Goal: Information Seeking & Learning: Check status

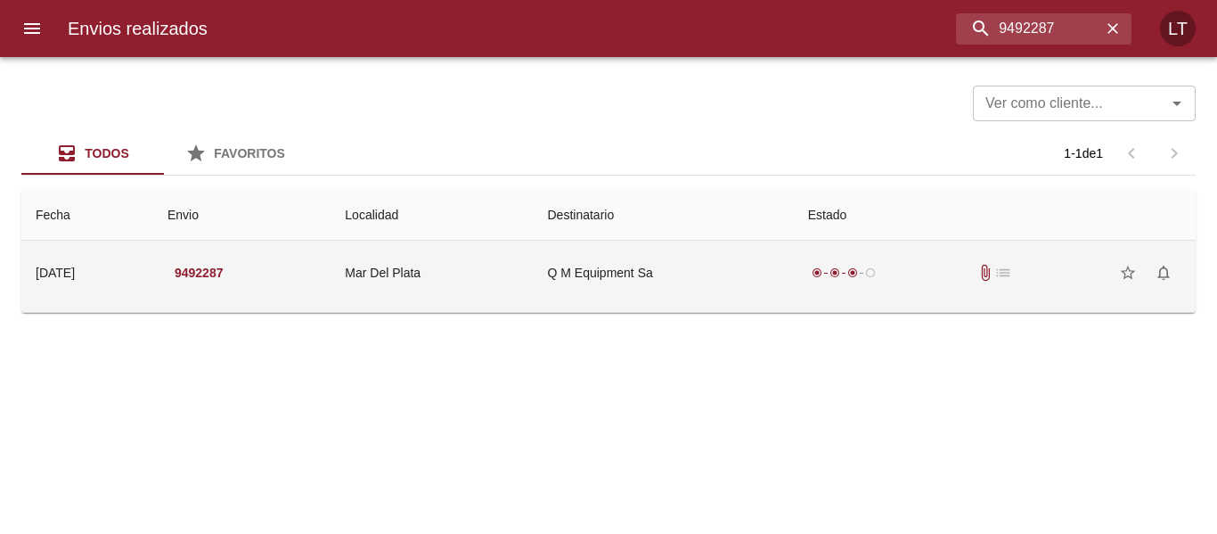
click at [533, 274] on td "Mar Del Plata" at bounding box center [432, 273] width 202 height 64
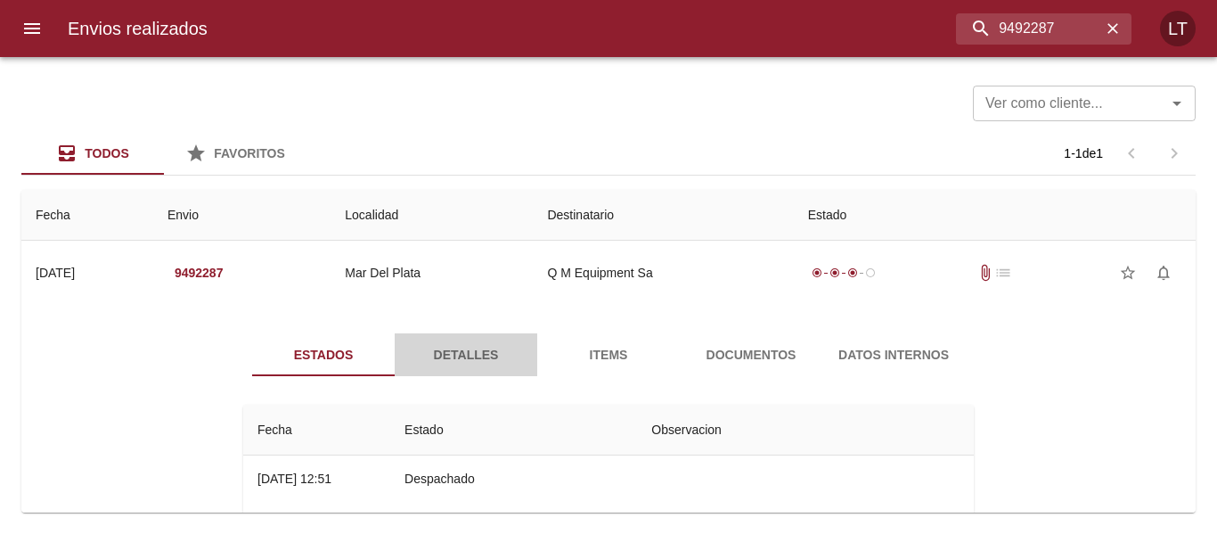
click at [455, 360] on span "Detalles" at bounding box center [466, 355] width 121 height 22
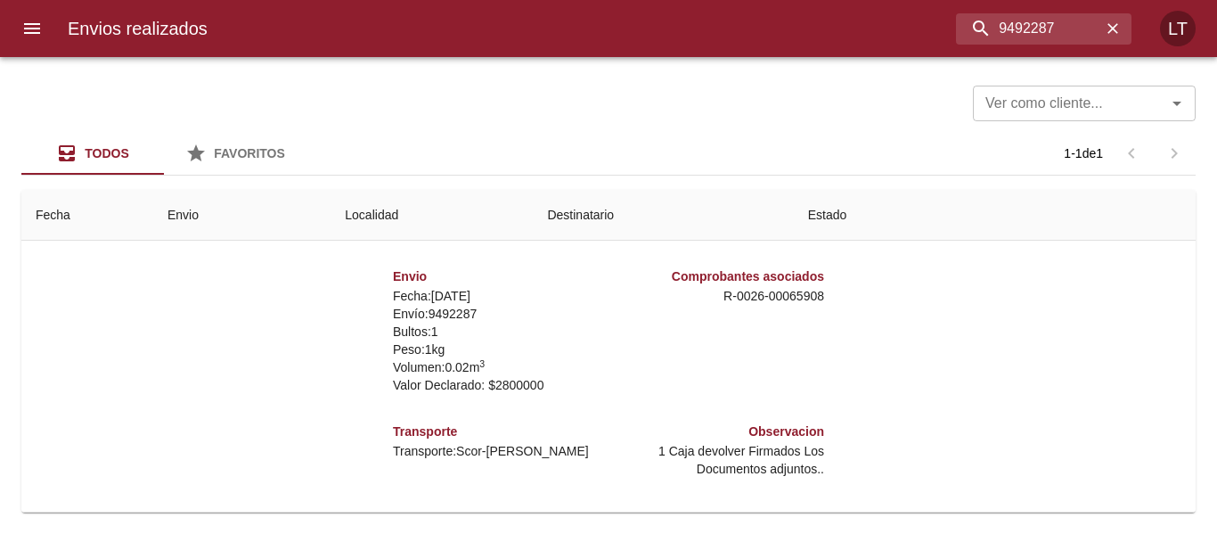
scroll to position [9, 0]
click at [1042, 31] on input "9492287" at bounding box center [997, 28] width 209 height 31
paste input "561166"
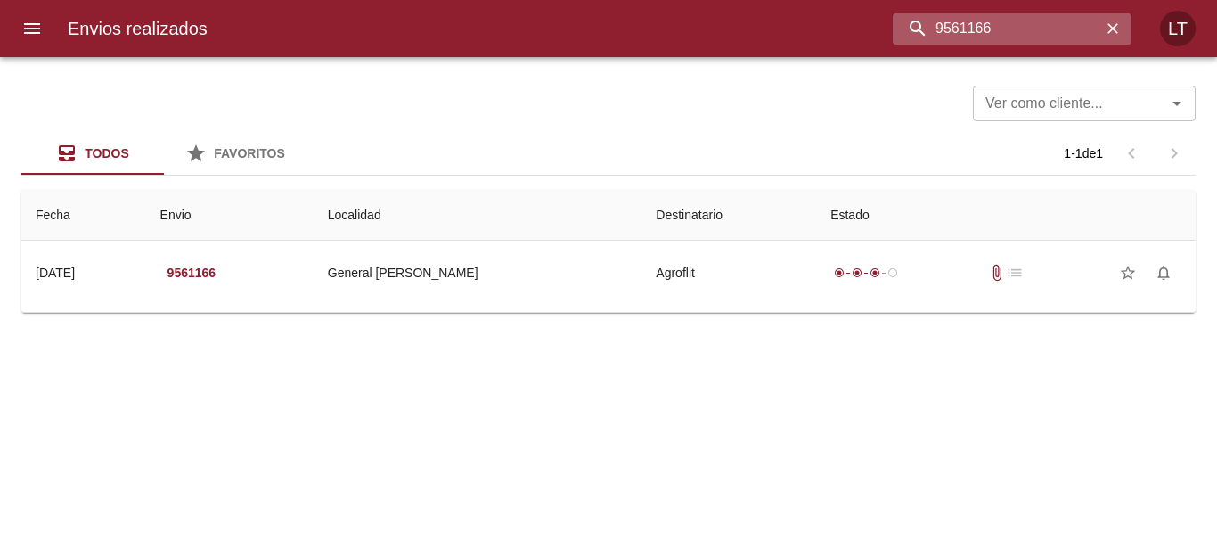
scroll to position [0, 0]
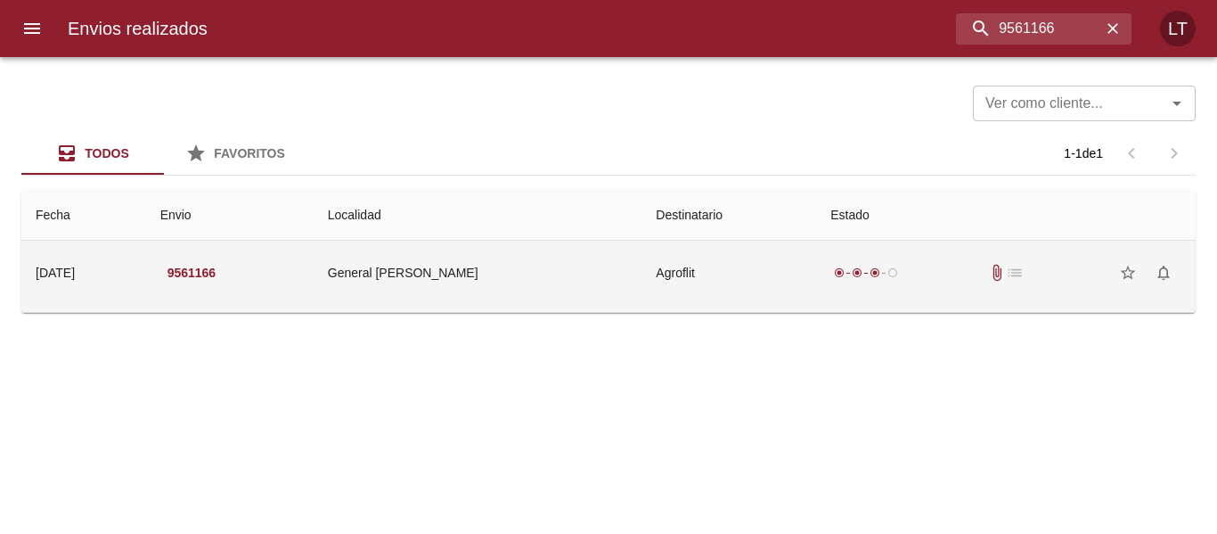
click at [438, 275] on td "General [PERSON_NAME]" at bounding box center [478, 273] width 329 height 64
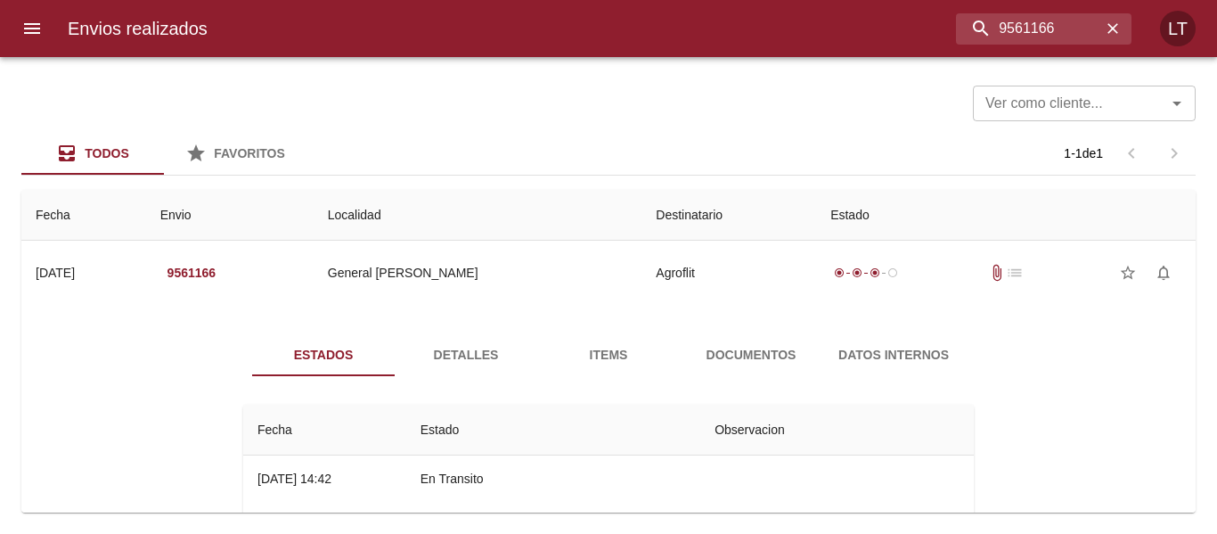
click at [445, 354] on span "Detalles" at bounding box center [466, 355] width 121 height 22
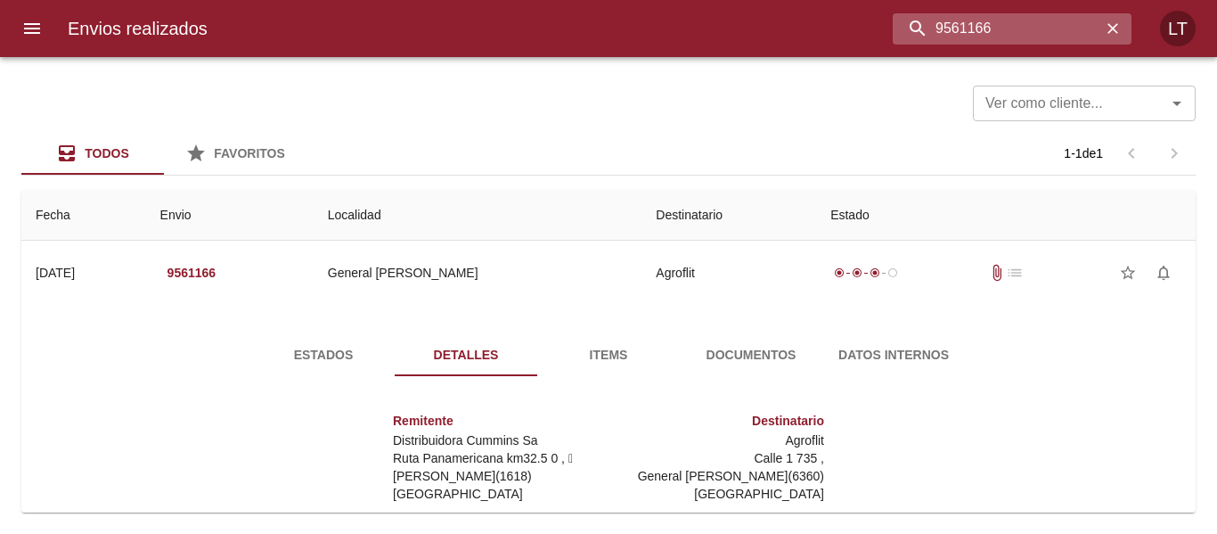
click at [994, 28] on input "9561166" at bounding box center [997, 28] width 209 height 31
paste input "08"
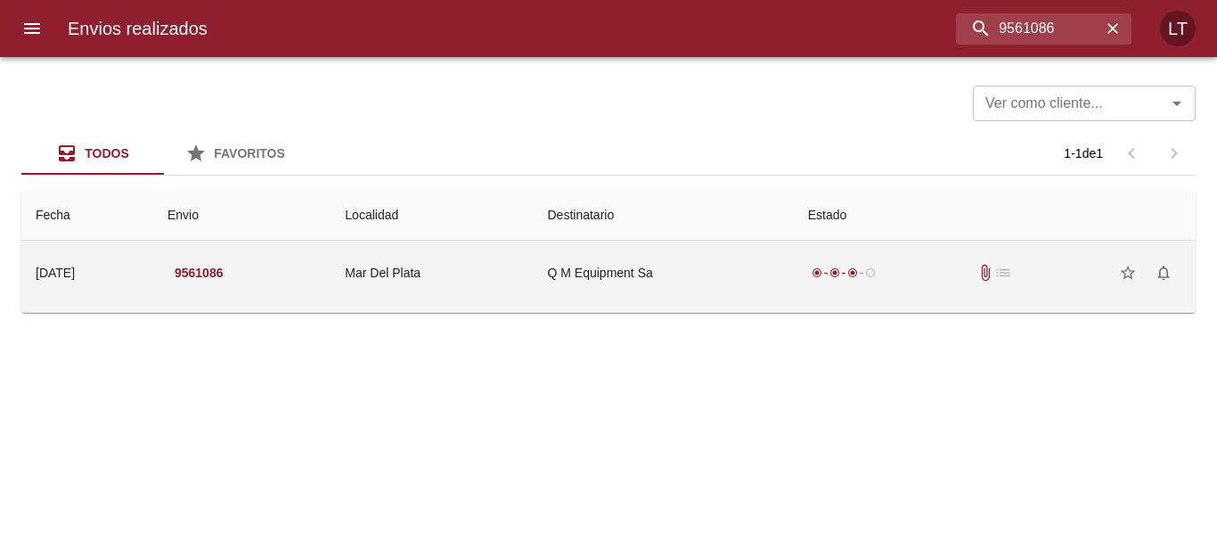
click at [498, 288] on td "Mar Del Plata" at bounding box center [432, 273] width 202 height 64
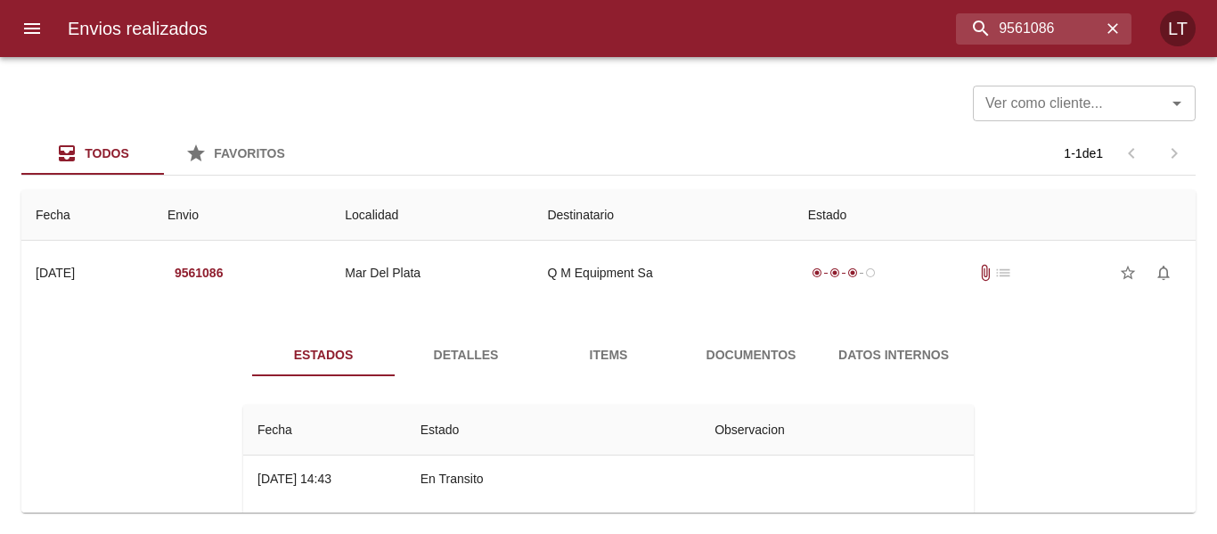
click at [455, 345] on span "Detalles" at bounding box center [466, 355] width 121 height 22
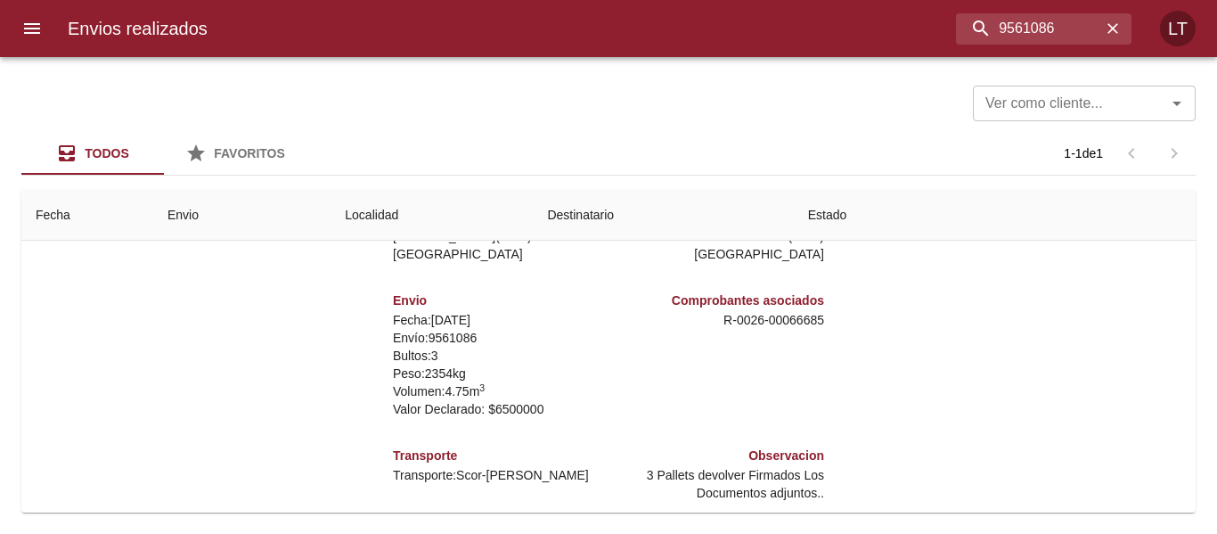
scroll to position [257, 0]
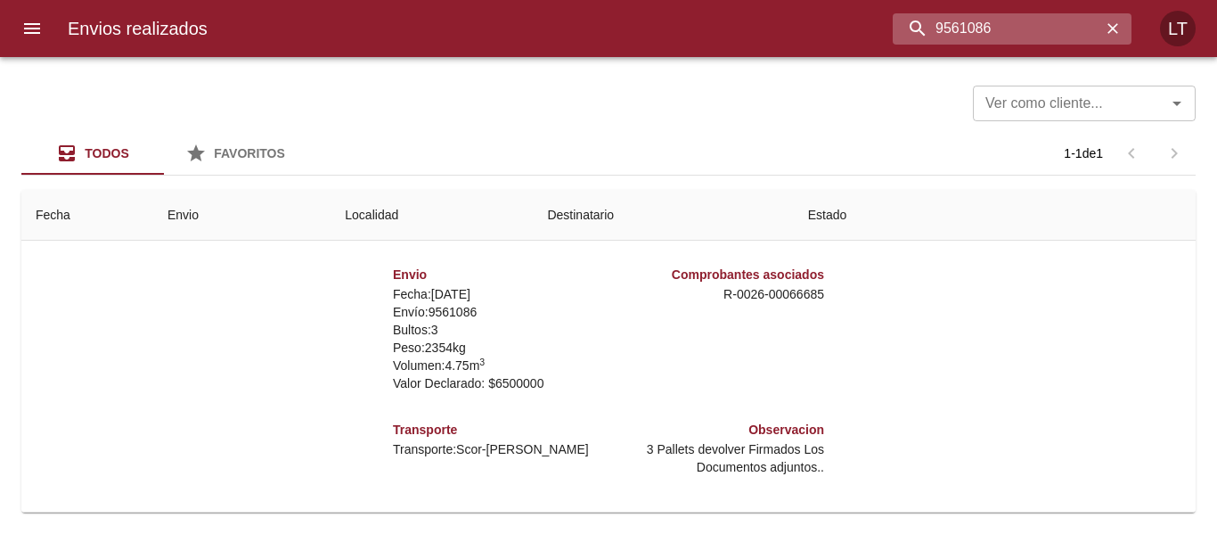
click at [1005, 39] on input "9561086" at bounding box center [997, 28] width 209 height 31
paste input "84671"
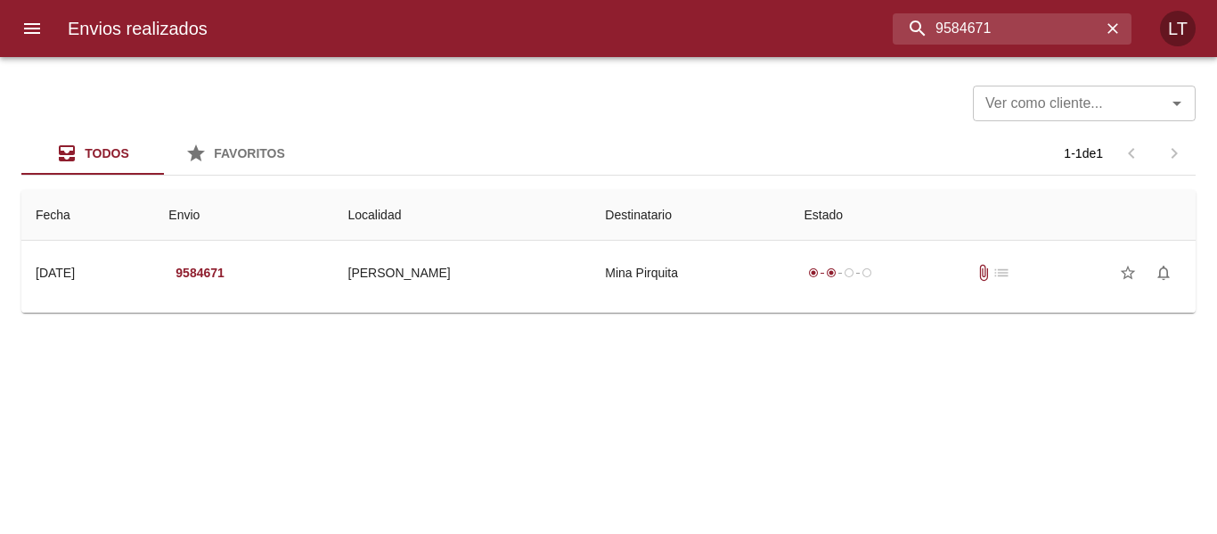
scroll to position [0, 0]
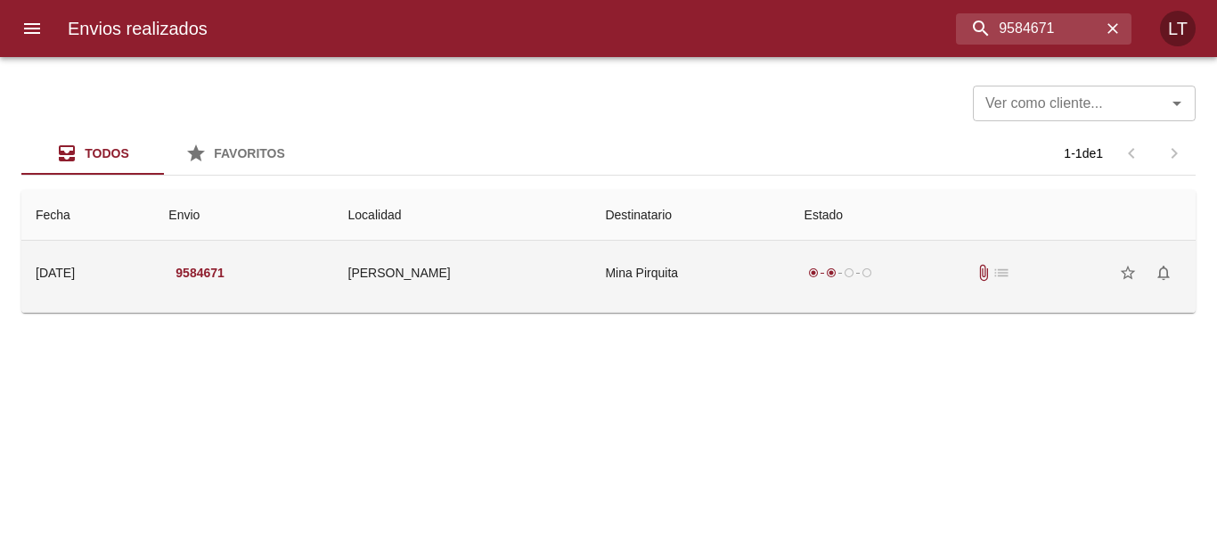
click at [546, 262] on td "[PERSON_NAME]" at bounding box center [463, 273] width 258 height 64
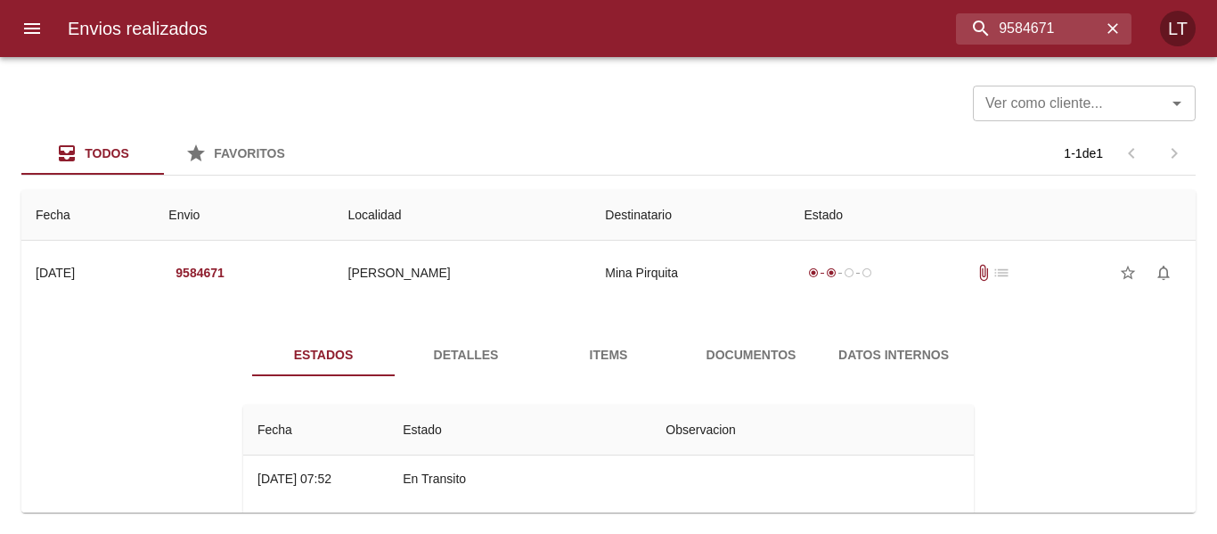
click at [456, 327] on div "Estados Detalles Items Documentos Datos Internos Fecha Estado Observacion 12/09…" at bounding box center [609, 517] width 1146 height 411
click at [452, 344] on span "Detalles" at bounding box center [466, 355] width 121 height 22
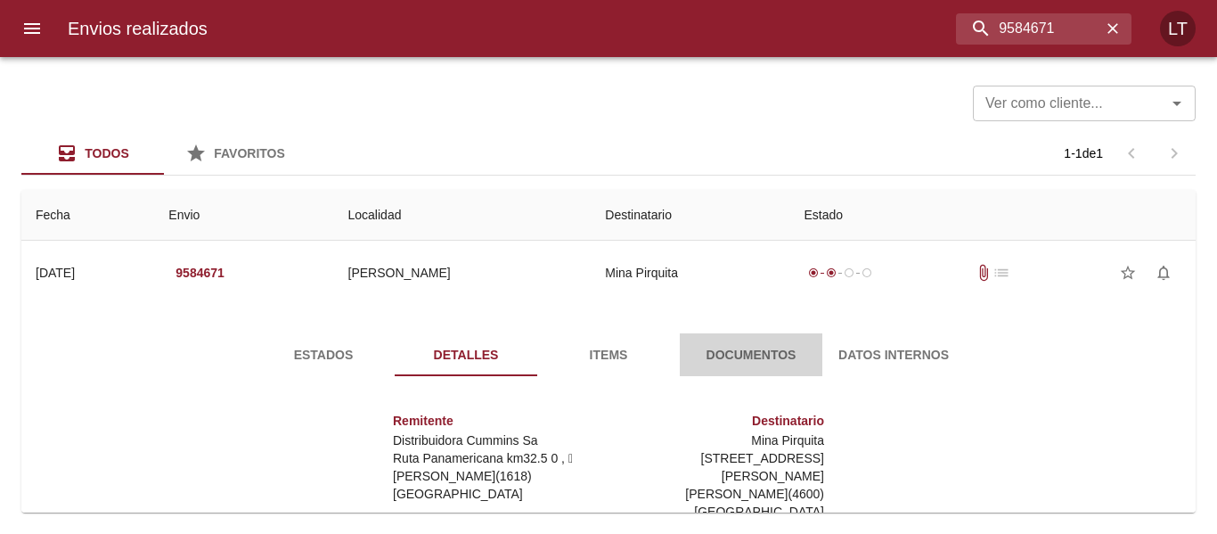
click at [727, 362] on span "Documentos" at bounding box center [751, 355] width 121 height 22
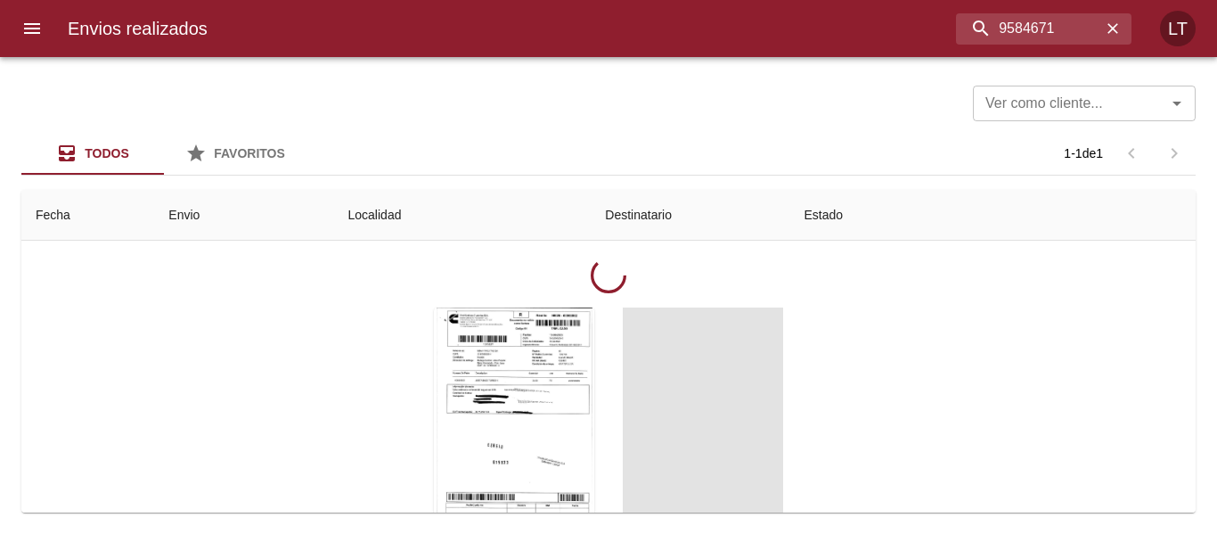
scroll to position [178, 0]
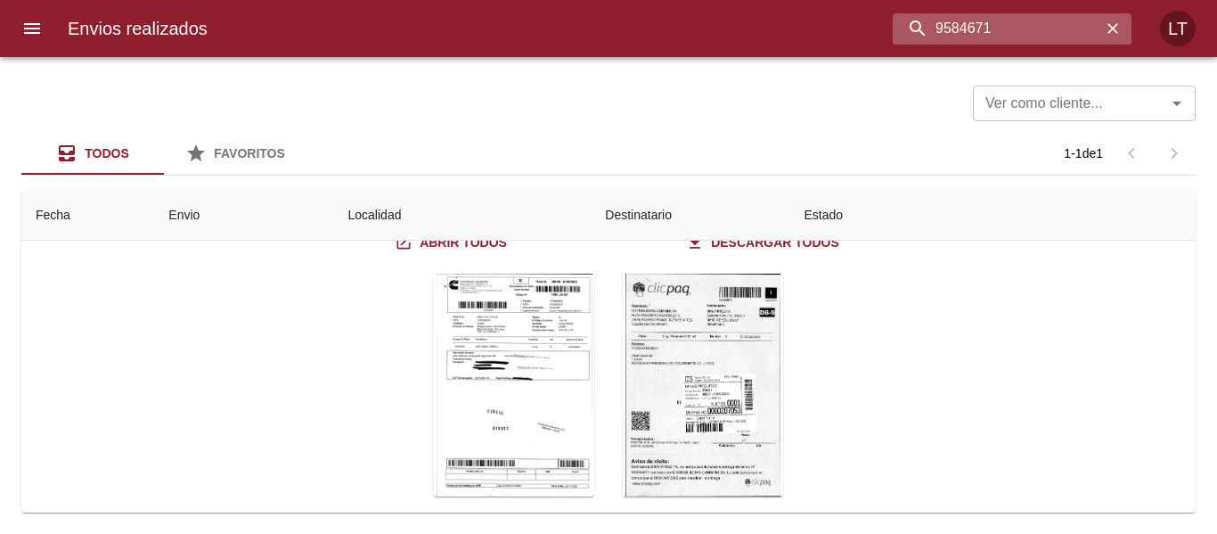
click at [1030, 25] on input "9584671" at bounding box center [997, 28] width 209 height 31
paste input "74838"
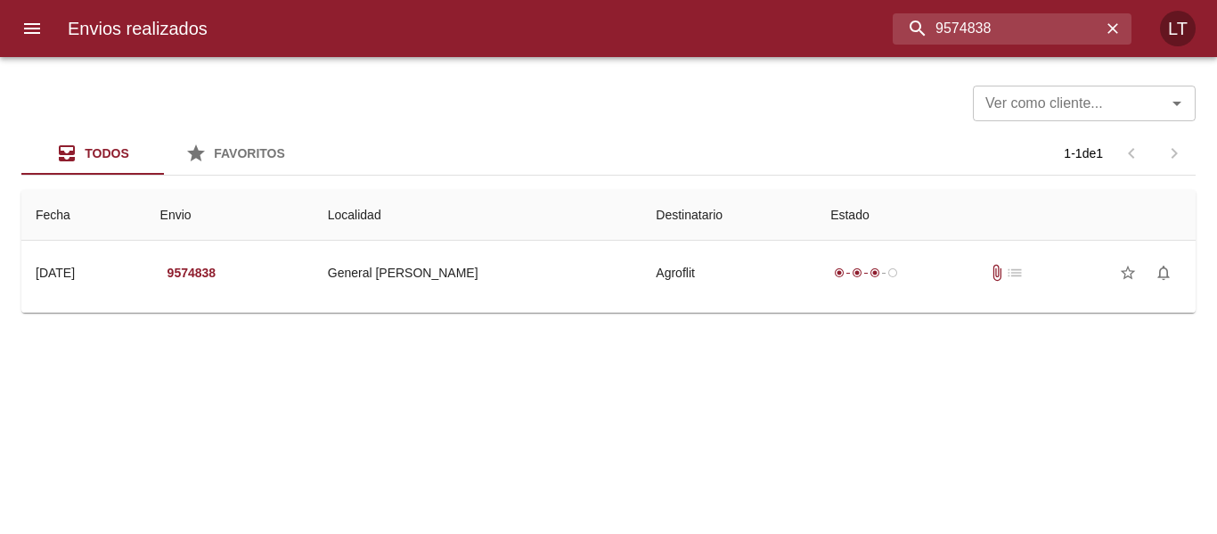
scroll to position [0, 0]
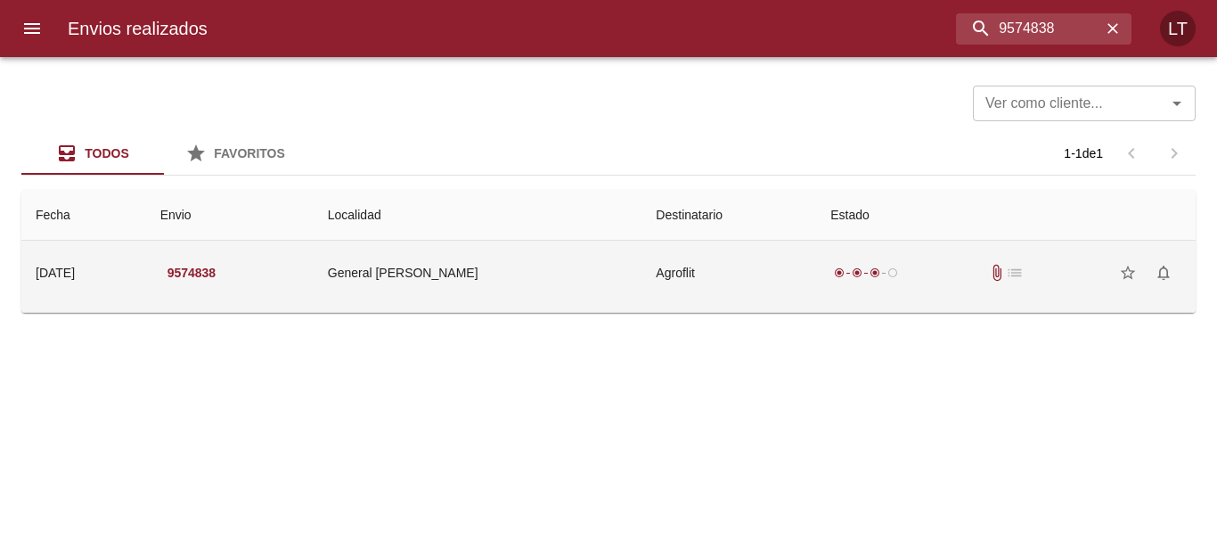
click at [649, 268] on td "Agroflit" at bounding box center [729, 273] width 175 height 64
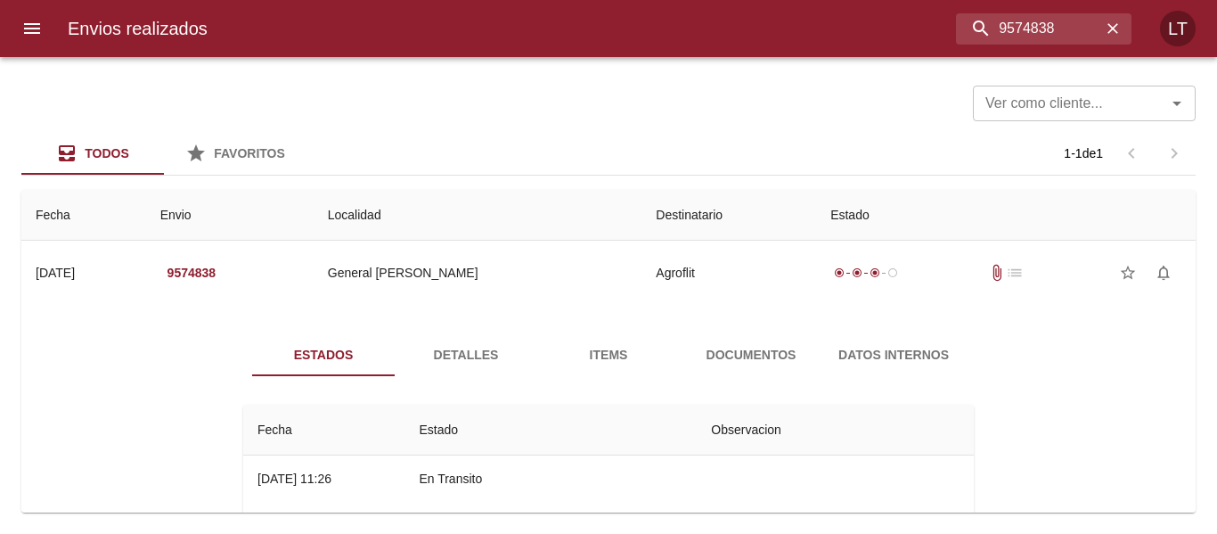
click at [497, 354] on span "Detalles" at bounding box center [466, 355] width 121 height 22
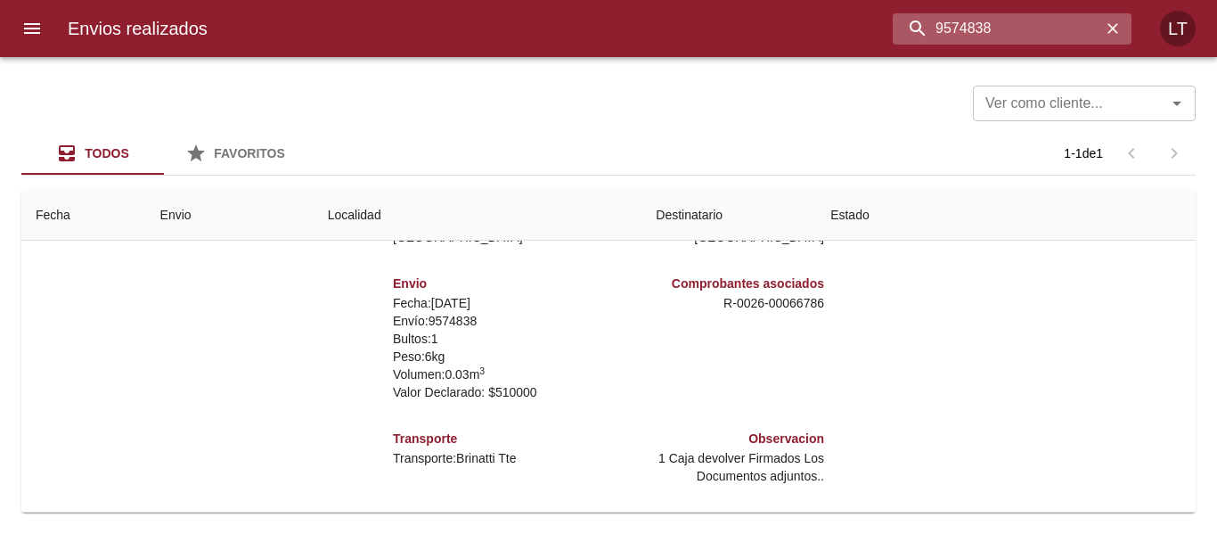
click at [1028, 33] on input "9574838" at bounding box center [997, 28] width 209 height 31
paste input "66"
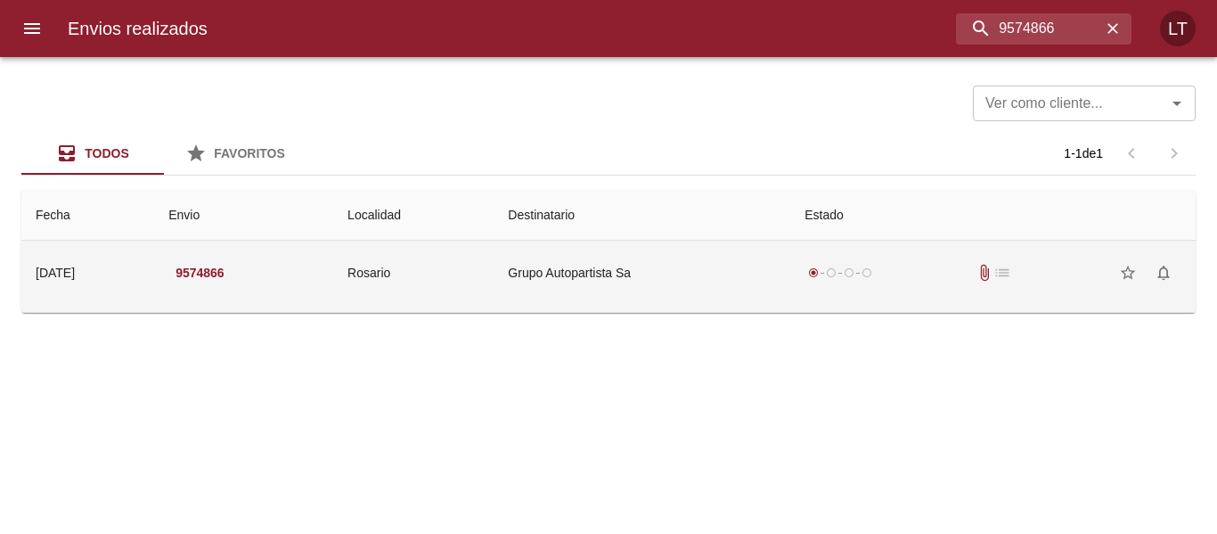
click at [545, 282] on td "Grupo Autopartista Sa" at bounding box center [642, 273] width 297 height 64
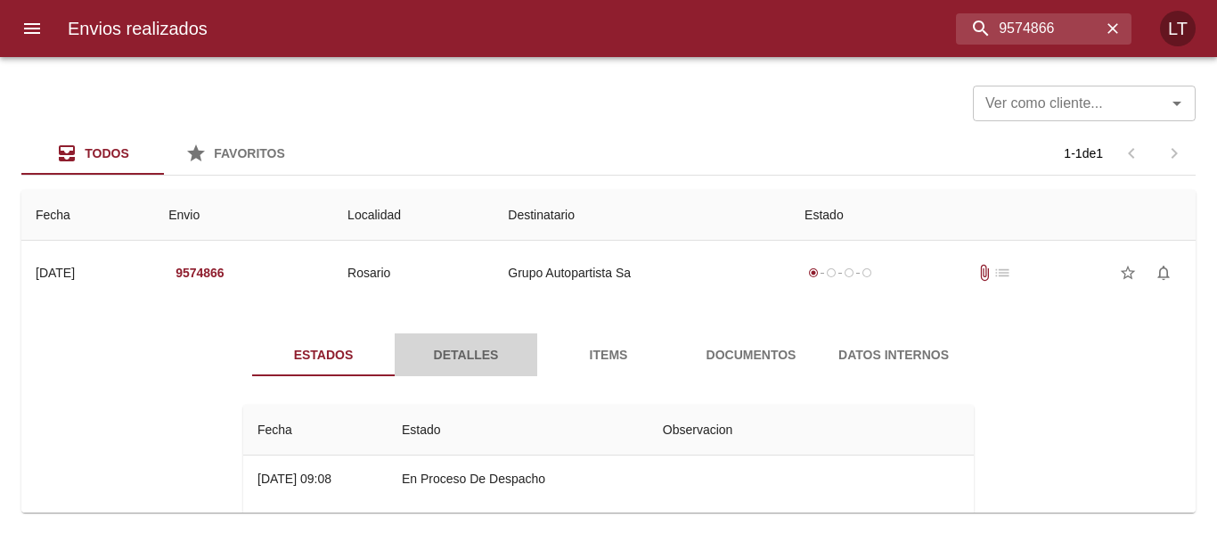
click at [471, 356] on span "Detalles" at bounding box center [466, 355] width 121 height 22
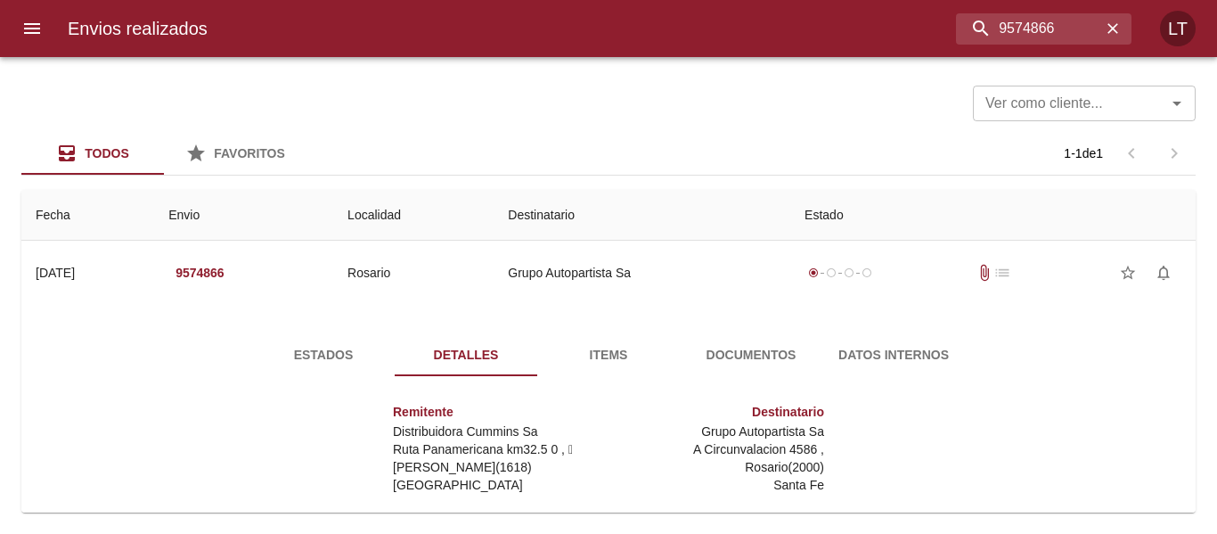
click at [289, 356] on span "Estados" at bounding box center [323, 355] width 121 height 22
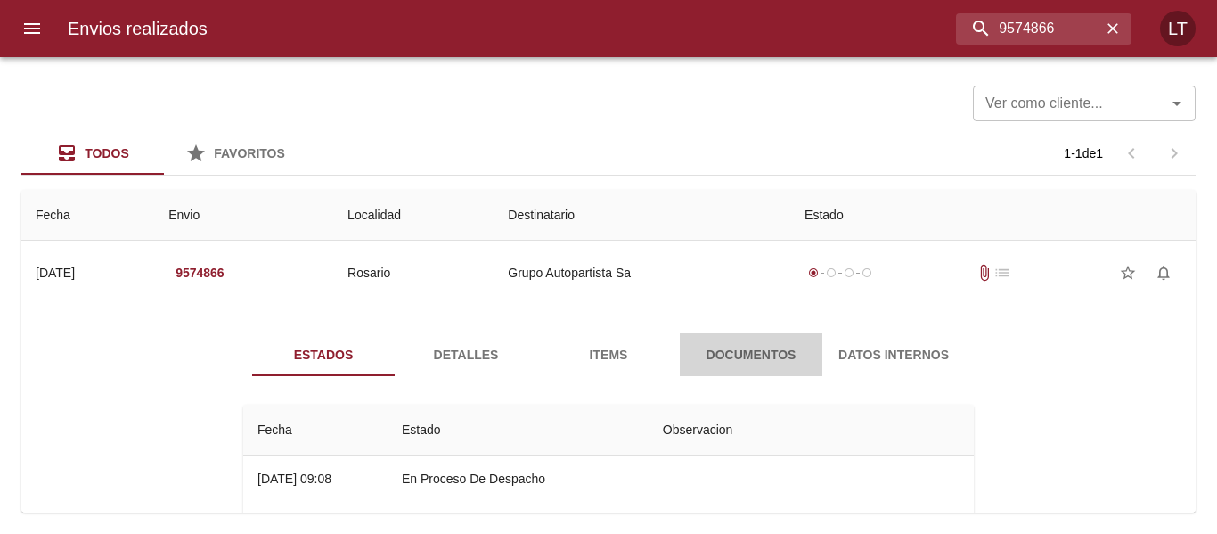
click at [721, 355] on span "Documentos" at bounding box center [751, 355] width 121 height 22
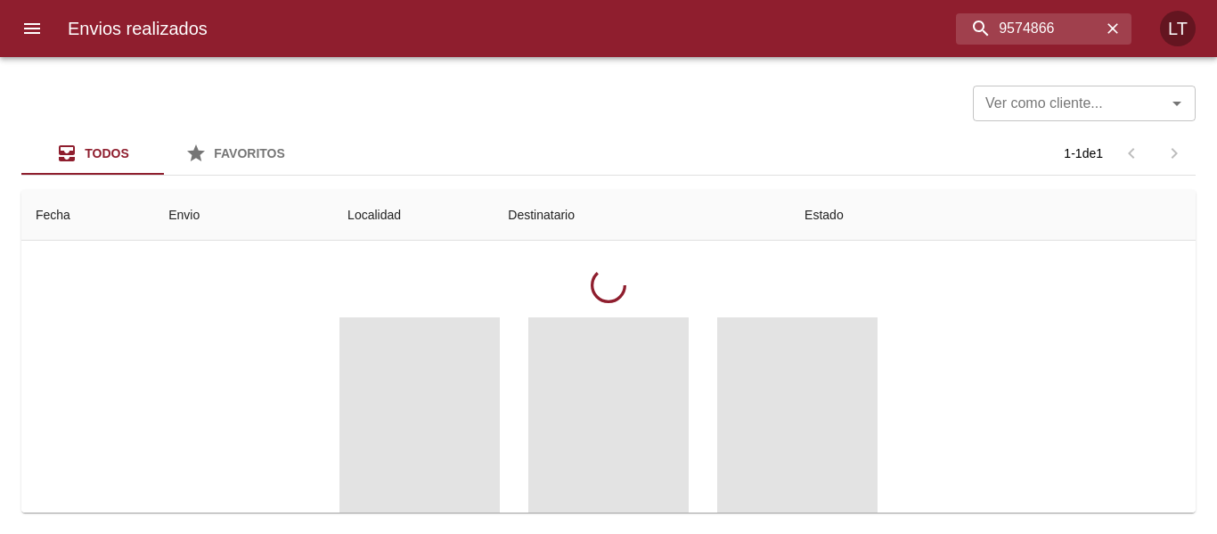
scroll to position [178, 0]
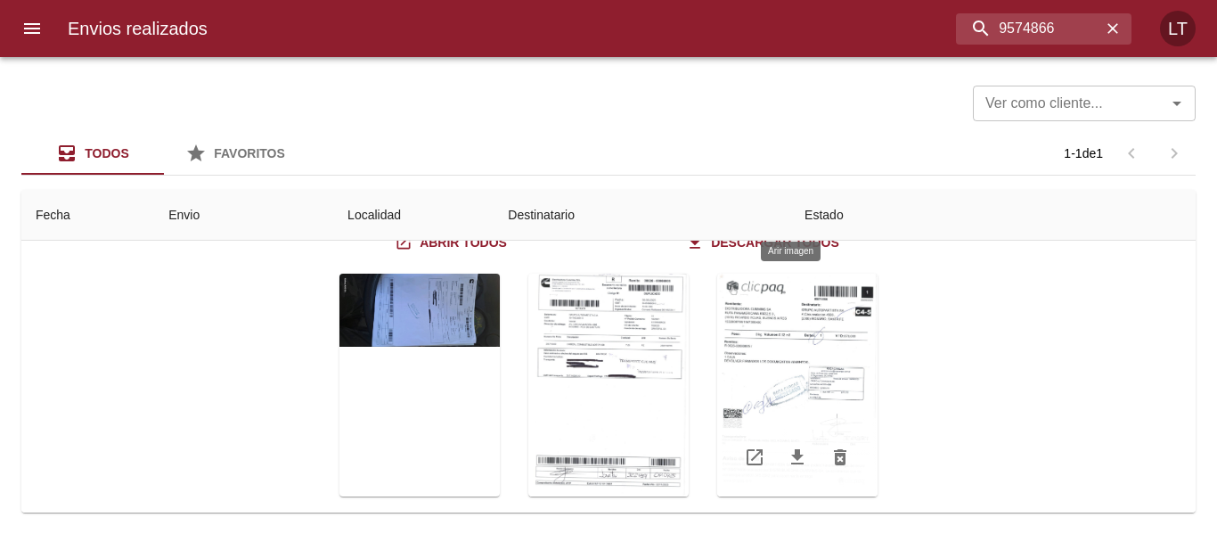
click at [836, 387] on div "Tabla de envíos del cliente" at bounding box center [797, 385] width 160 height 223
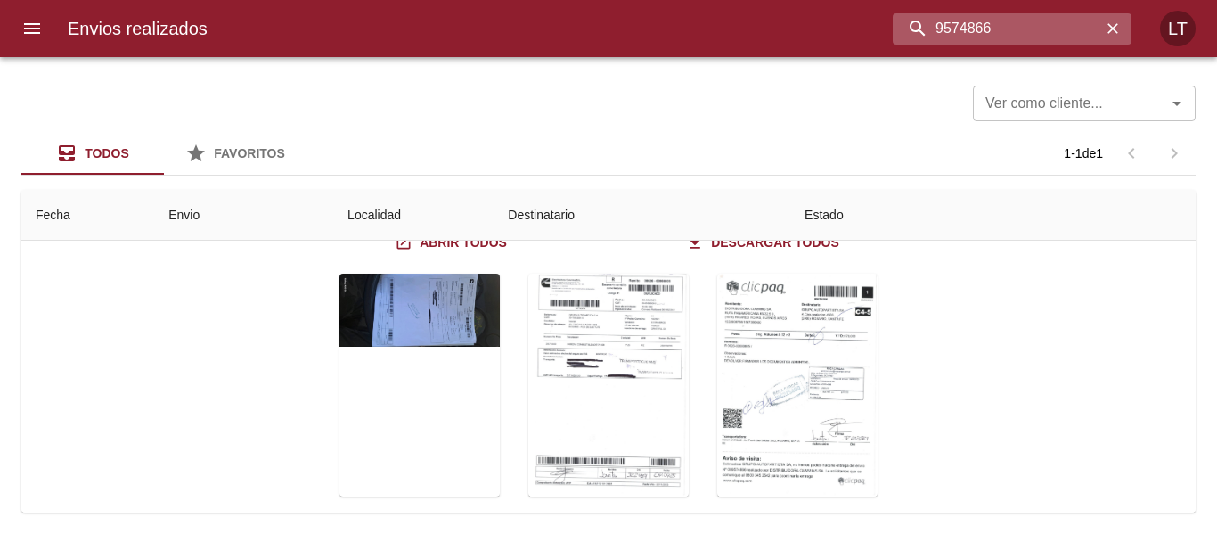
click at [1022, 29] on input "9574866" at bounding box center [997, 28] width 209 height 31
paste input "90009"
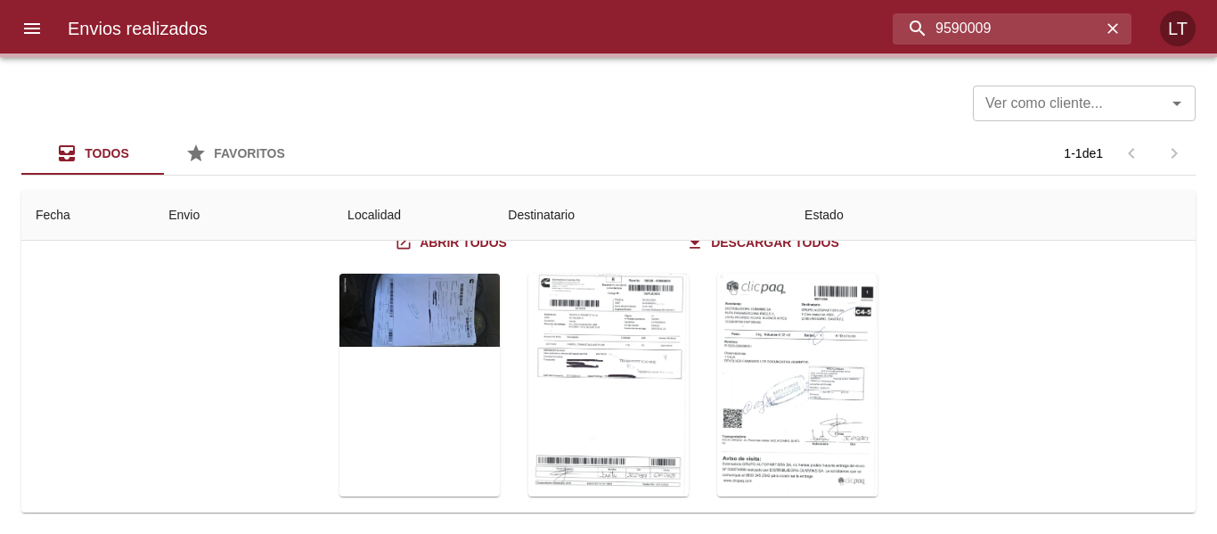
scroll to position [0, 0]
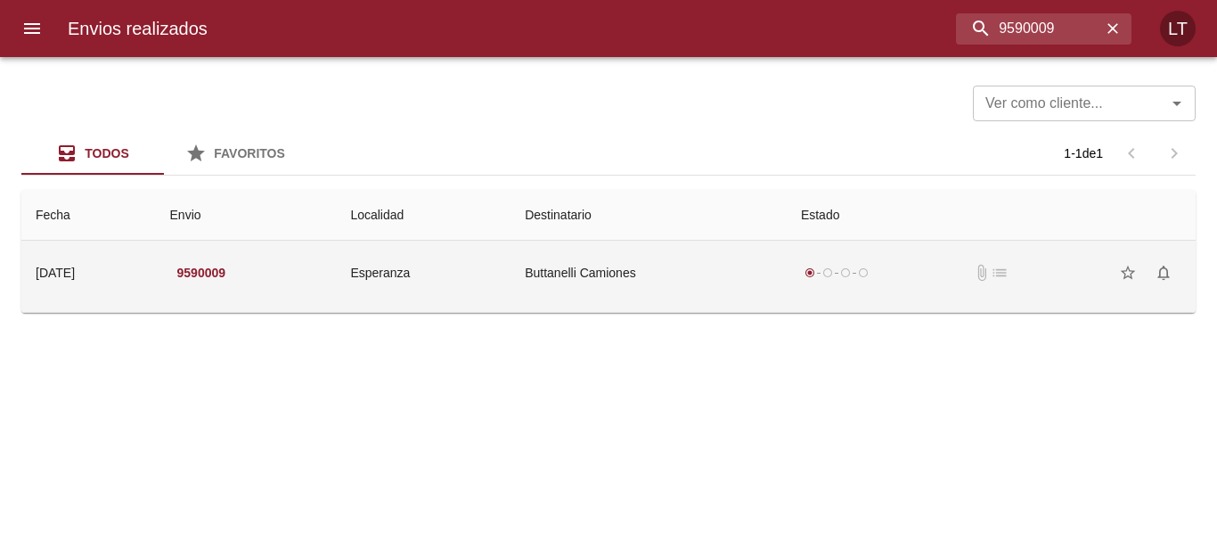
click at [675, 256] on td "Buttanelli Camiones" at bounding box center [649, 273] width 276 height 64
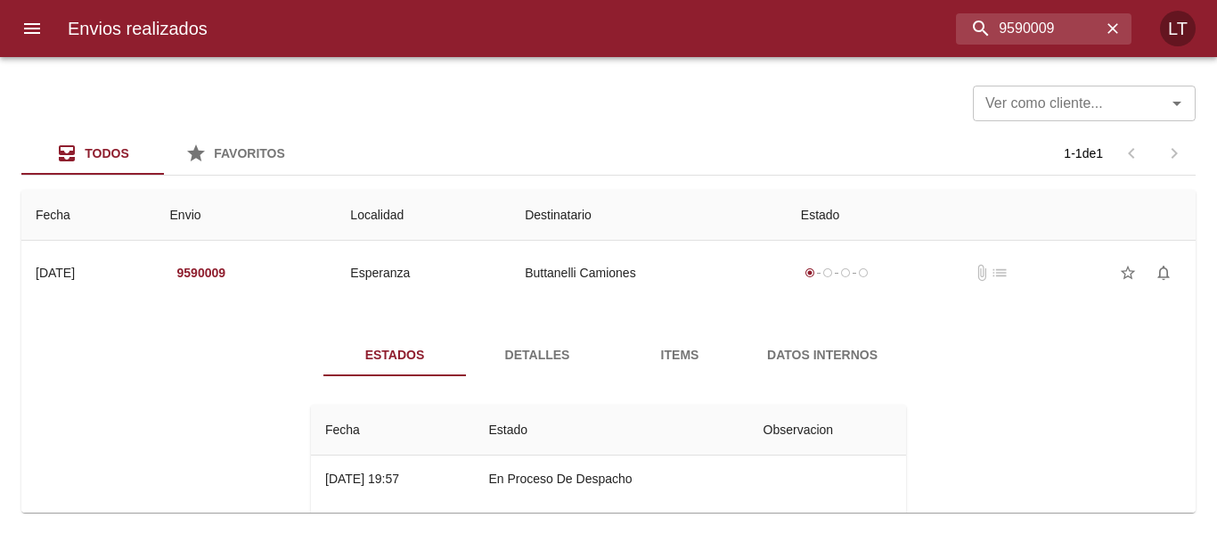
click at [529, 348] on span "Detalles" at bounding box center [537, 355] width 121 height 22
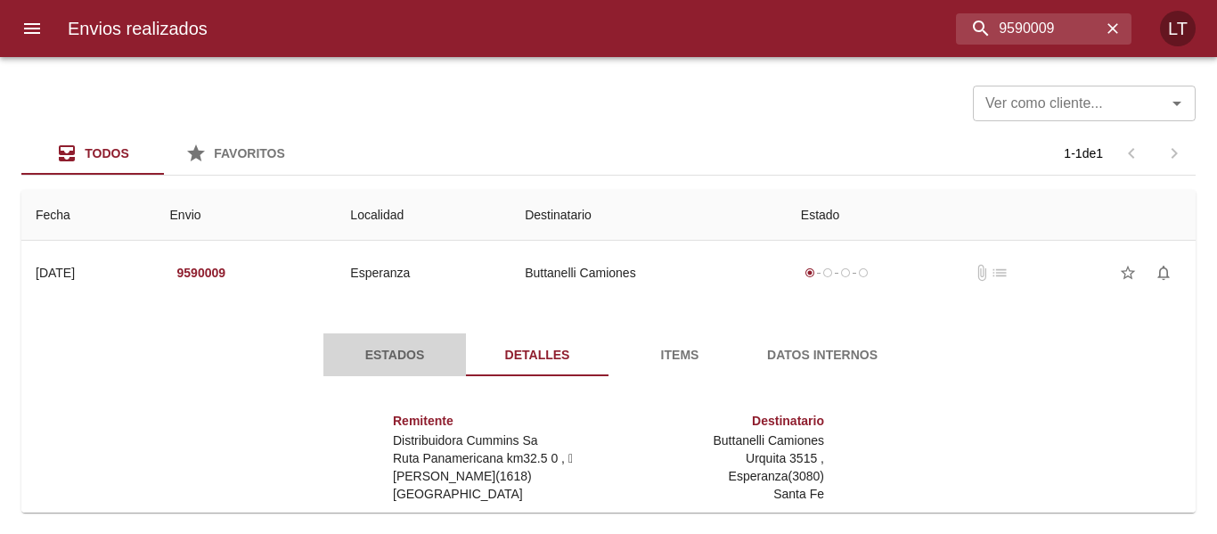
click at [353, 357] on span "Estados" at bounding box center [394, 355] width 121 height 22
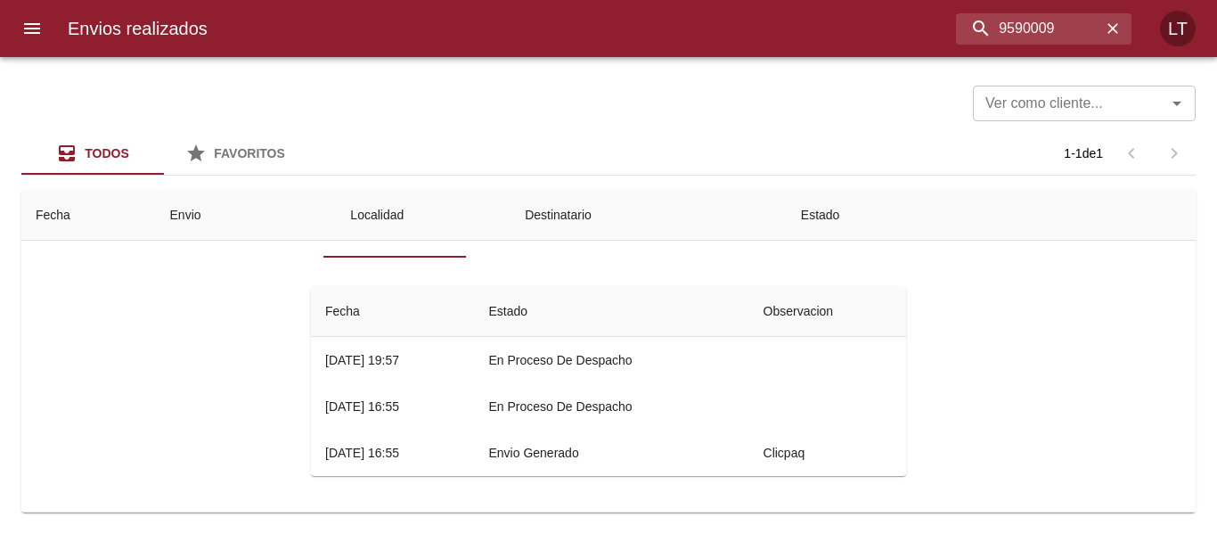
scroll to position [29, 0]
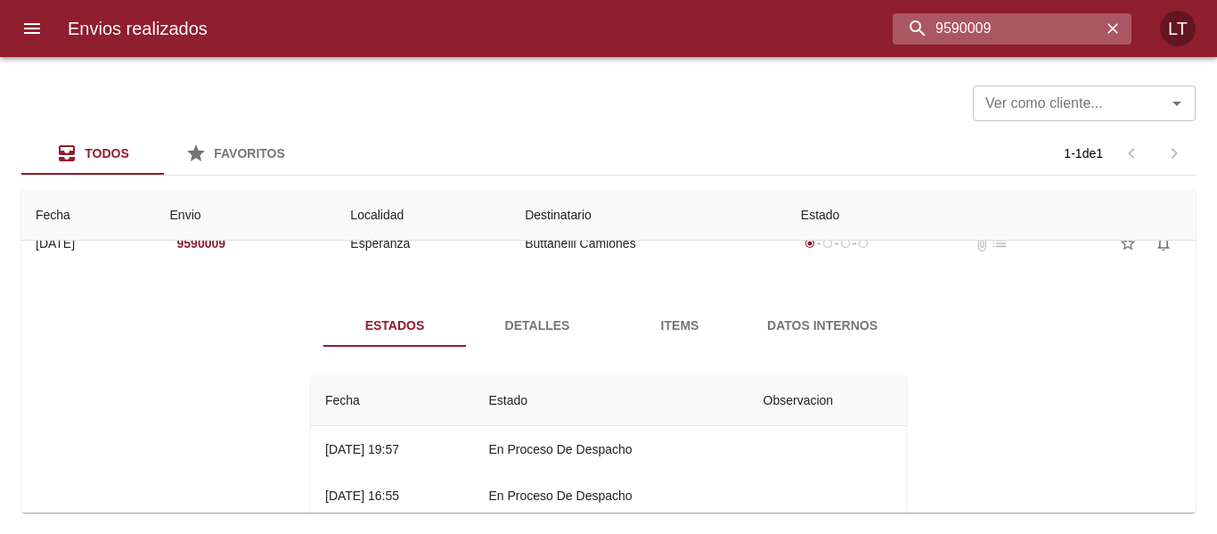
click at [1077, 35] on input "9590009" at bounding box center [997, 28] width 209 height 31
paste input "87692"
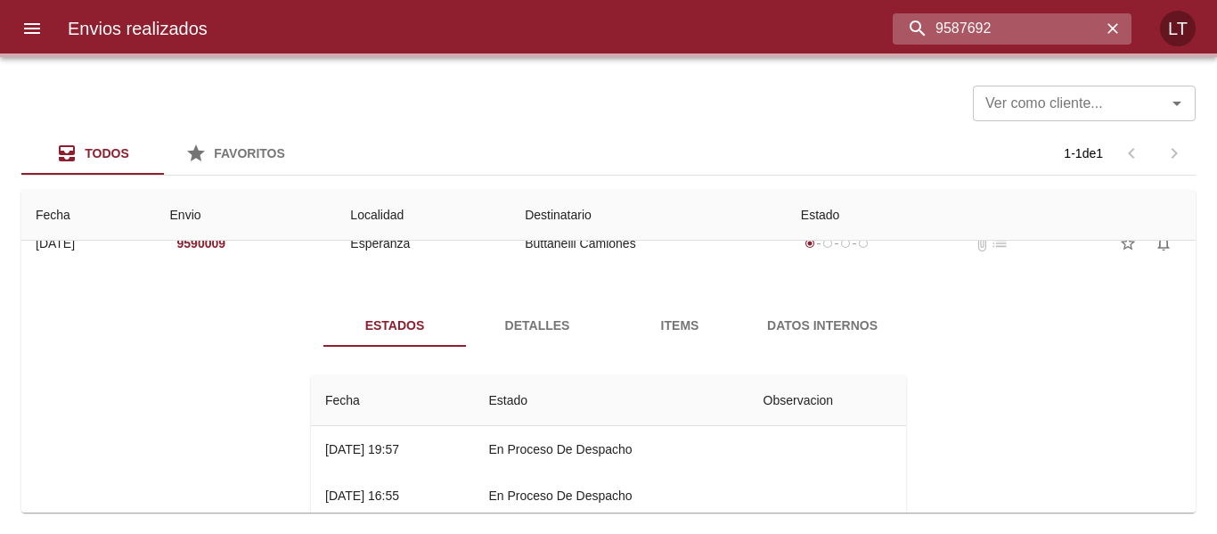
scroll to position [0, 0]
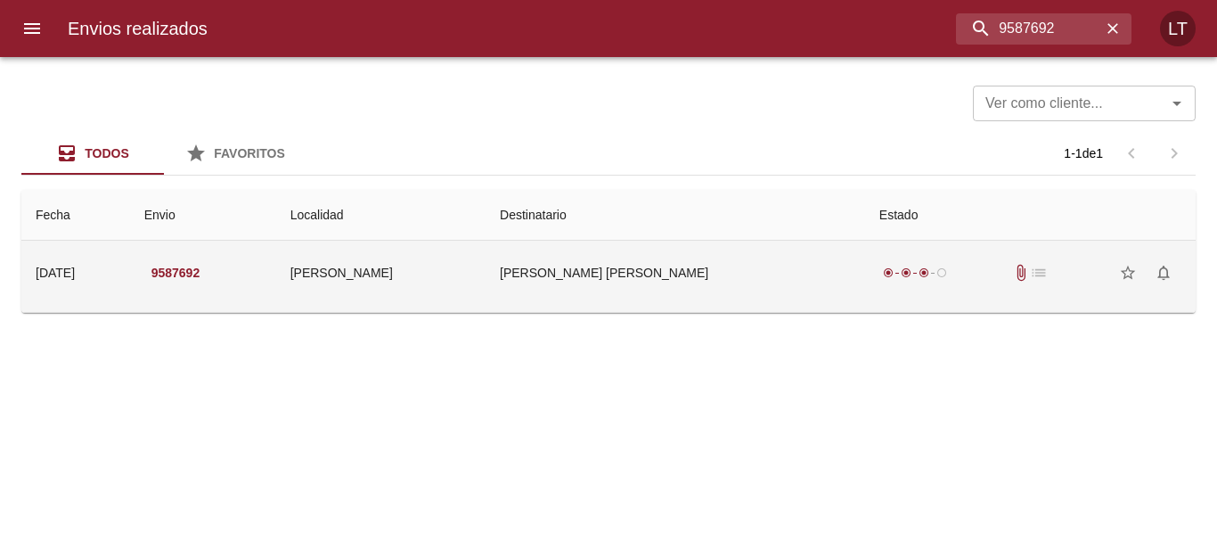
click at [486, 275] on td "[PERSON_NAME]" at bounding box center [380, 273] width 209 height 64
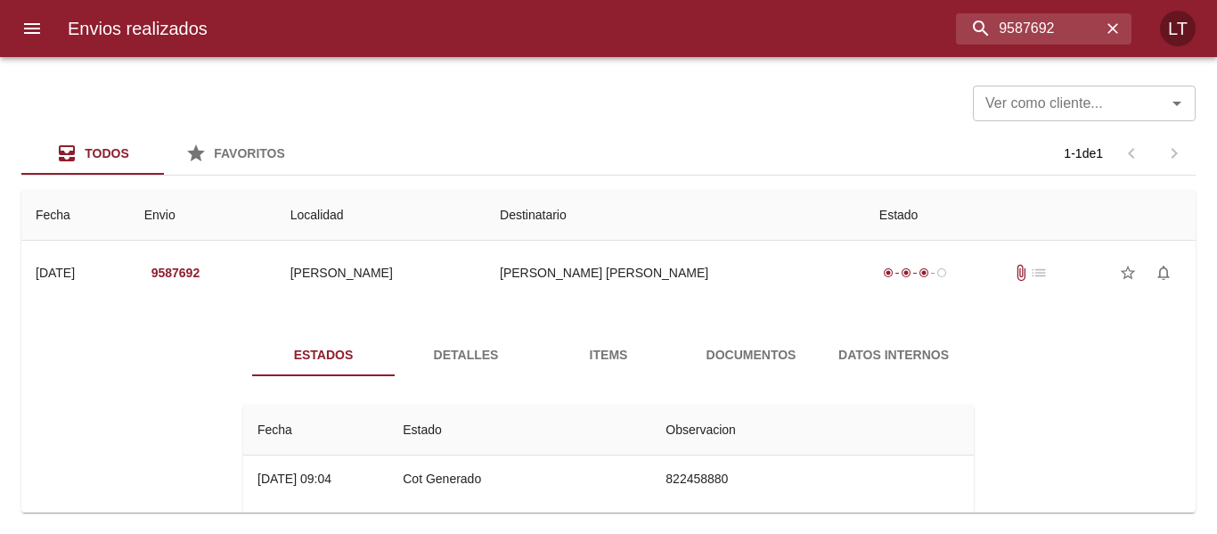
click at [481, 349] on span "Detalles" at bounding box center [466, 355] width 121 height 22
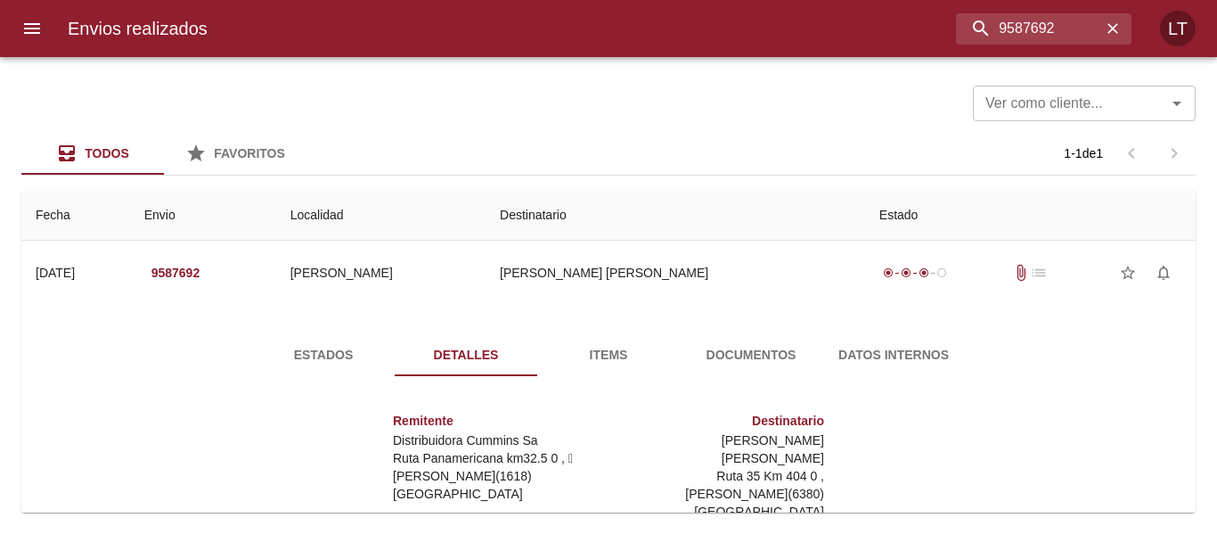
click at [731, 340] on button "Documentos" at bounding box center [751, 354] width 143 height 43
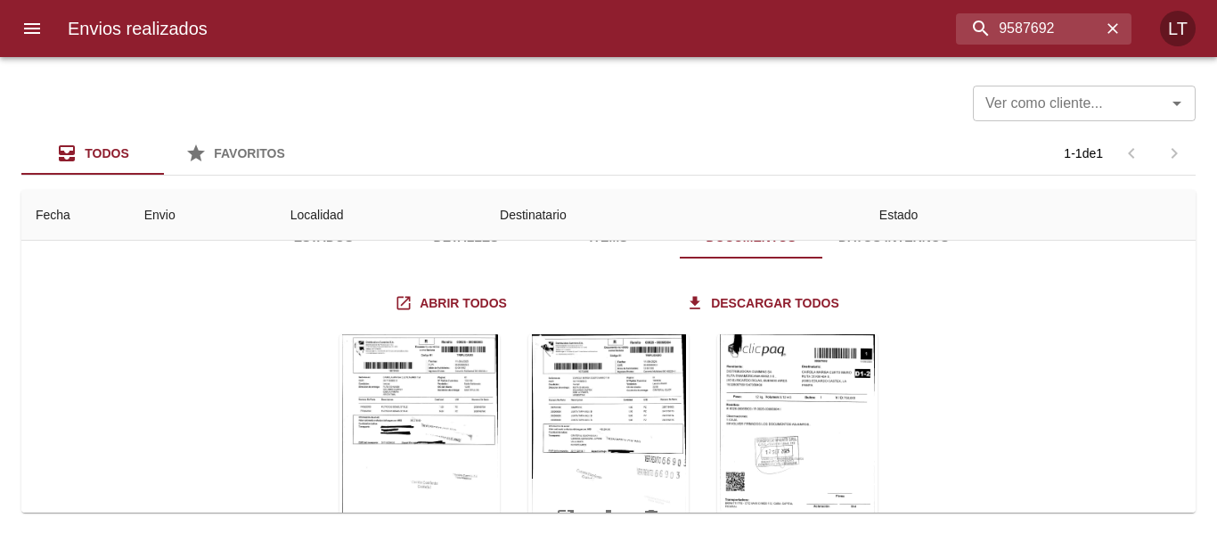
scroll to position [89, 0]
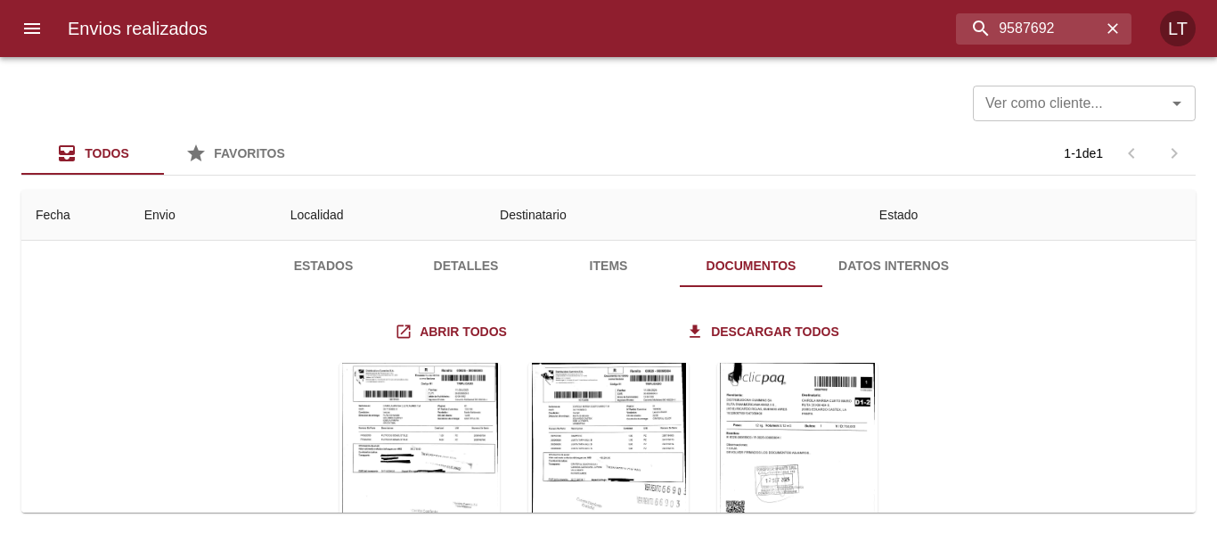
click at [317, 274] on span "Estados" at bounding box center [323, 266] width 121 height 22
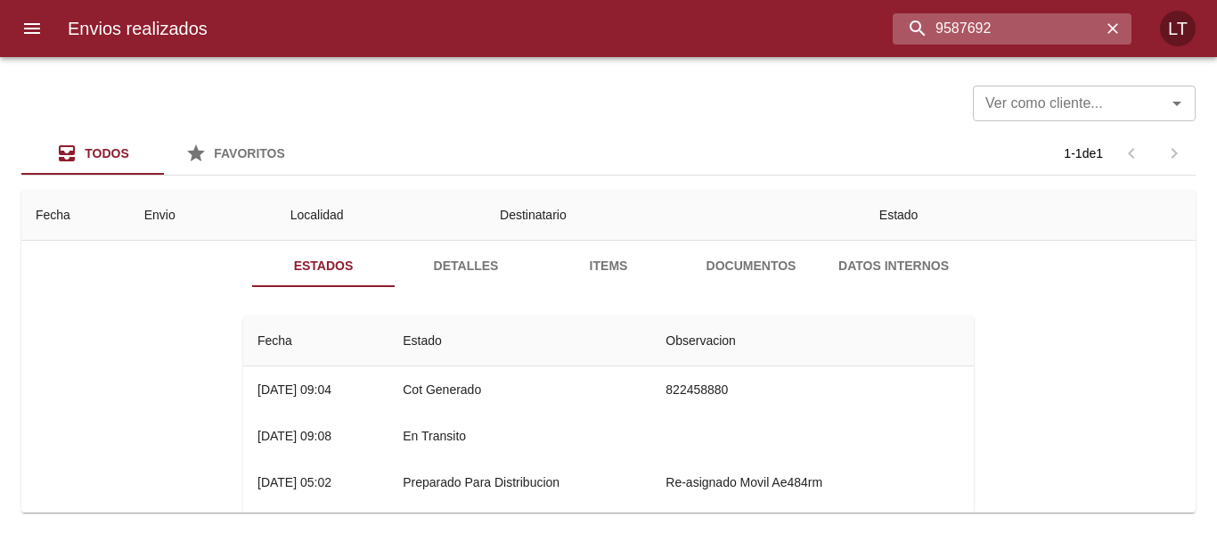
click at [1010, 37] on input "9587692" at bounding box center [997, 28] width 209 height 31
paste input "89"
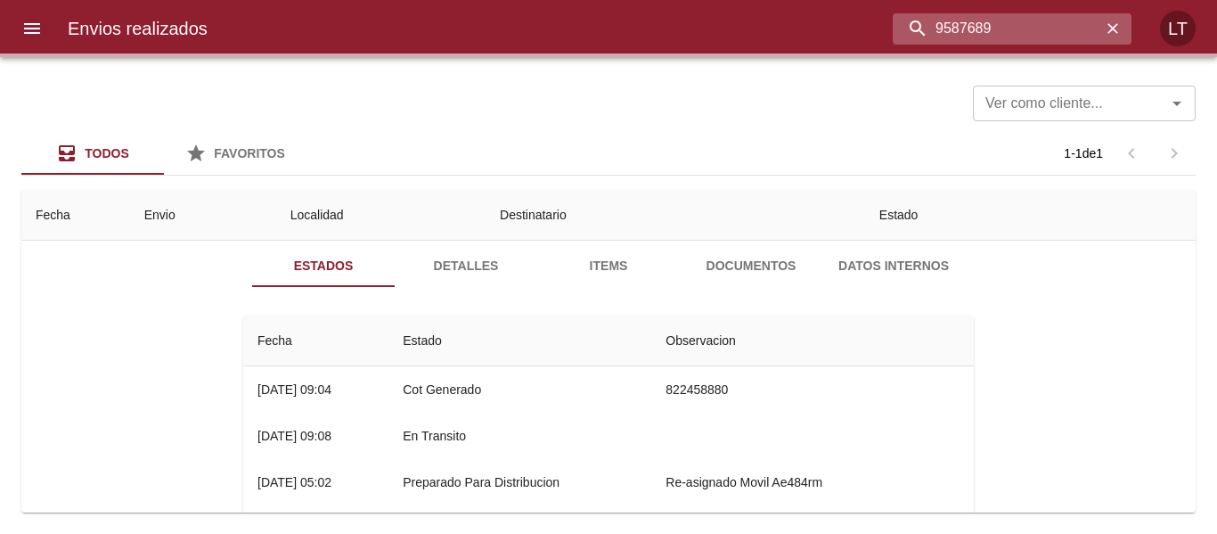
scroll to position [0, 0]
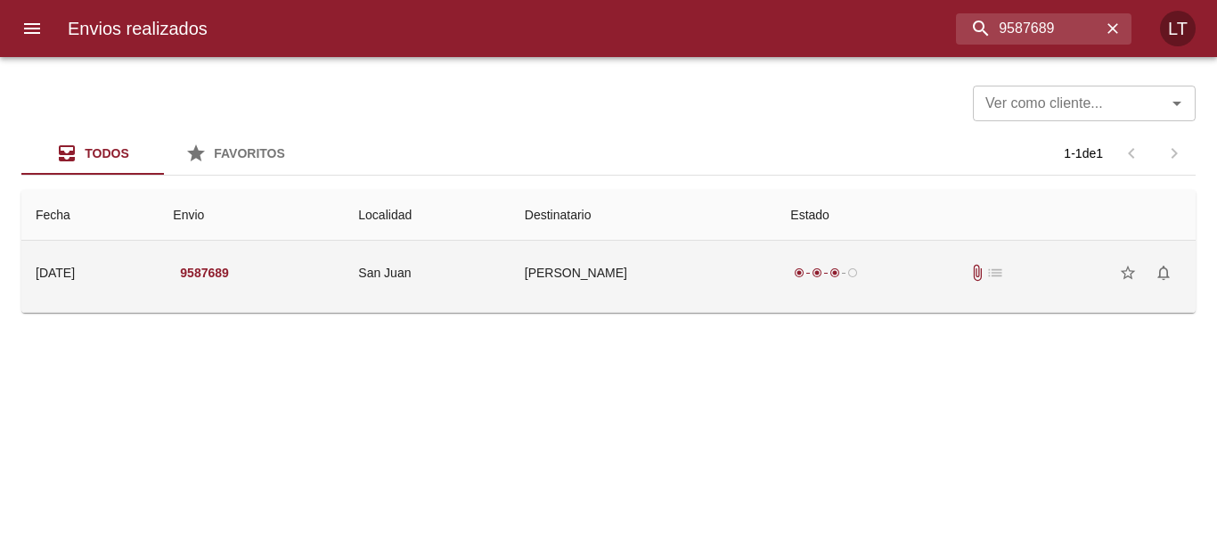
click at [579, 295] on td "[PERSON_NAME]" at bounding box center [644, 273] width 266 height 64
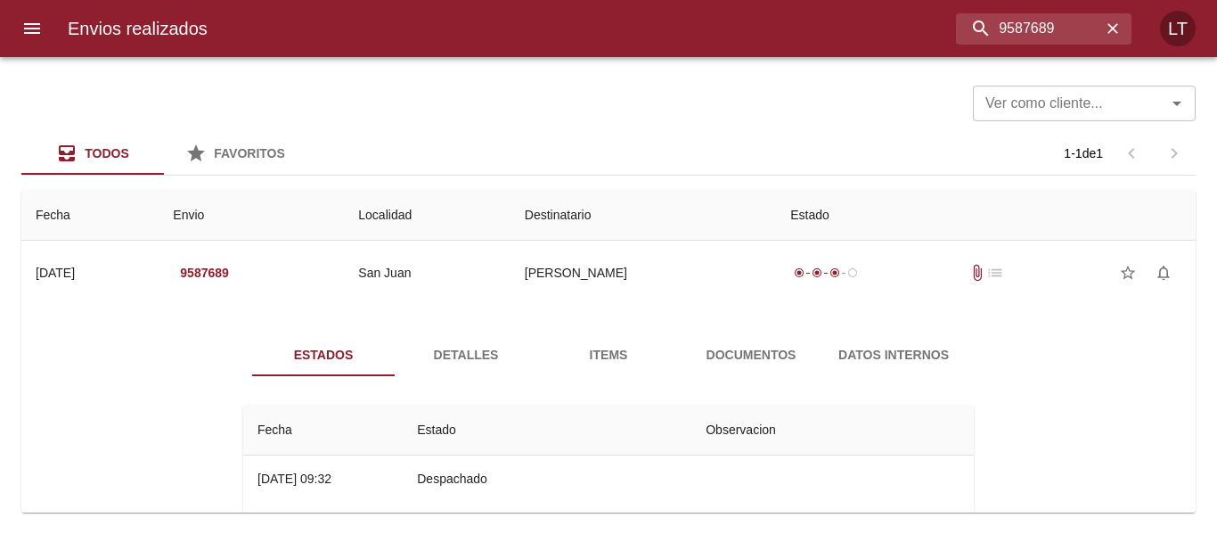
click at [473, 352] on span "Detalles" at bounding box center [466, 355] width 121 height 22
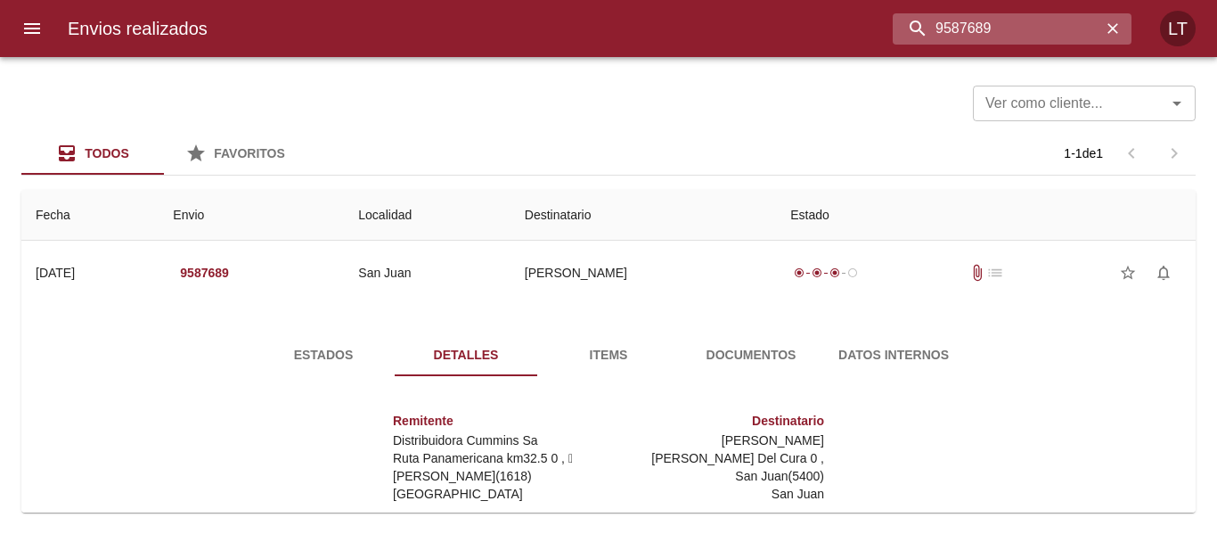
click at [1006, 21] on input "9587689" at bounding box center [997, 28] width 209 height 31
paste input "60004"
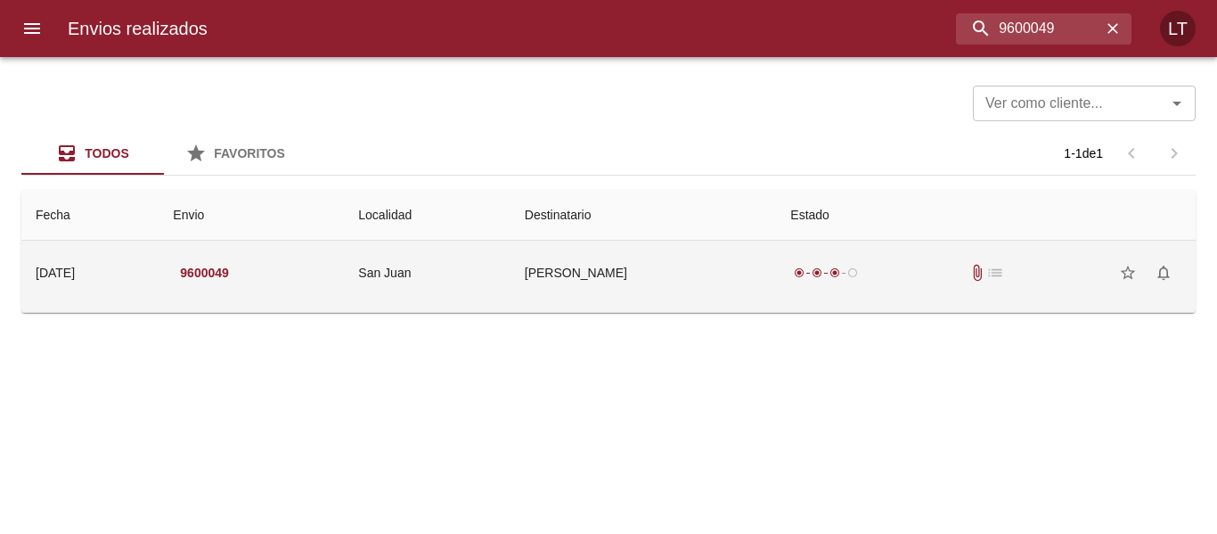
click at [629, 278] on td "[PERSON_NAME]" at bounding box center [644, 273] width 266 height 64
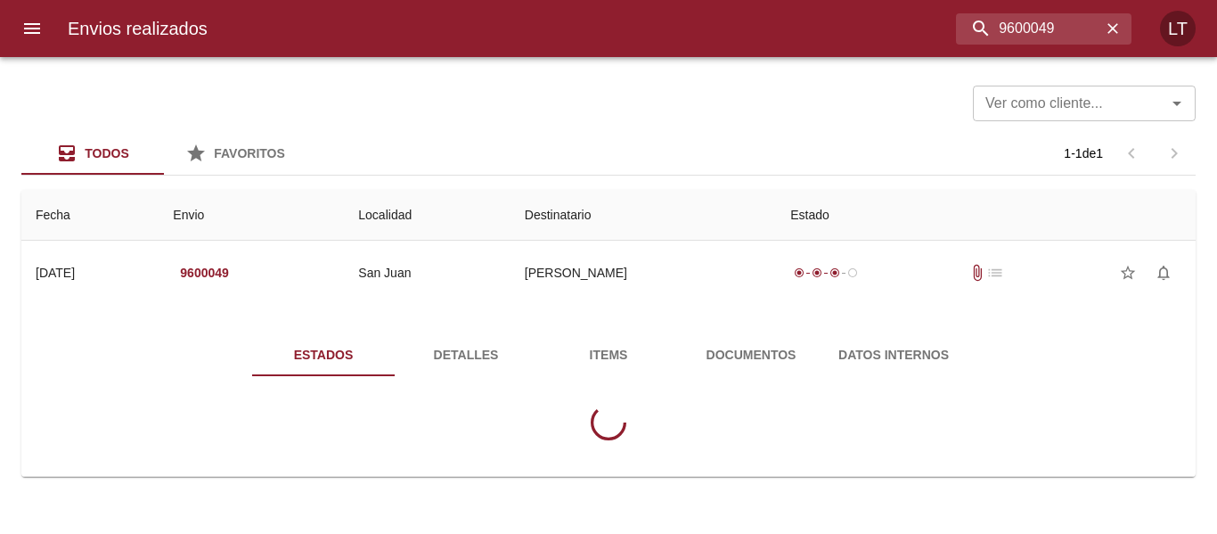
drag, startPoint x: 549, startPoint y: 336, endPoint x: 544, endPoint y: 344, distance: 9.6
click at [544, 344] on button "Items" at bounding box center [608, 354] width 143 height 43
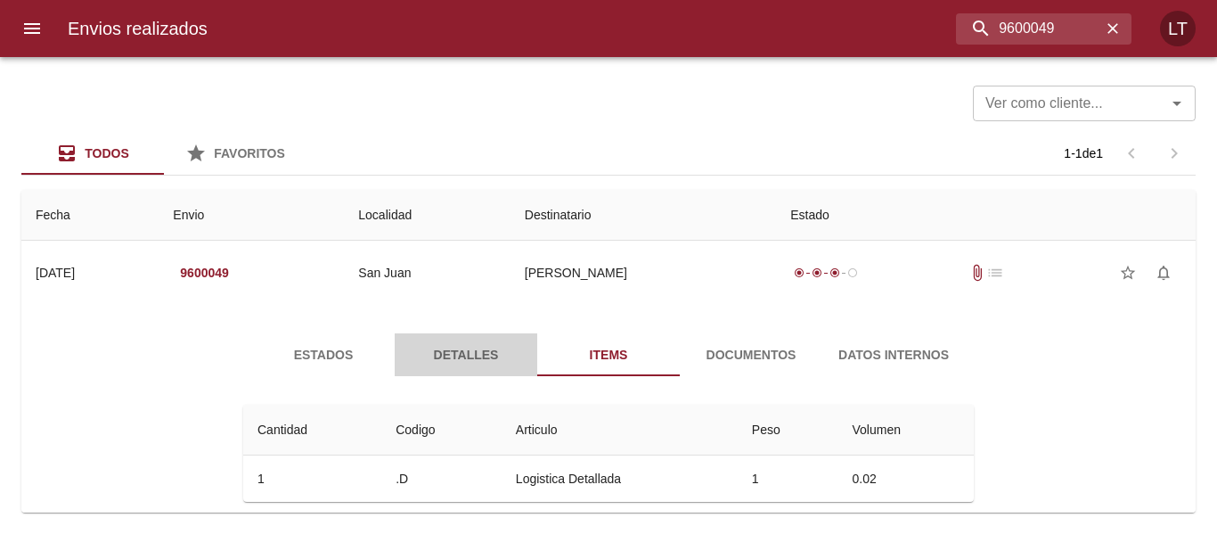
click at [447, 364] on span "Detalles" at bounding box center [466, 355] width 121 height 22
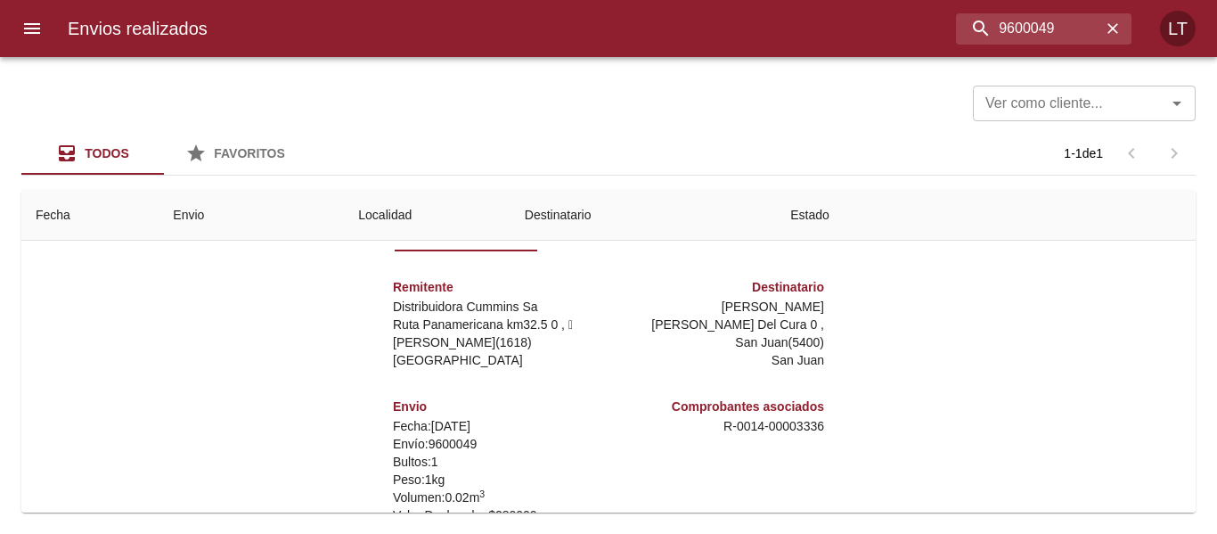
scroll to position [257, 0]
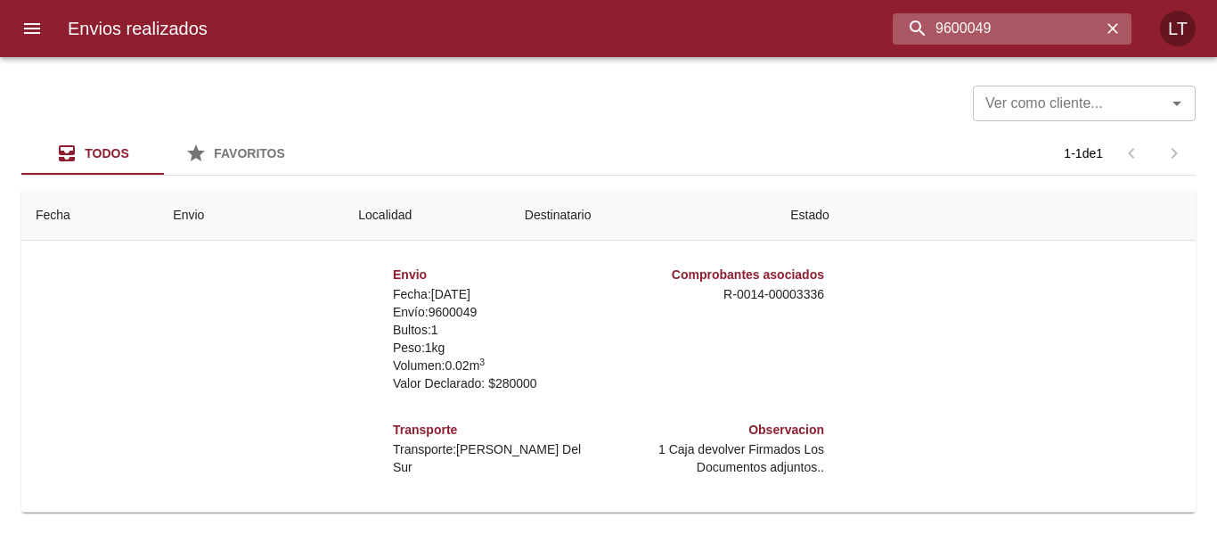
click at [1062, 32] on input "9600049" at bounding box center [997, 28] width 209 height 31
paste input "9254"
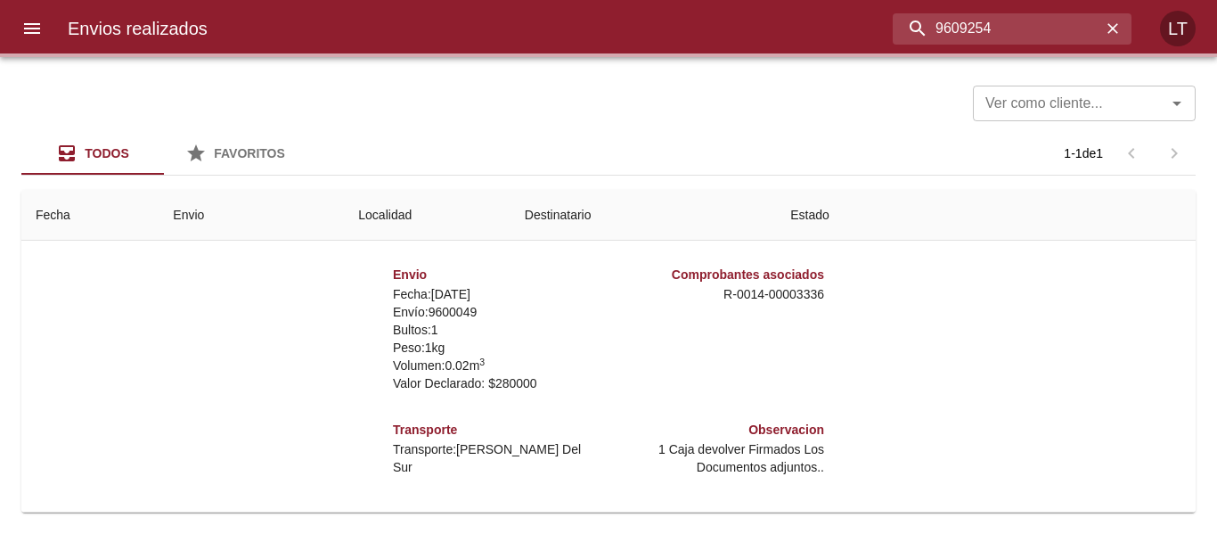
scroll to position [0, 0]
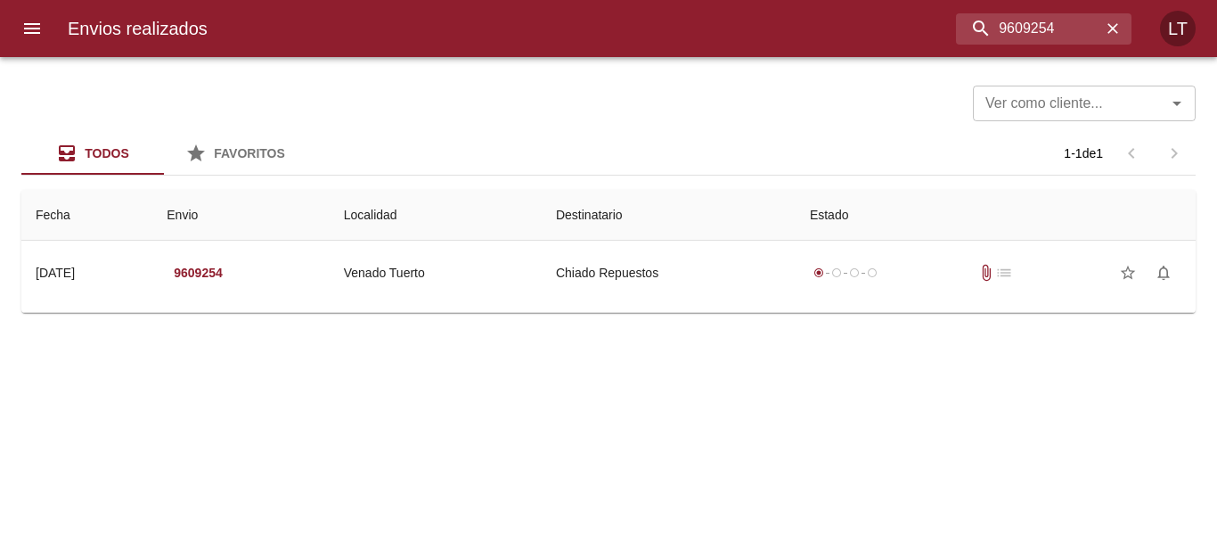
click at [439, 314] on div "Ver como cliente... Ver como cliente... Todos Favoritos 1 - 1 de 1 Fecha Envio …" at bounding box center [608, 295] width 1217 height 477
click at [468, 315] on div "Ver como cliente... Ver como cliente... Todos Favoritos 1 - 1 de 1 Fecha Envio …" at bounding box center [608, 295] width 1217 height 477
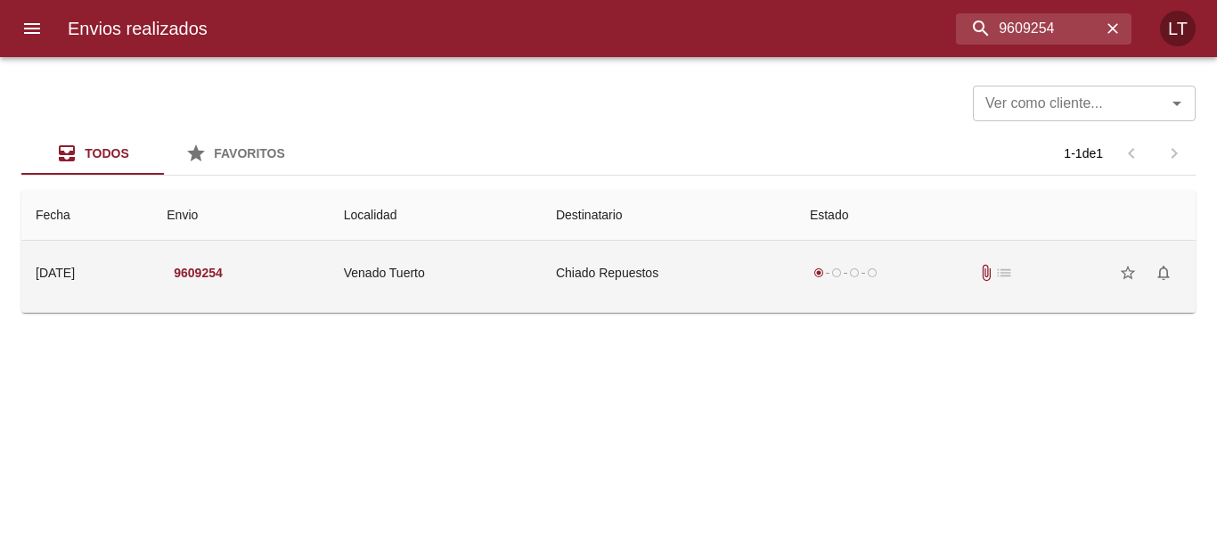
click at [481, 293] on td "Venado Tuerto" at bounding box center [436, 273] width 212 height 64
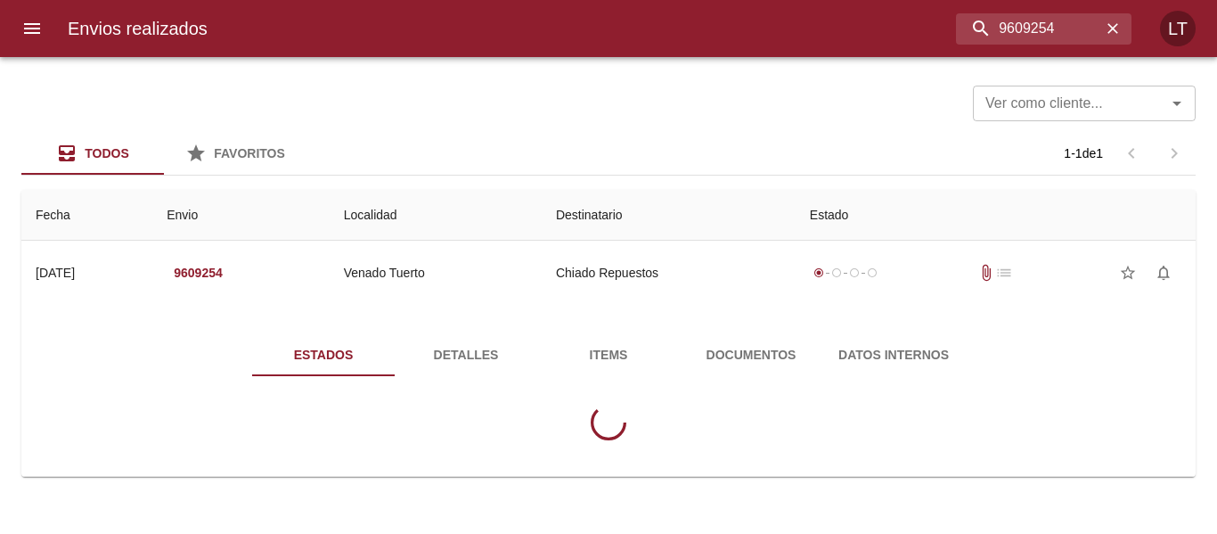
click at [498, 347] on span "Detalles" at bounding box center [466, 355] width 121 height 22
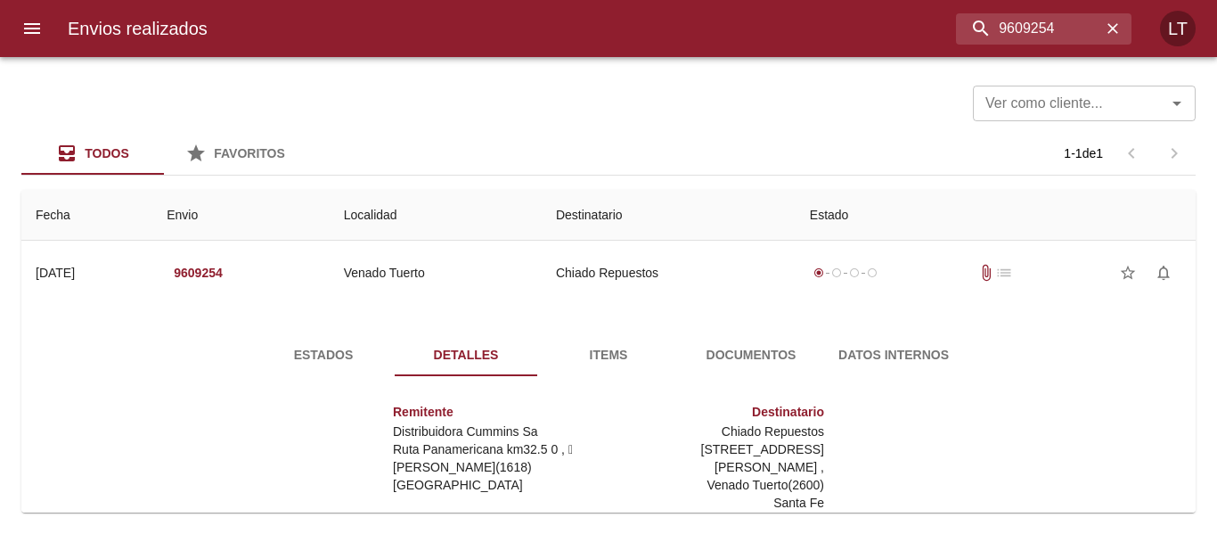
scroll to position [257, 0]
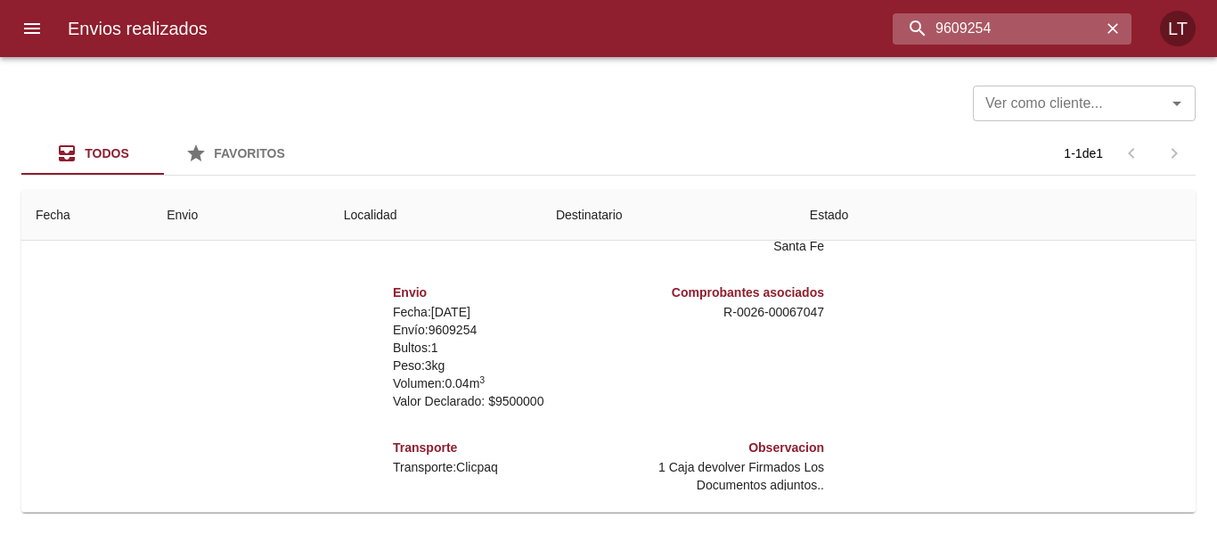
click at [1035, 31] on input "9609254" at bounding box center [997, 28] width 209 height 31
paste input "92"
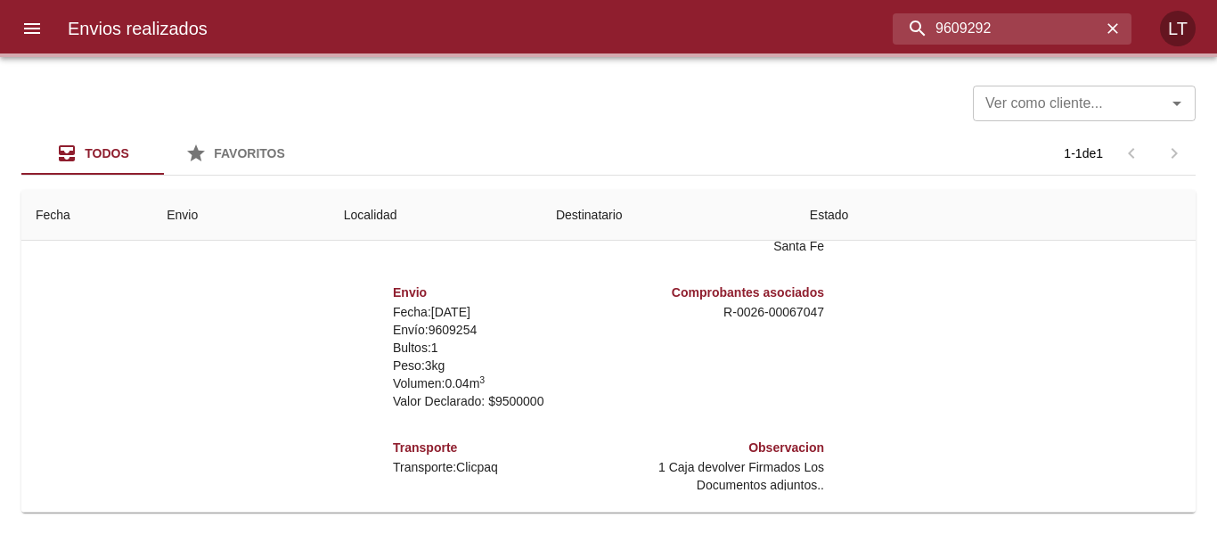
scroll to position [0, 0]
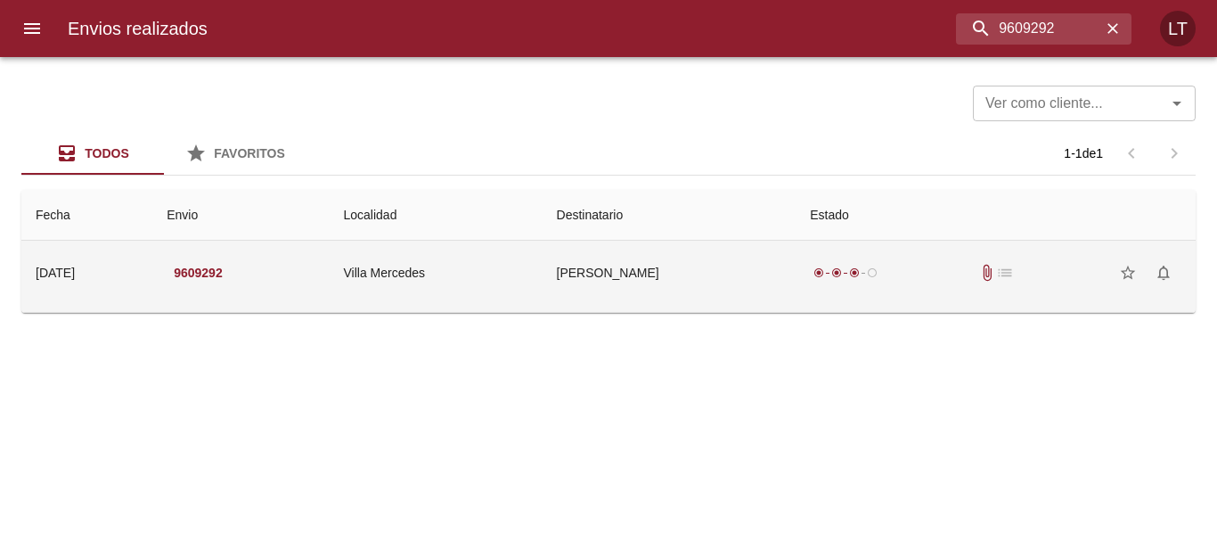
click at [635, 276] on td "[PERSON_NAME]" at bounding box center [670, 273] width 254 height 64
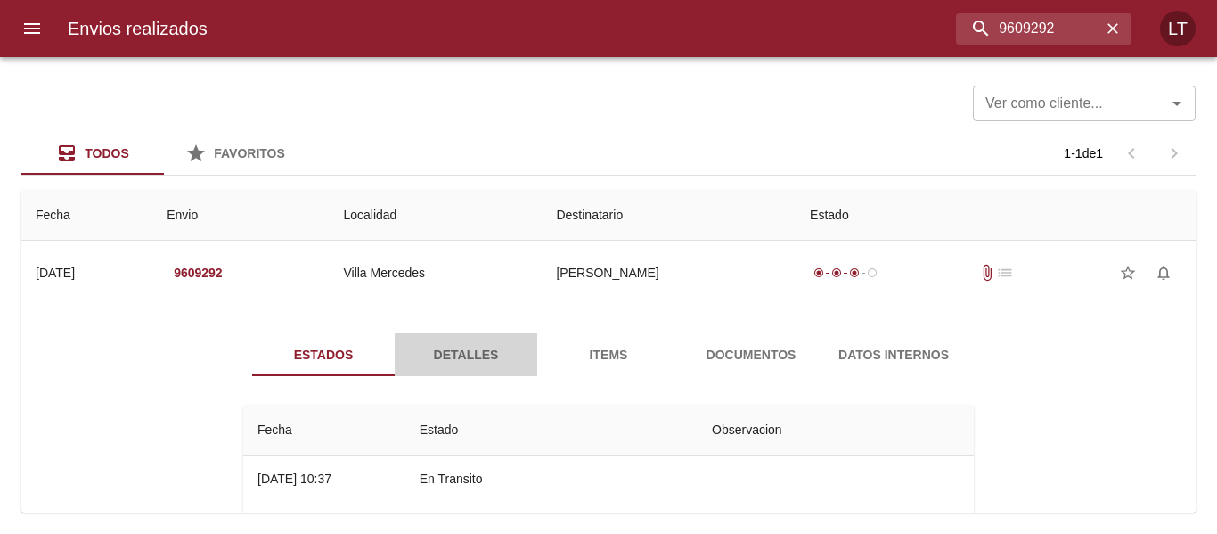
click at [444, 361] on span "Detalles" at bounding box center [466, 355] width 121 height 22
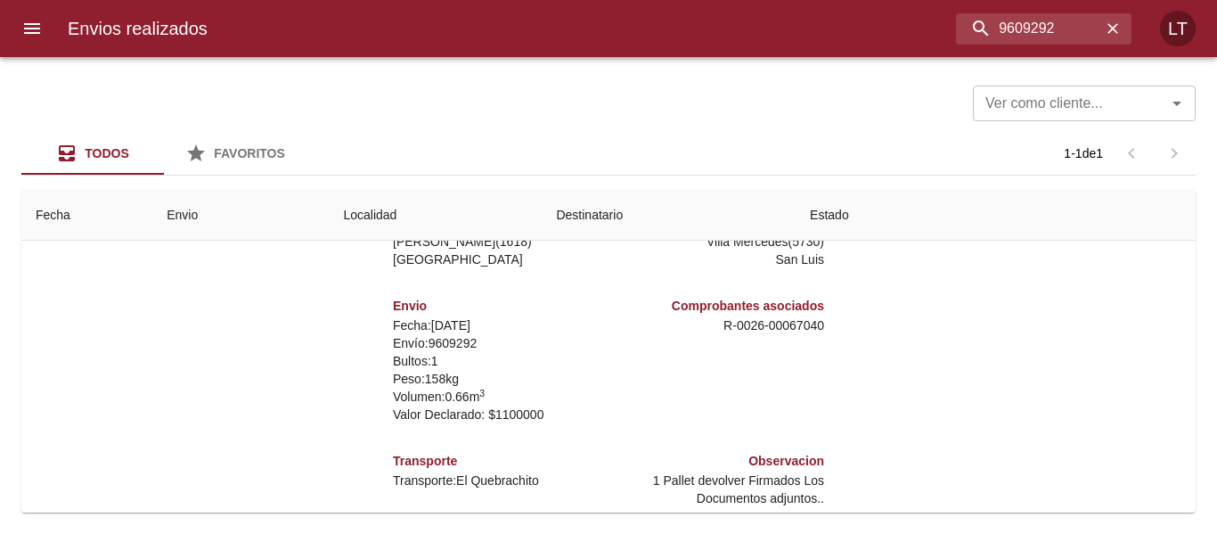
scroll to position [257, 0]
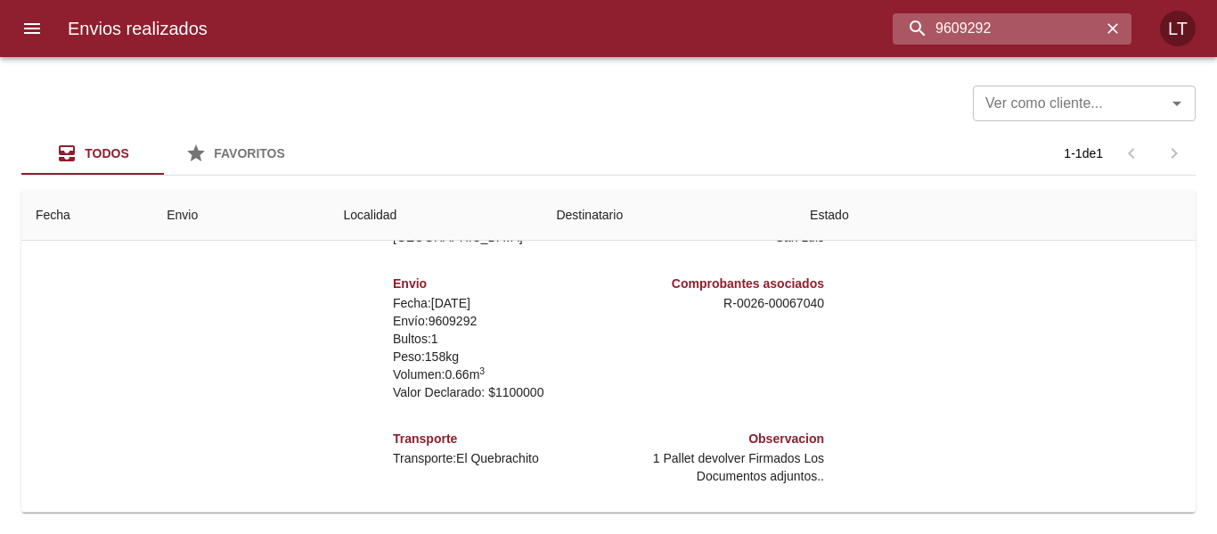
click at [1037, 28] on input "9609292" at bounding box center [997, 28] width 209 height 31
paste input "11783"
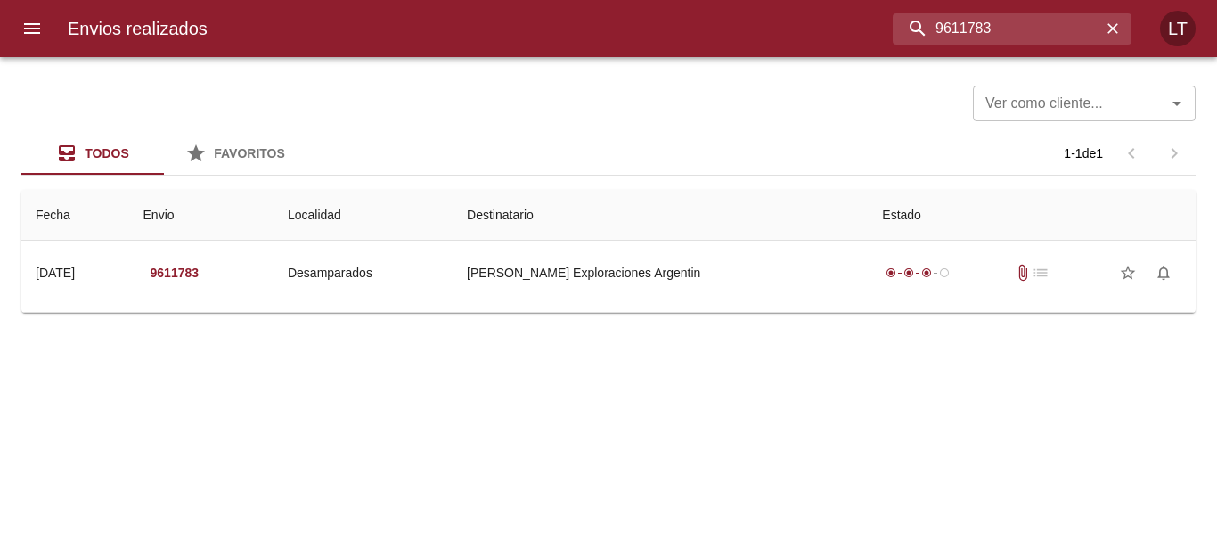
scroll to position [0, 0]
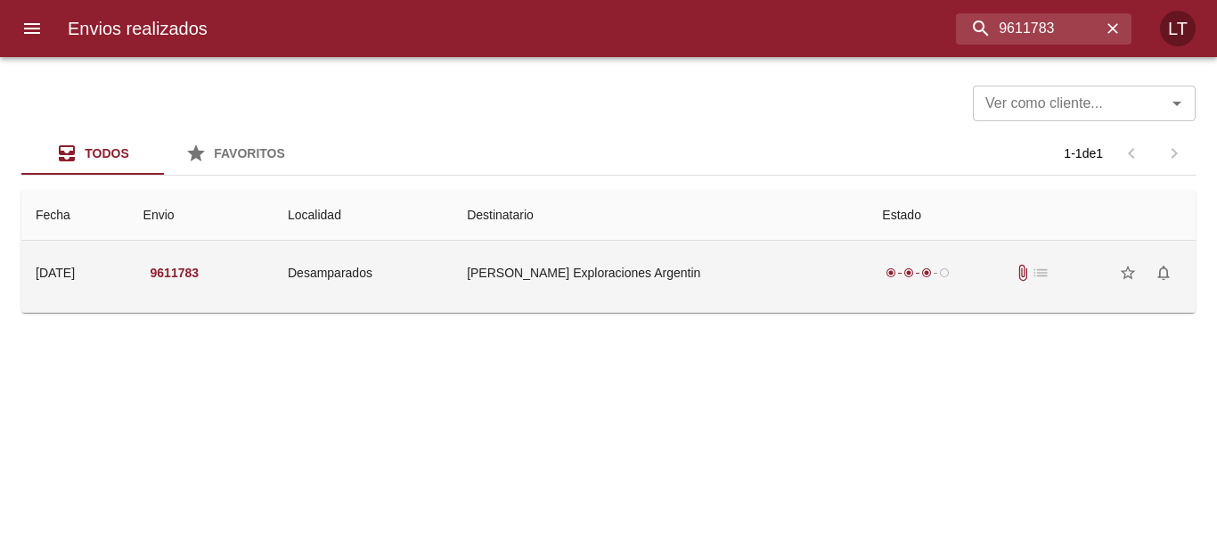
click at [528, 263] on td "[PERSON_NAME] Exploraciones Argentin" at bounding box center [660, 273] width 415 height 64
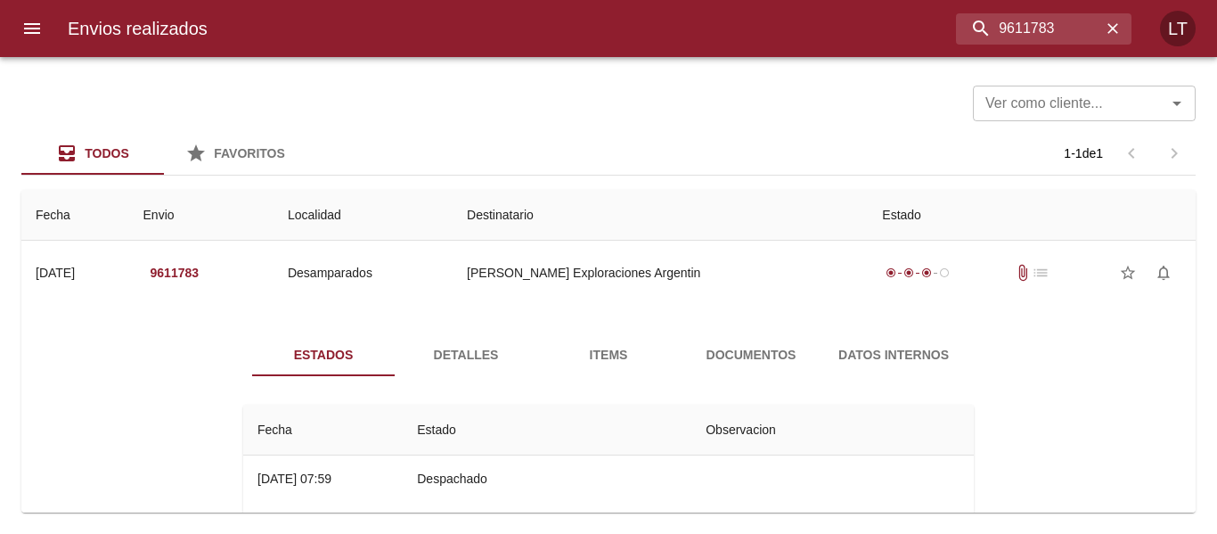
drag, startPoint x: 490, startPoint y: 351, endPoint x: 338, endPoint y: 348, distance: 152.4
click at [490, 350] on span "Detalles" at bounding box center [466, 355] width 121 height 22
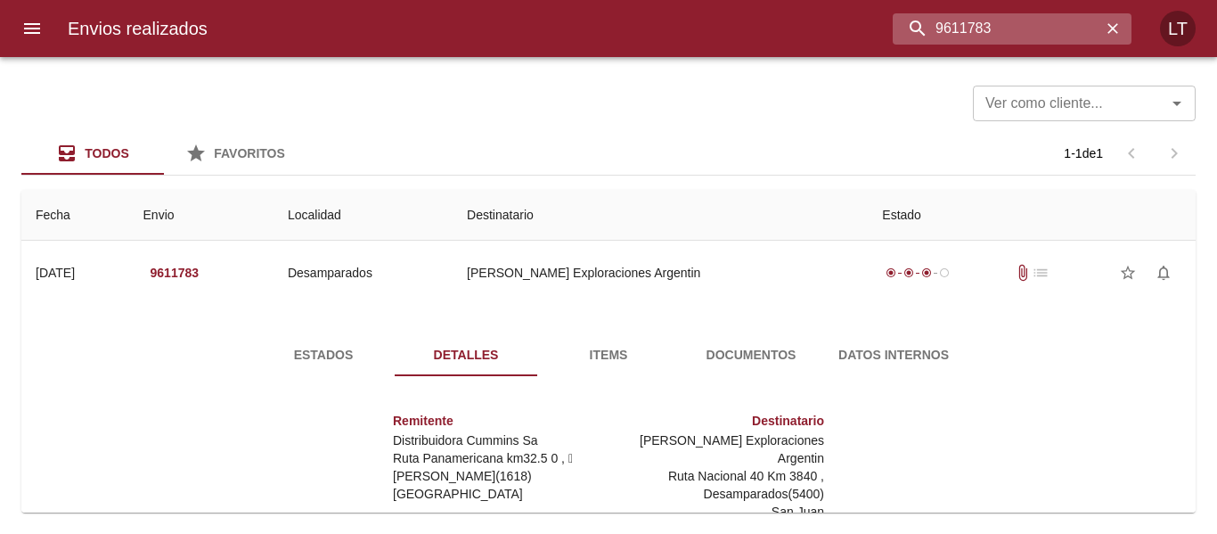
click at [1021, 18] on input "9611783" at bounding box center [997, 28] width 209 height 31
paste input "492287"
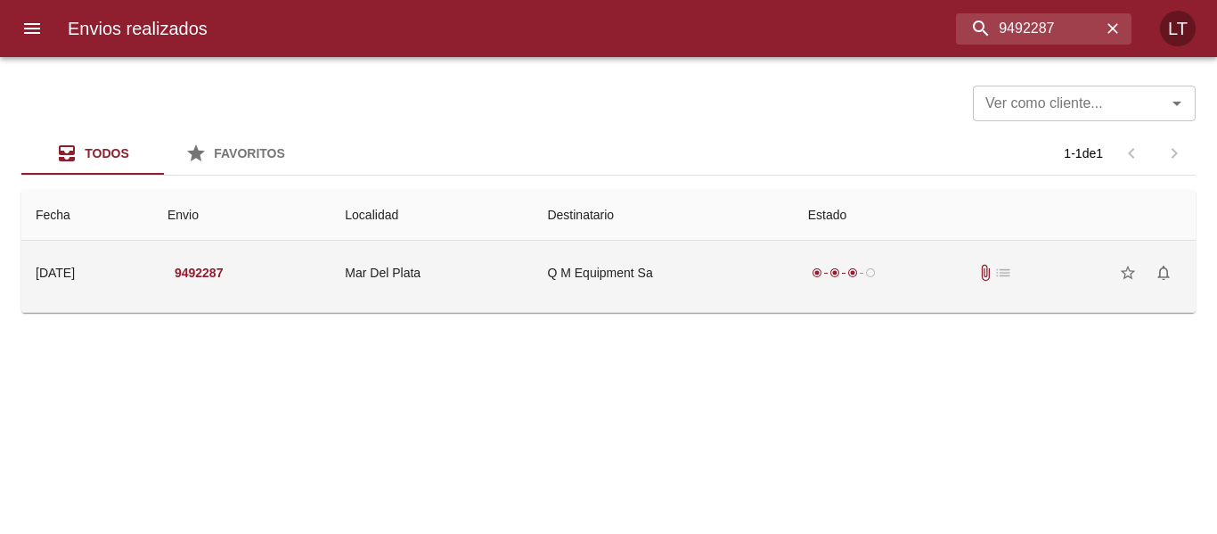
click at [666, 248] on td "Q M Equipment Sa" at bounding box center [663, 273] width 260 height 64
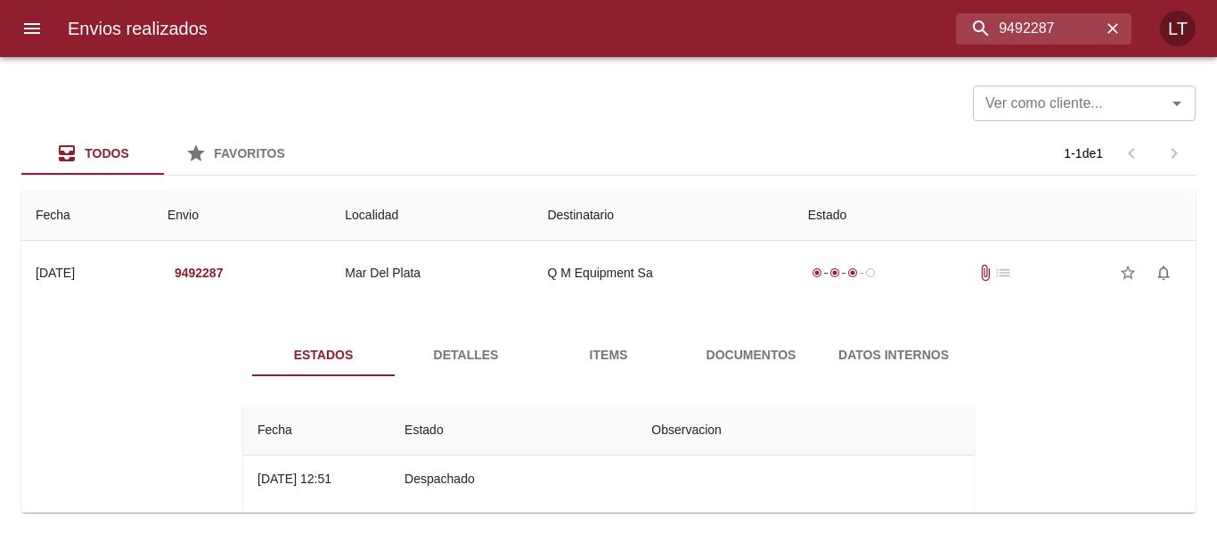
click at [460, 359] on span "Detalles" at bounding box center [466, 355] width 121 height 22
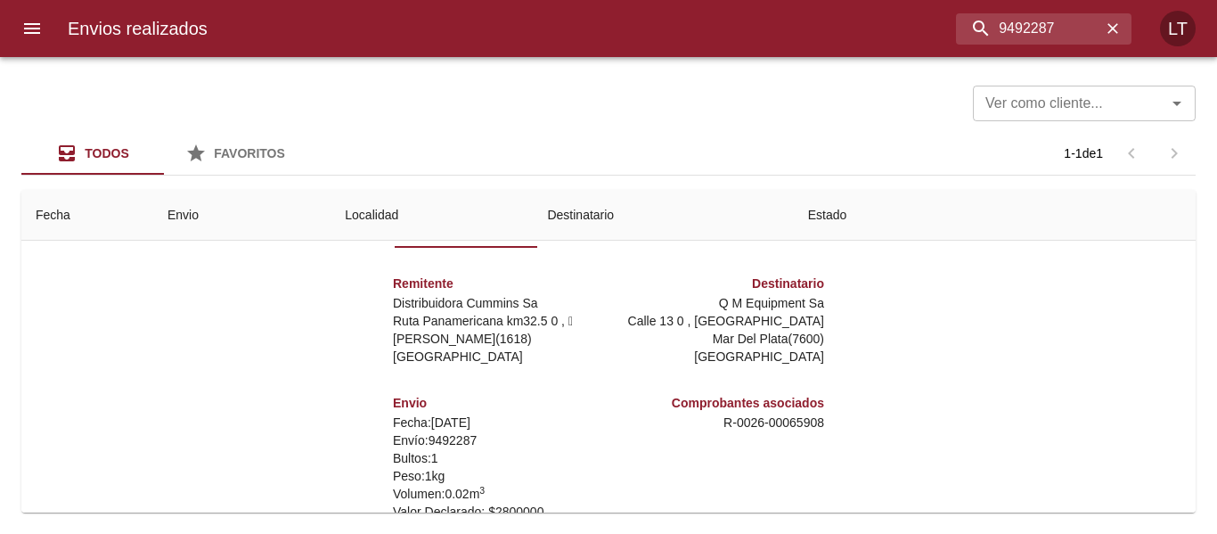
scroll to position [257, 0]
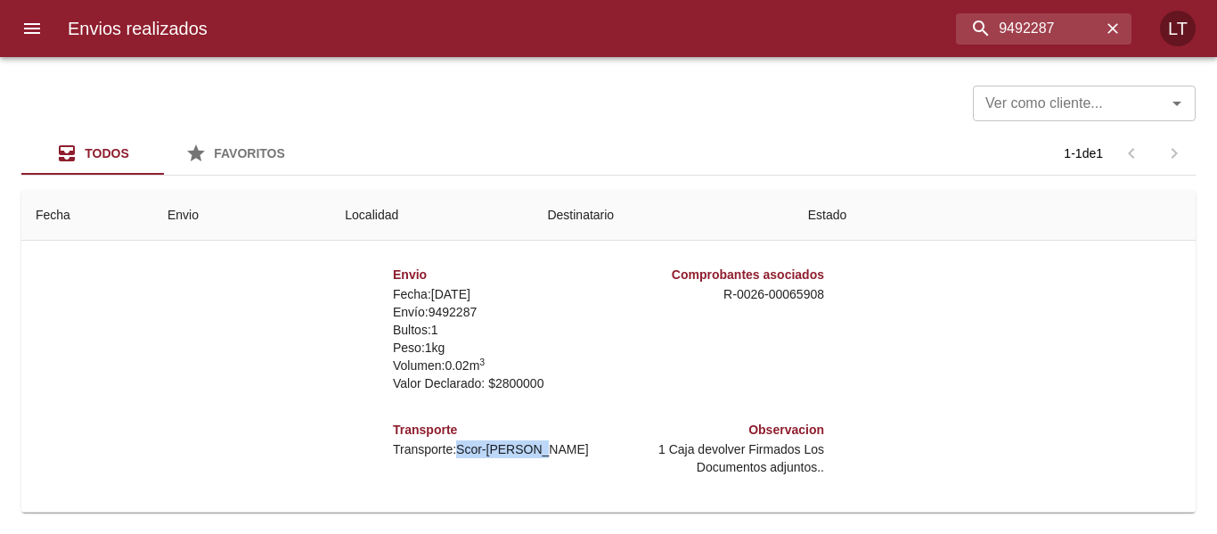
drag, startPoint x: 442, startPoint y: 446, endPoint x: 516, endPoint y: 443, distance: 74.0
click at [516, 443] on p "Transporte: Scor-[PERSON_NAME]" at bounding box center [497, 449] width 209 height 18
copy p "Scor-[PERSON_NAME]"
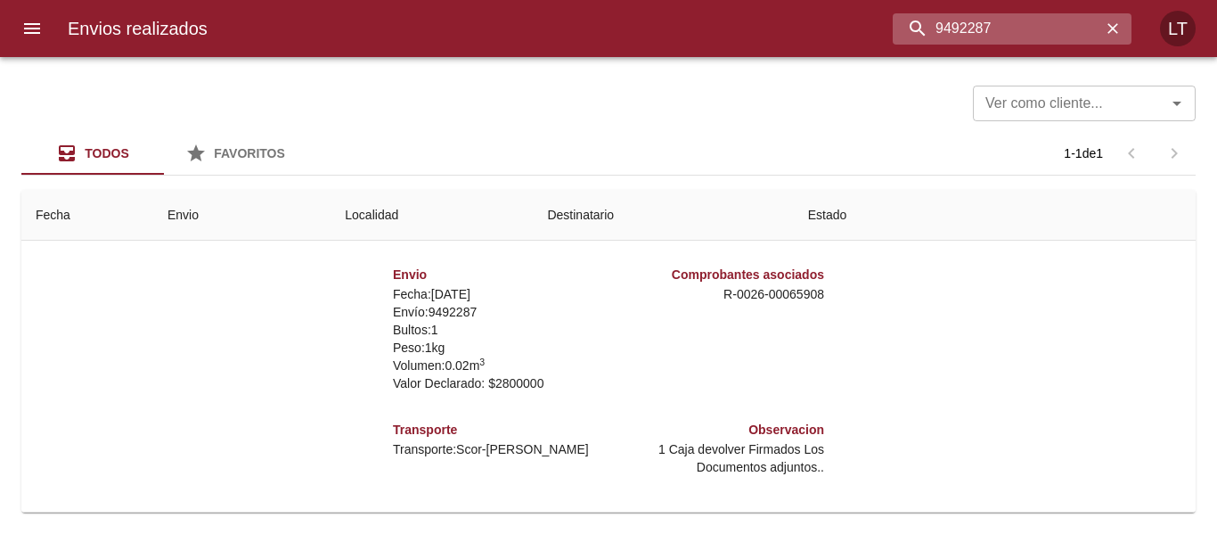
click at [1038, 20] on input "9492287" at bounding box center [997, 28] width 209 height 31
paste input "561166"
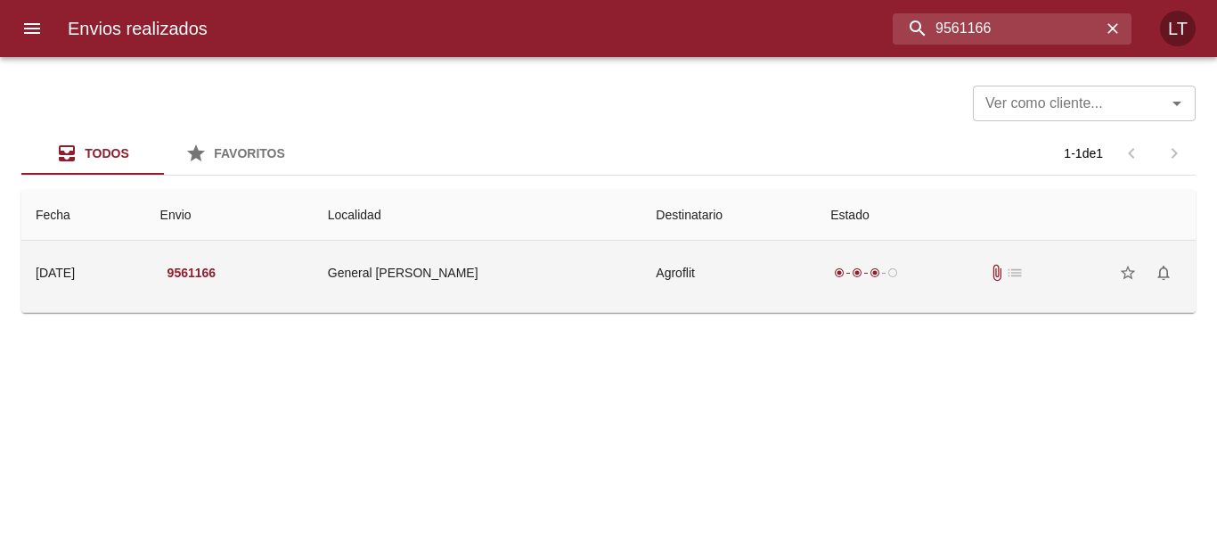
scroll to position [0, 0]
click at [482, 247] on td "General [PERSON_NAME]" at bounding box center [478, 273] width 329 height 64
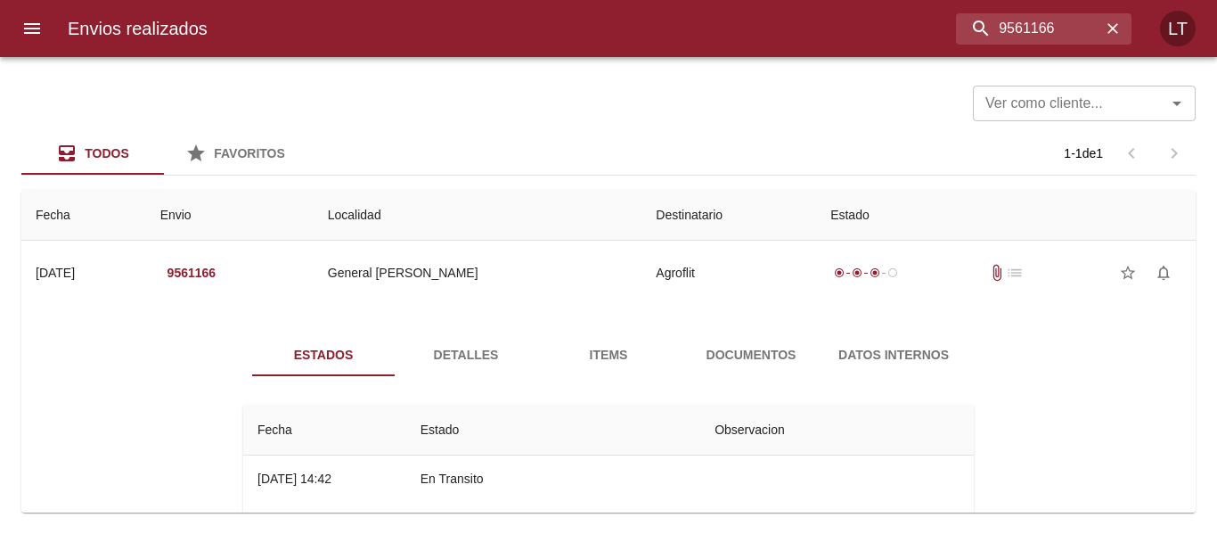
click at [455, 344] on span "Detalles" at bounding box center [466, 355] width 121 height 22
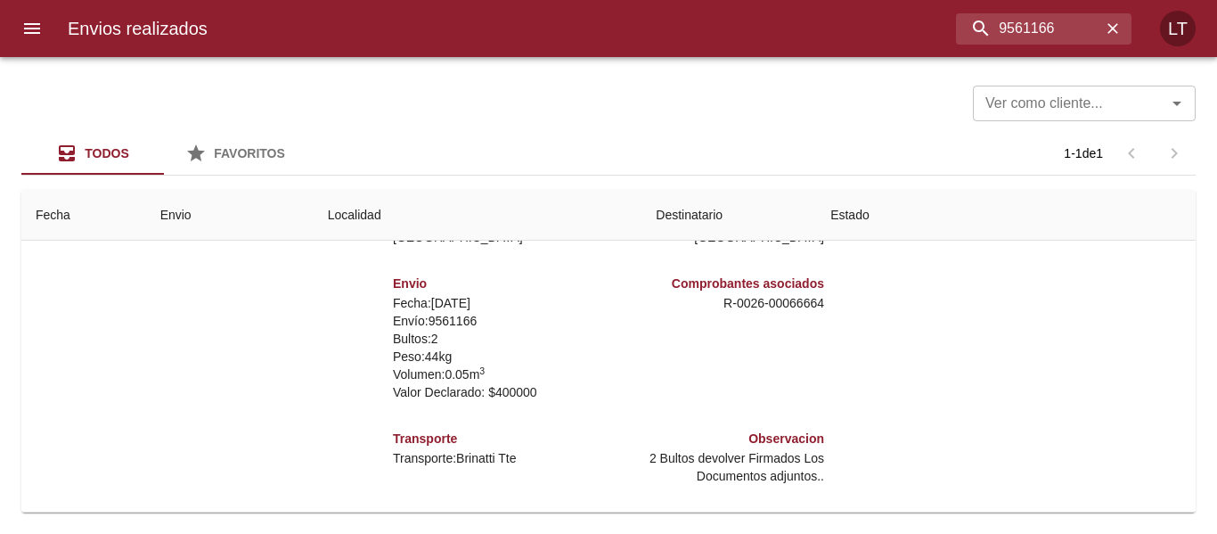
scroll to position [9, 0]
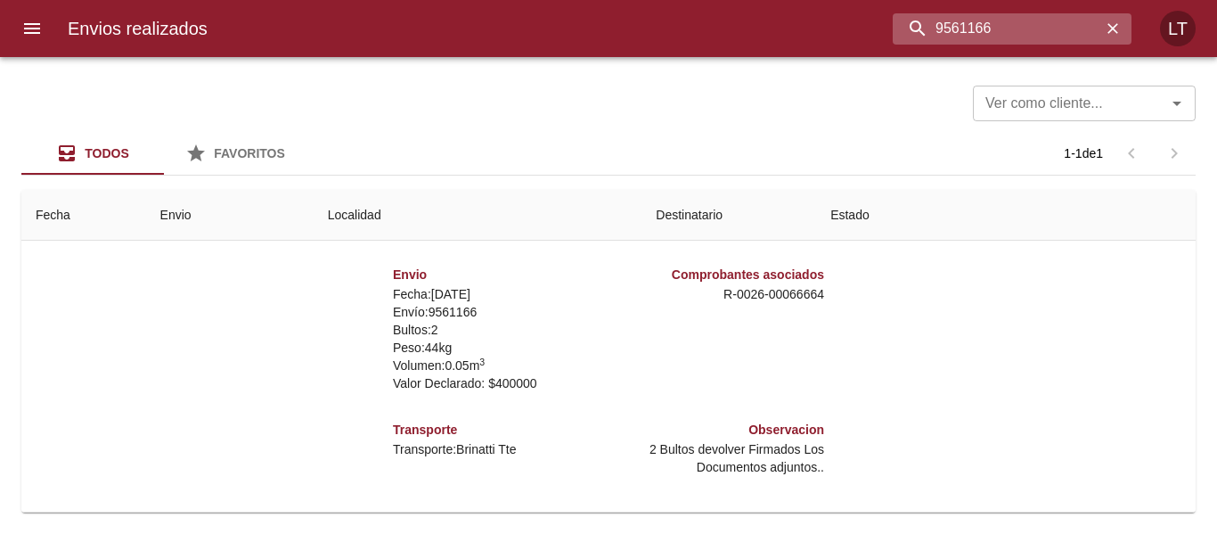
click at [1054, 31] on input "9561166" at bounding box center [997, 28] width 209 height 31
paste input "08"
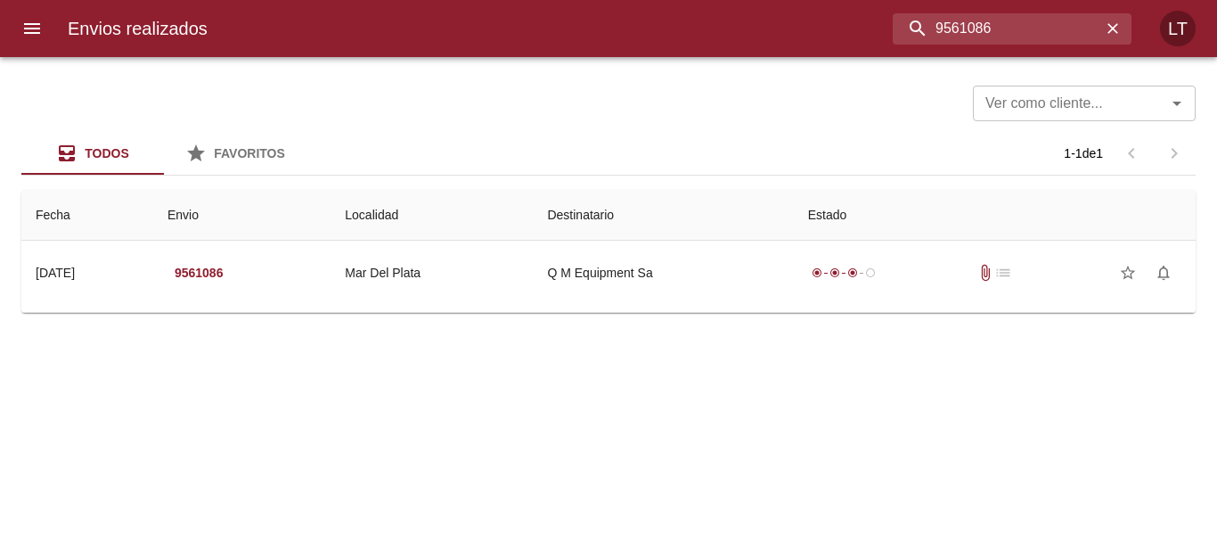
scroll to position [0, 0]
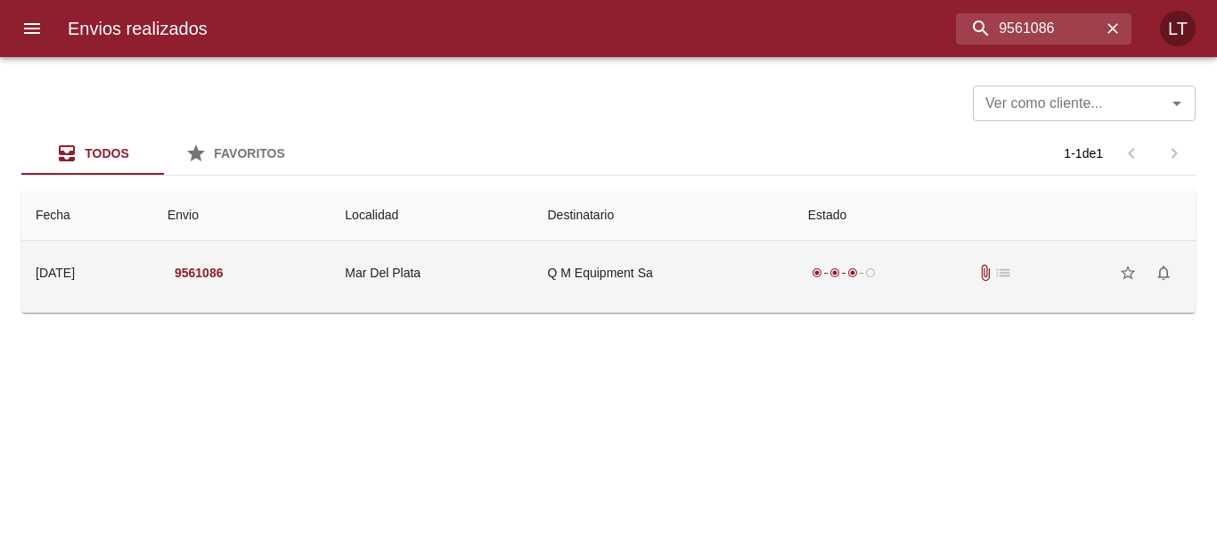
click at [704, 244] on td "Q M Equipment Sa" at bounding box center [664, 273] width 260 height 64
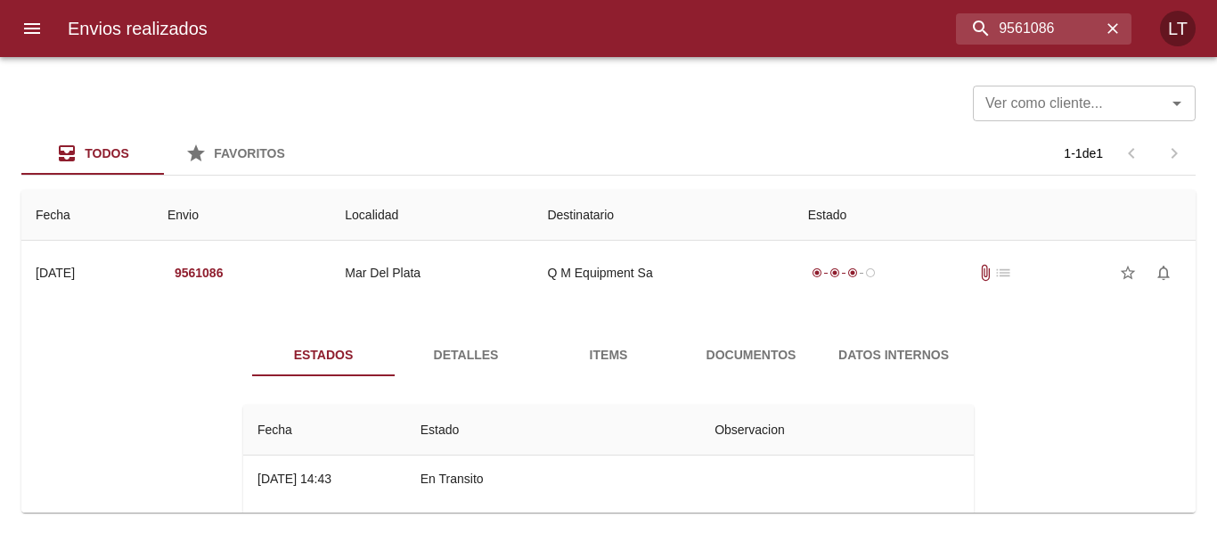
click at [497, 349] on span "Detalles" at bounding box center [466, 355] width 121 height 22
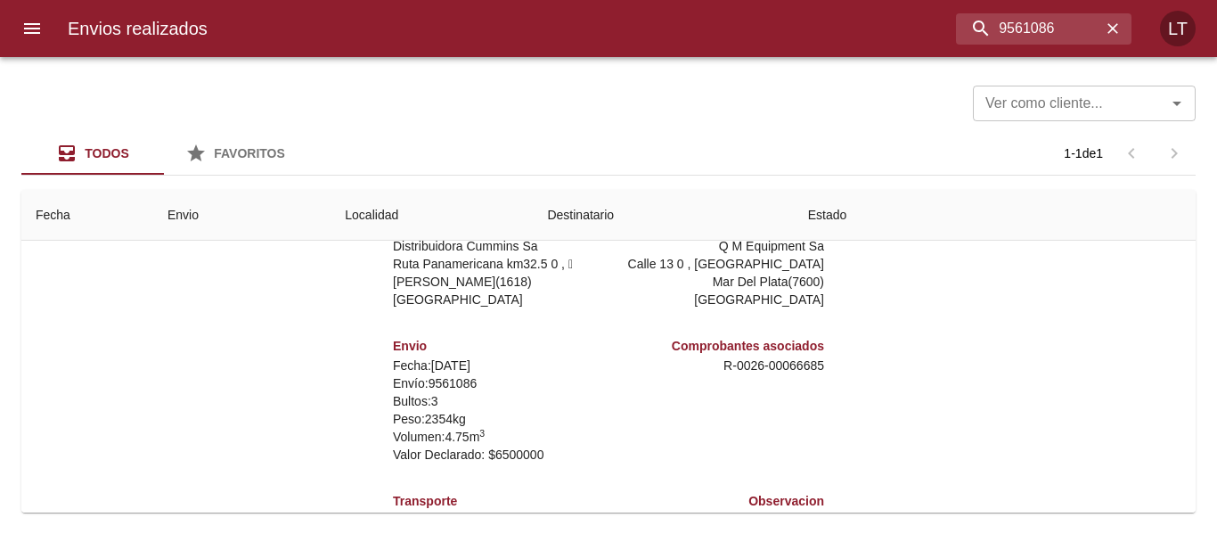
scroll to position [257, 0]
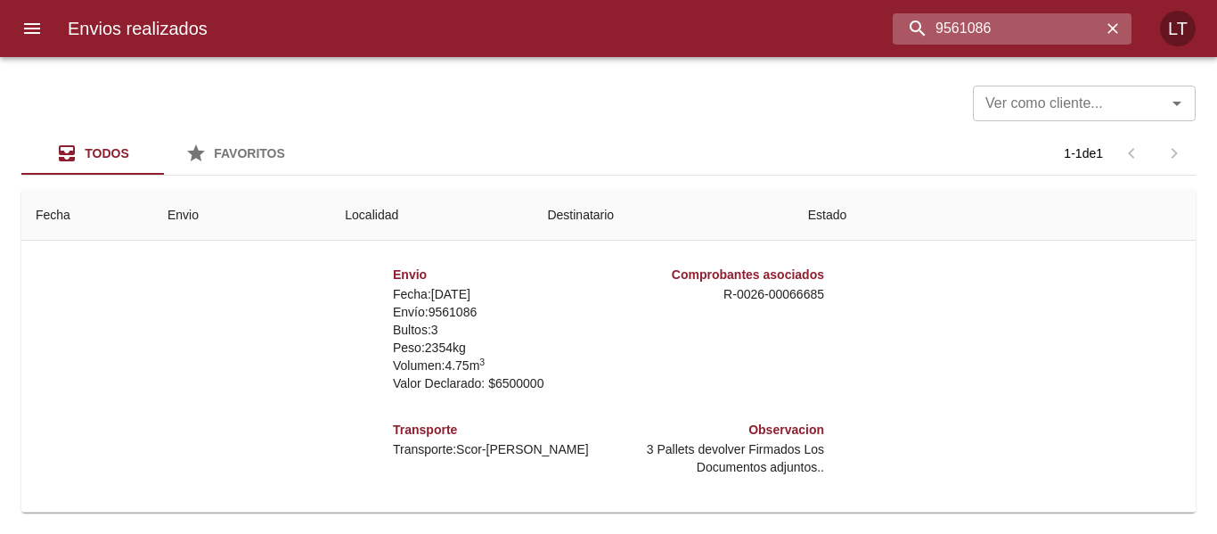
click at [1015, 33] on input "9561086" at bounding box center [997, 28] width 209 height 31
paste input "84671"
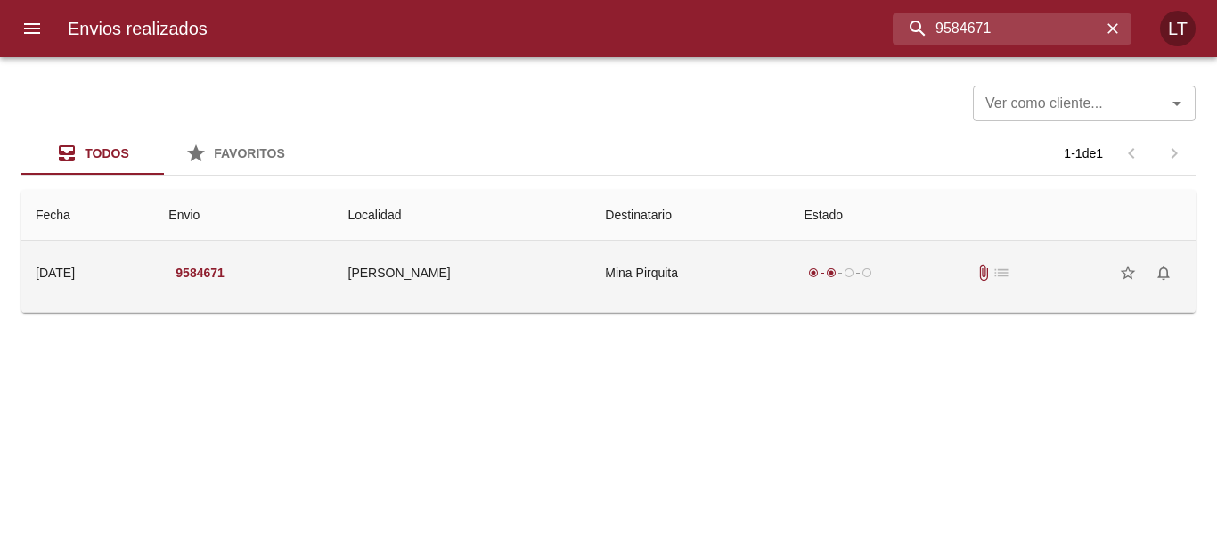
scroll to position [0, 0]
click at [693, 296] on td "Mina Pirquita" at bounding box center [690, 273] width 199 height 64
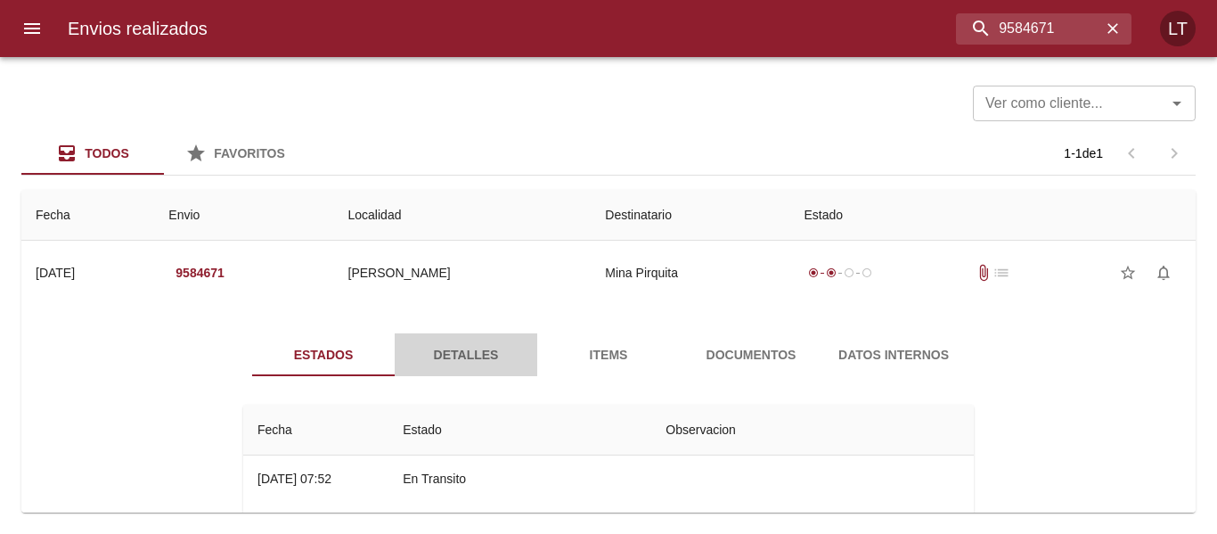
click at [472, 346] on span "Detalles" at bounding box center [466, 355] width 121 height 22
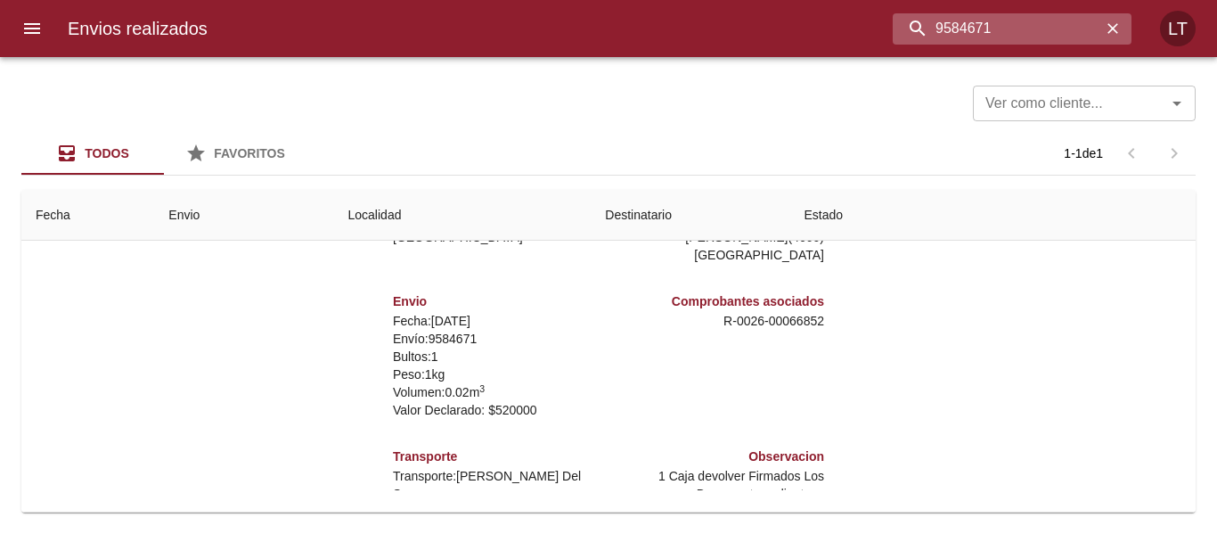
click at [1060, 31] on input "9584671" at bounding box center [997, 28] width 209 height 31
paste input "74838"
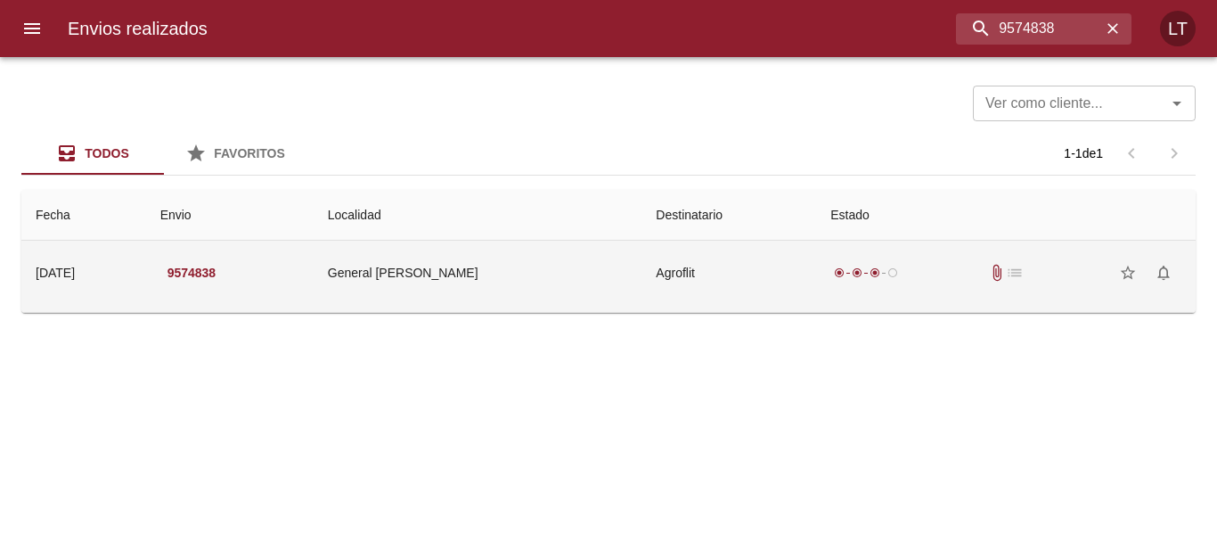
click at [684, 269] on td "Agroflit" at bounding box center [729, 273] width 175 height 64
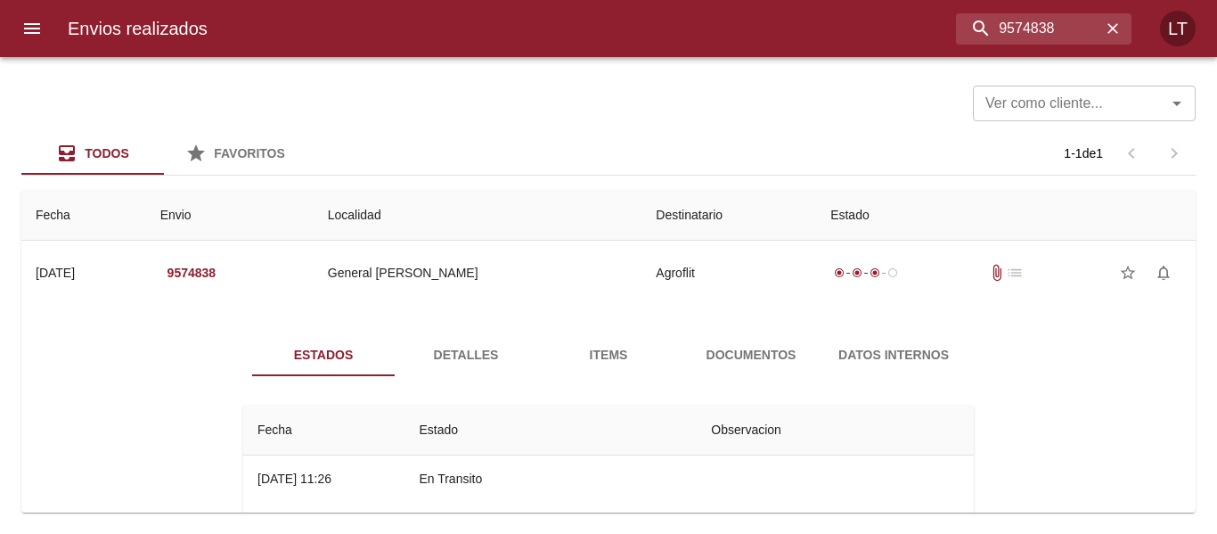
click at [439, 336] on button "Detalles" at bounding box center [466, 354] width 143 height 43
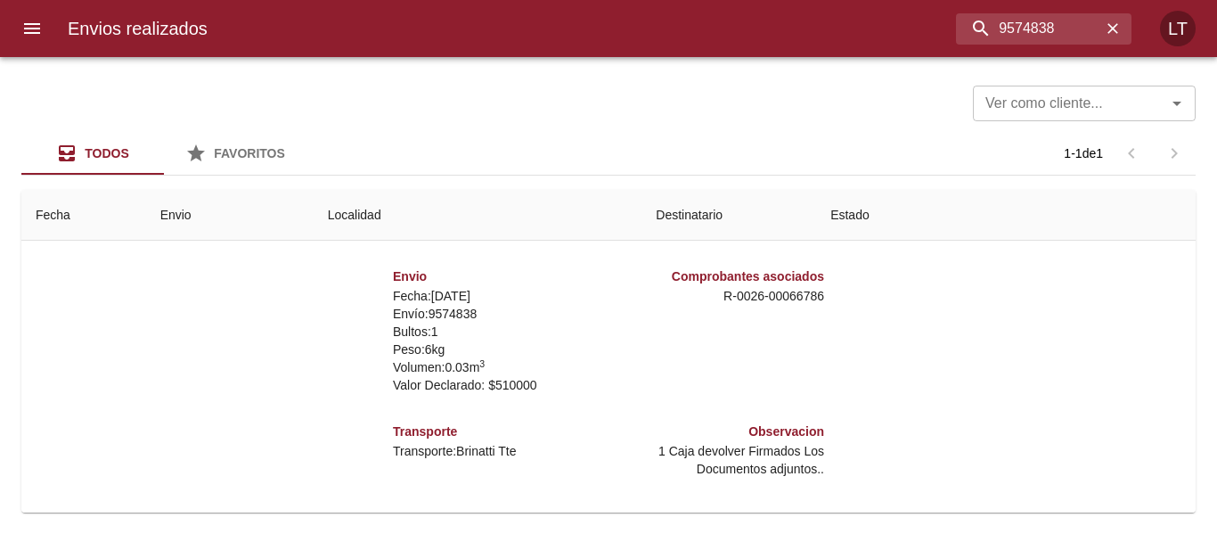
scroll to position [257, 0]
click at [1006, 20] on input "9574838" at bounding box center [997, 28] width 209 height 31
click at [1009, 20] on input "9574838" at bounding box center [997, 28] width 209 height 31
paste input "66"
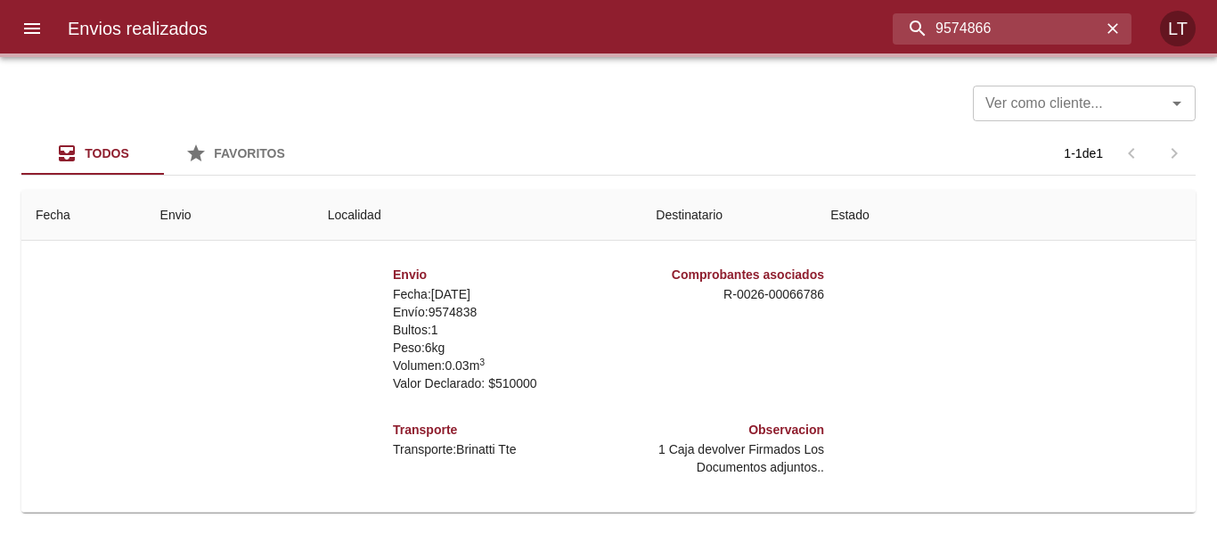
scroll to position [0, 0]
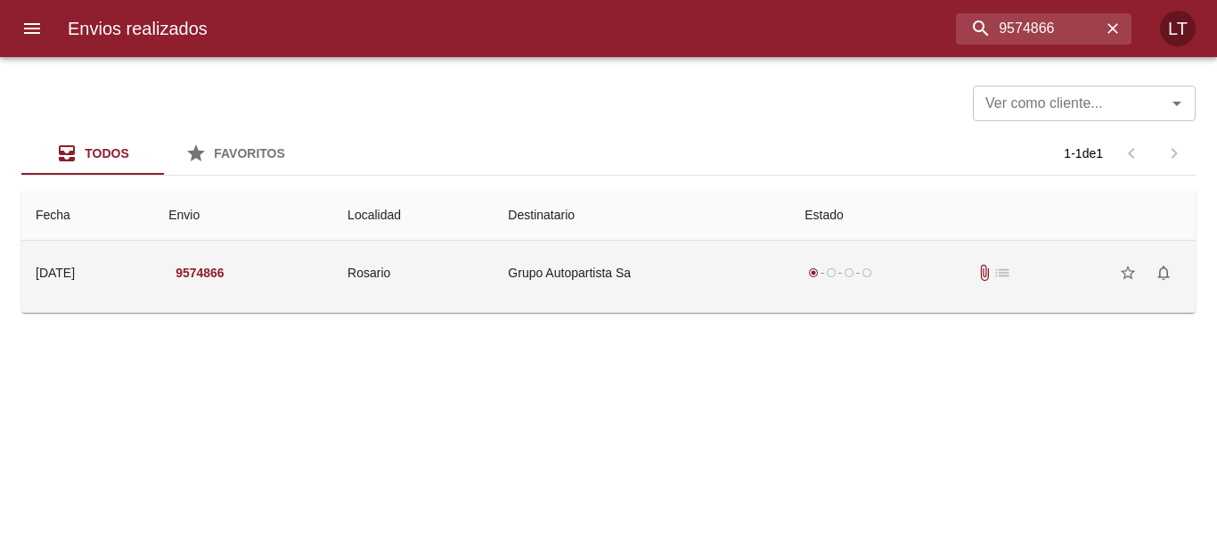
click at [446, 250] on td "Rosario" at bounding box center [413, 273] width 160 height 64
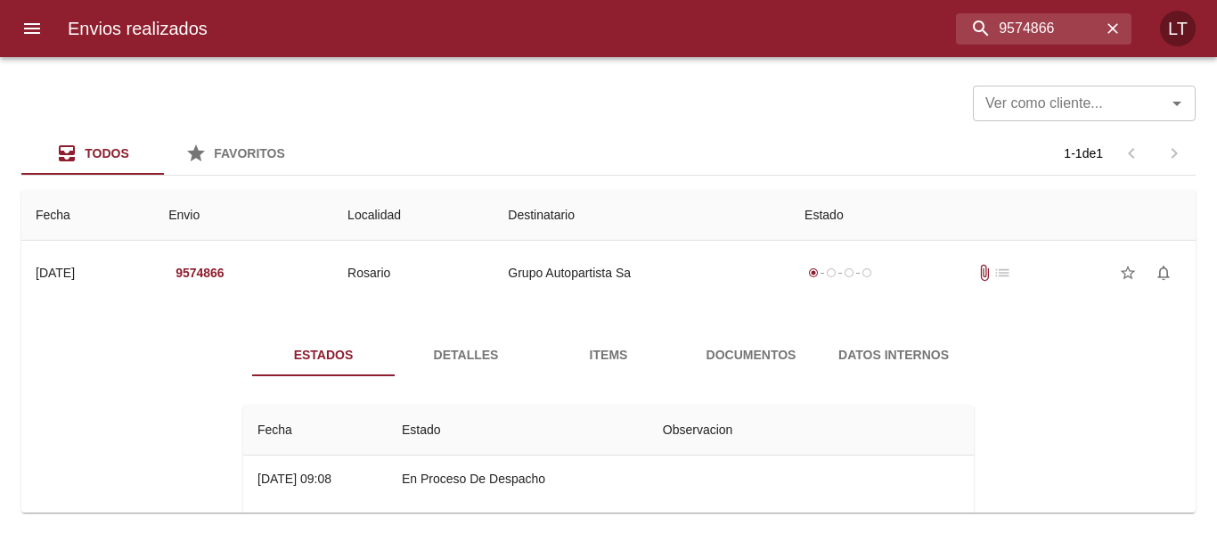
click at [450, 351] on span "Detalles" at bounding box center [466, 355] width 121 height 22
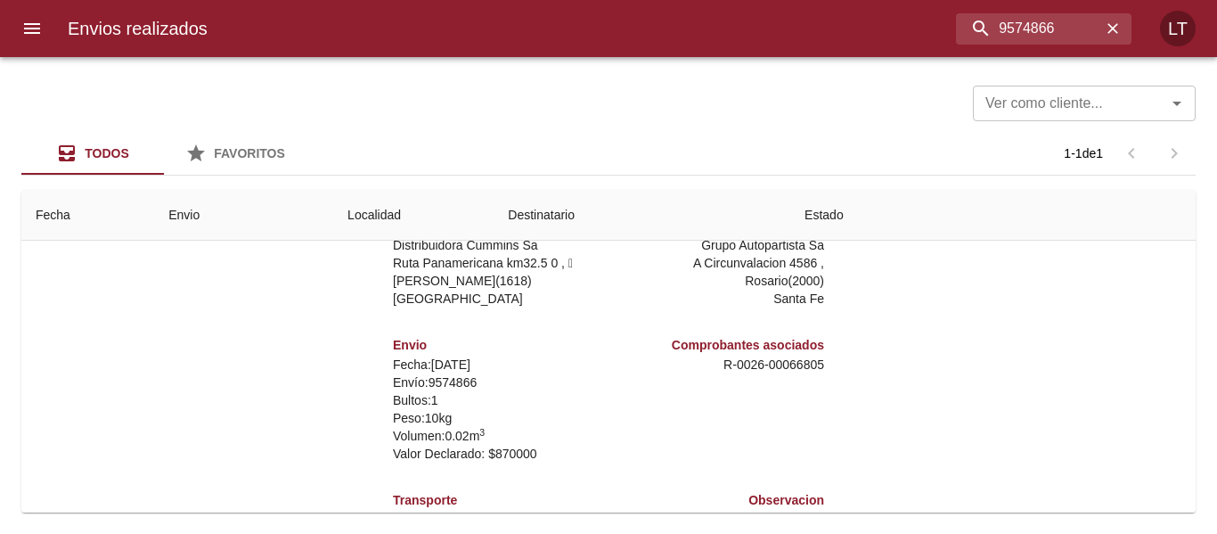
scroll to position [257, 0]
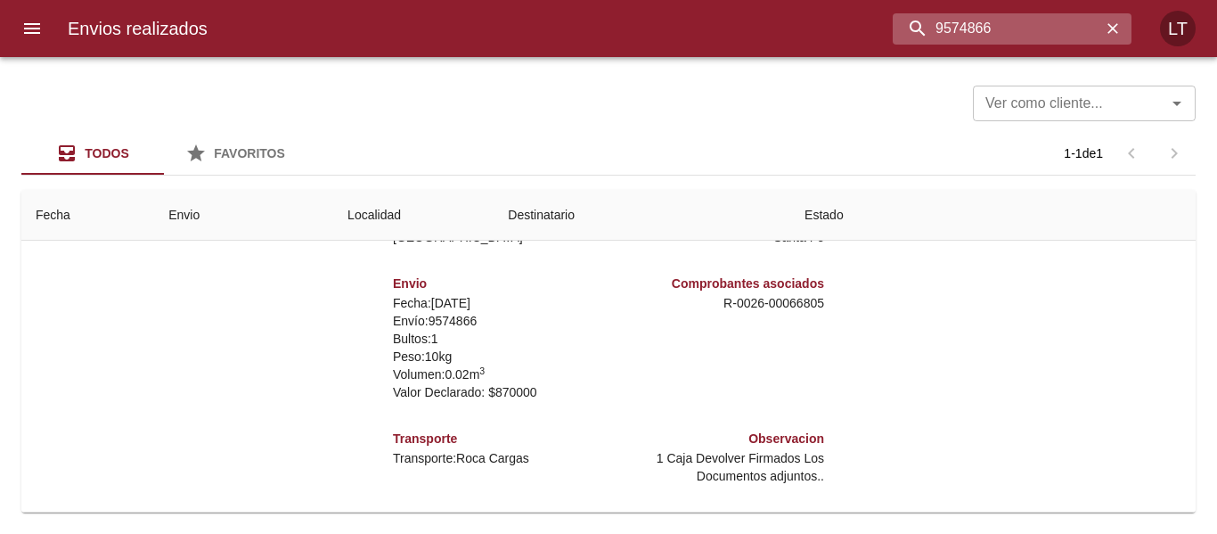
click at [1045, 30] on input "9574866" at bounding box center [997, 28] width 209 height 31
paste input "90009"
type input "9590009"
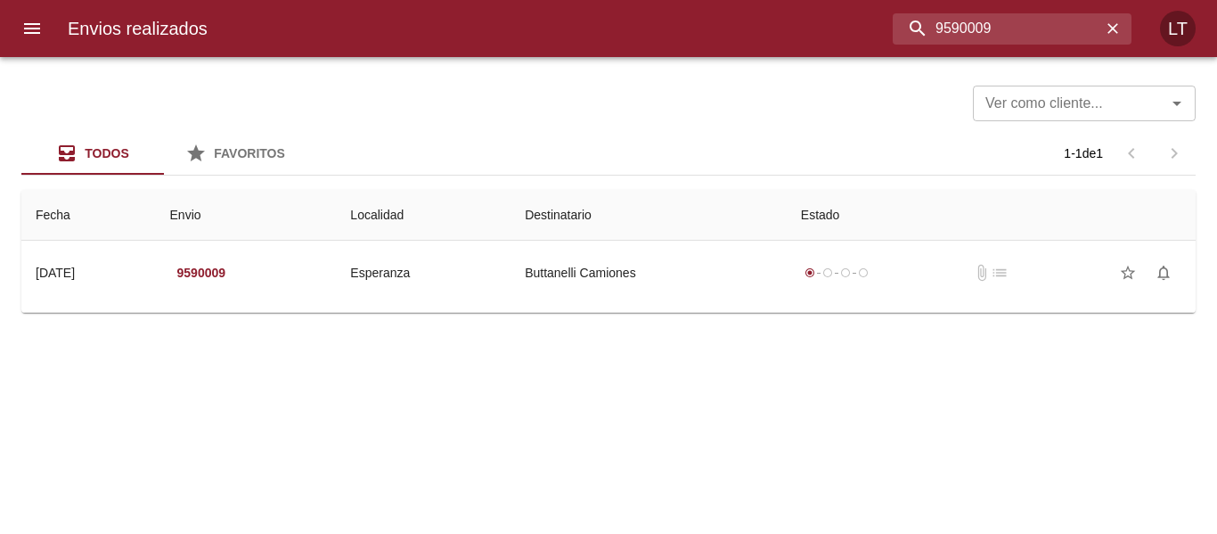
scroll to position [0, 0]
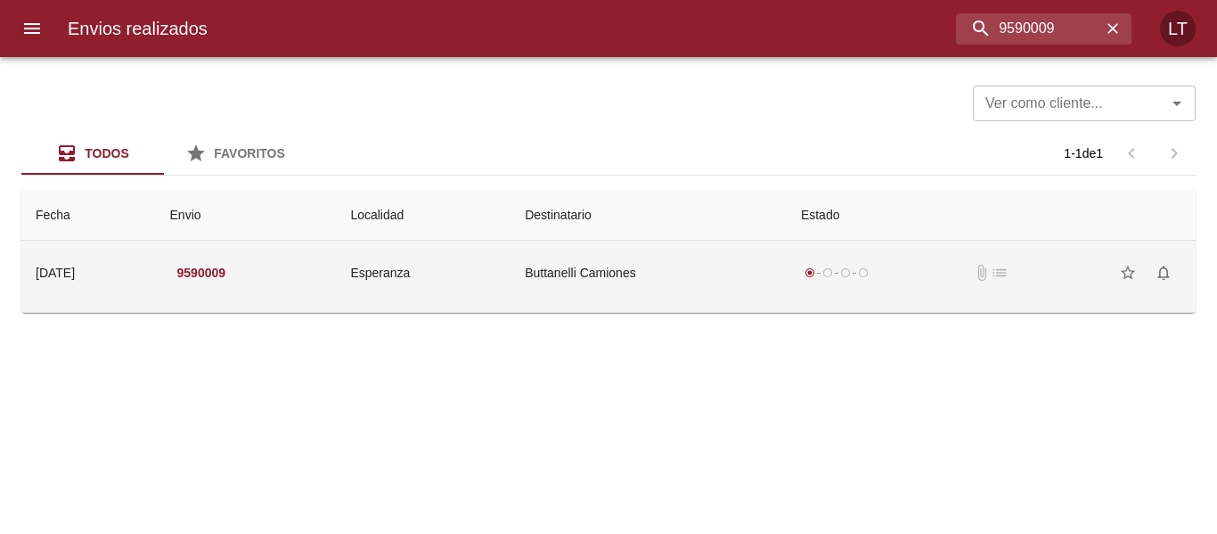
click at [585, 255] on td "Buttanelli Camiones" at bounding box center [649, 273] width 276 height 64
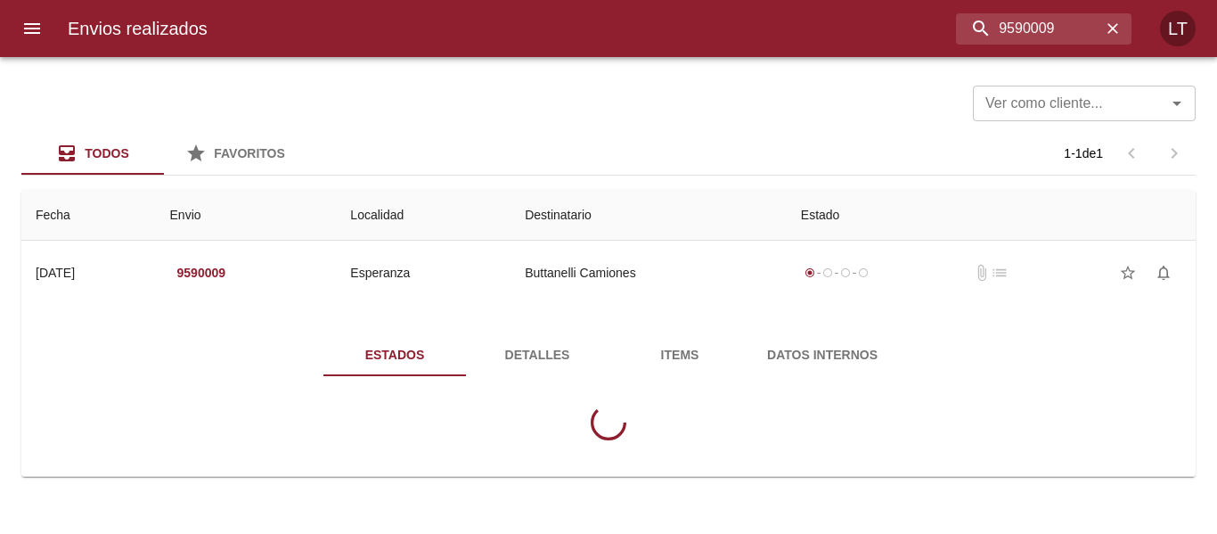
click at [536, 364] on span "Detalles" at bounding box center [537, 355] width 121 height 22
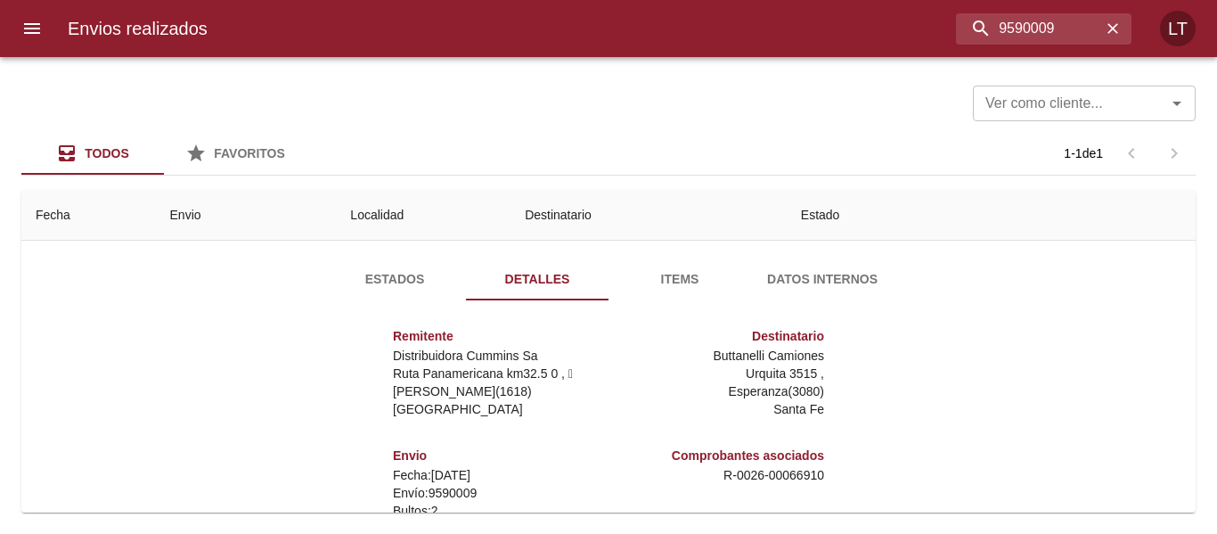
scroll to position [257, 0]
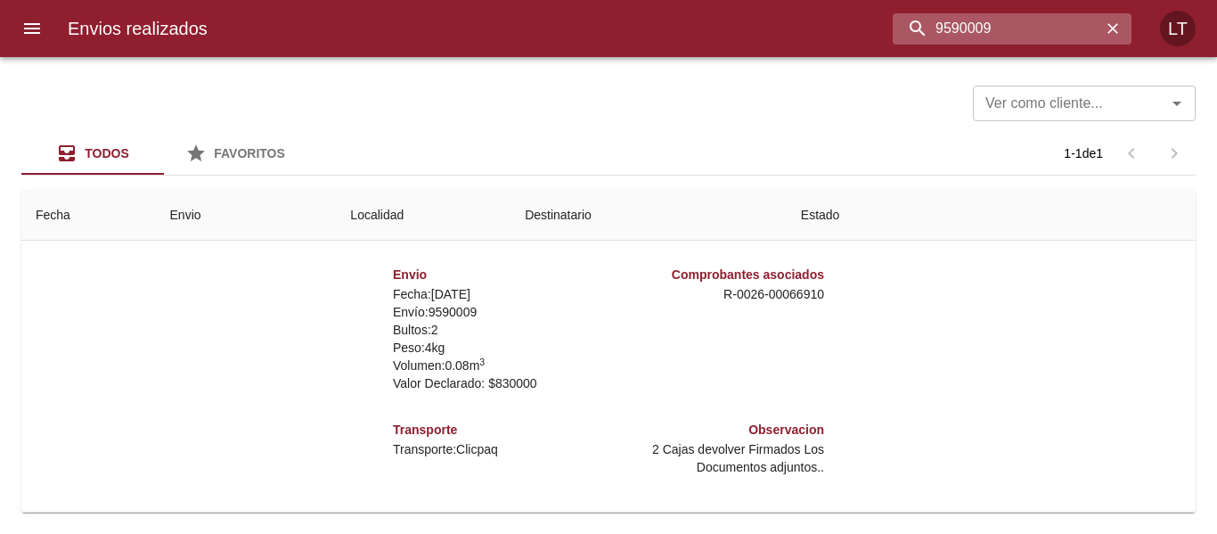
click at [1067, 26] on input "9590009" at bounding box center [997, 28] width 209 height 31
click at [1070, 26] on input "9590009" at bounding box center [997, 28] width 209 height 31
paste input "87692"
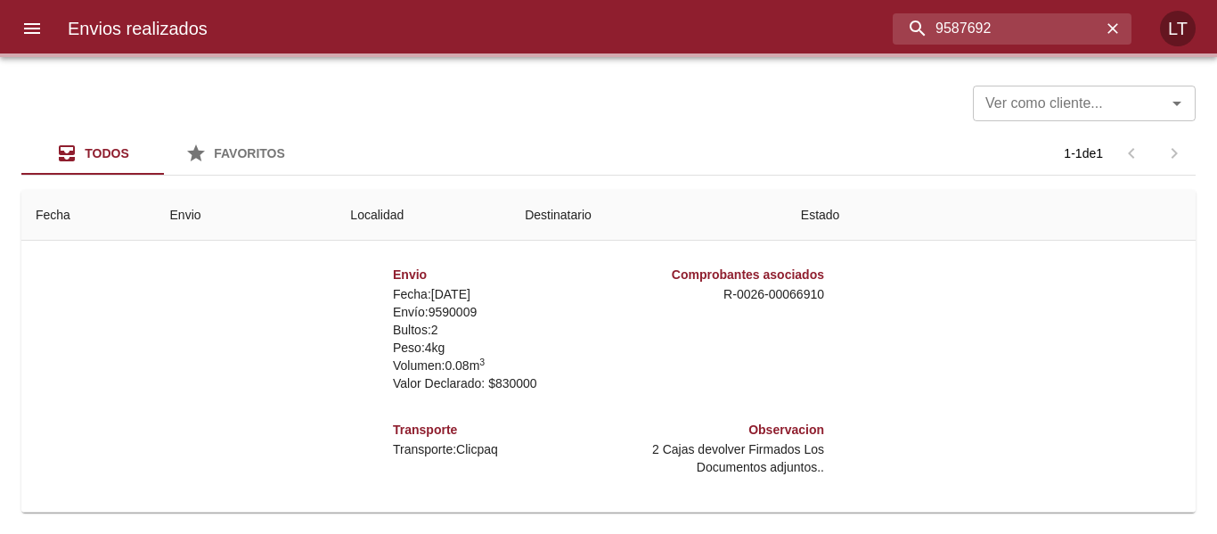
scroll to position [0, 0]
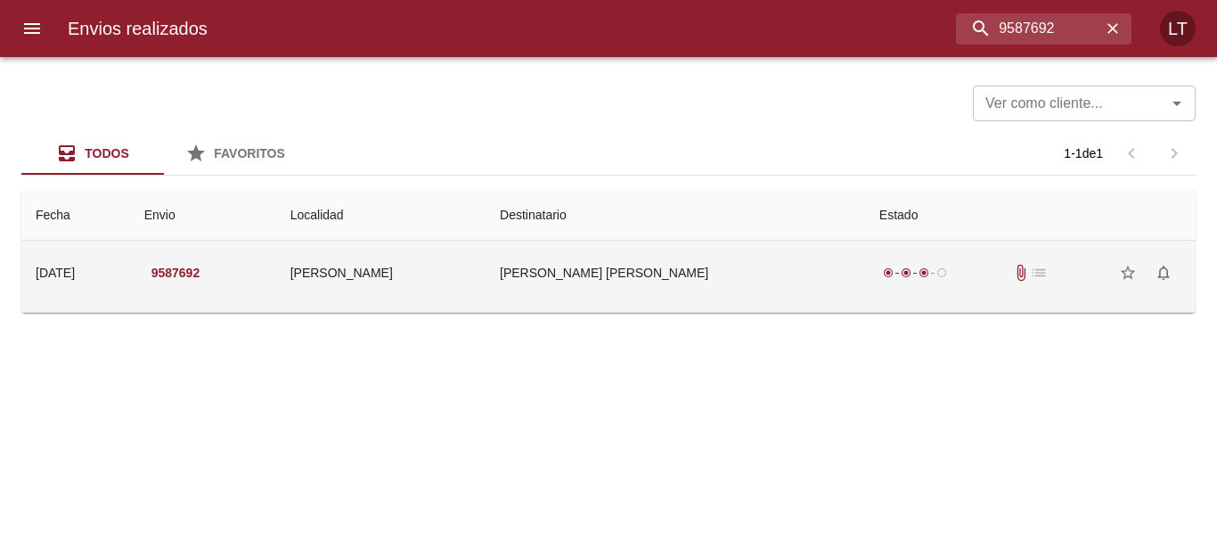
click at [687, 288] on td "[PERSON_NAME] [PERSON_NAME]" at bounding box center [676, 273] width 380 height 64
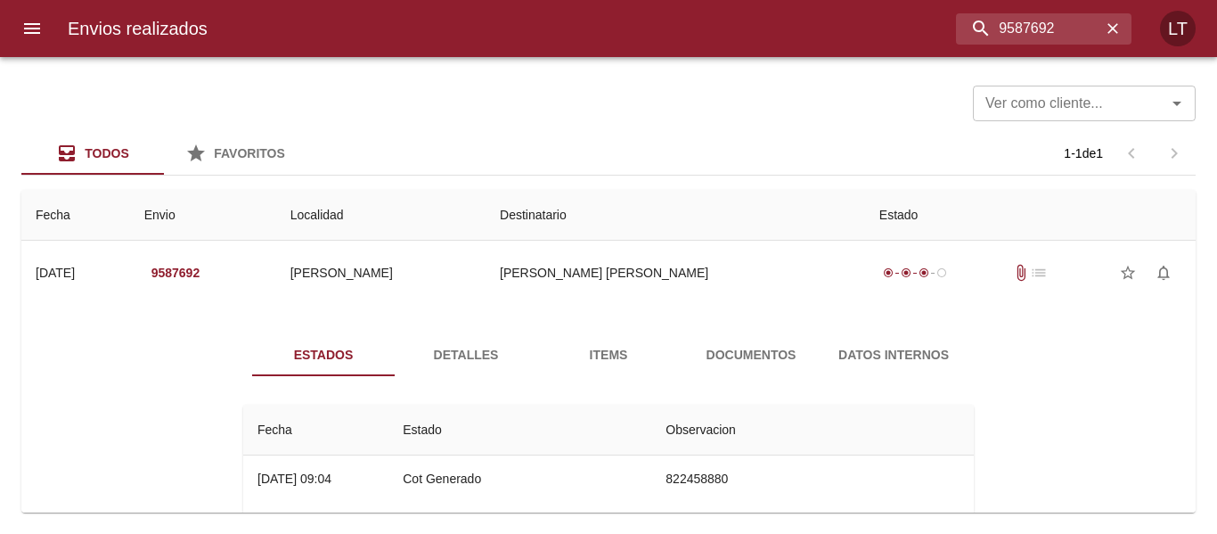
click at [488, 364] on span "Detalles" at bounding box center [466, 355] width 121 height 22
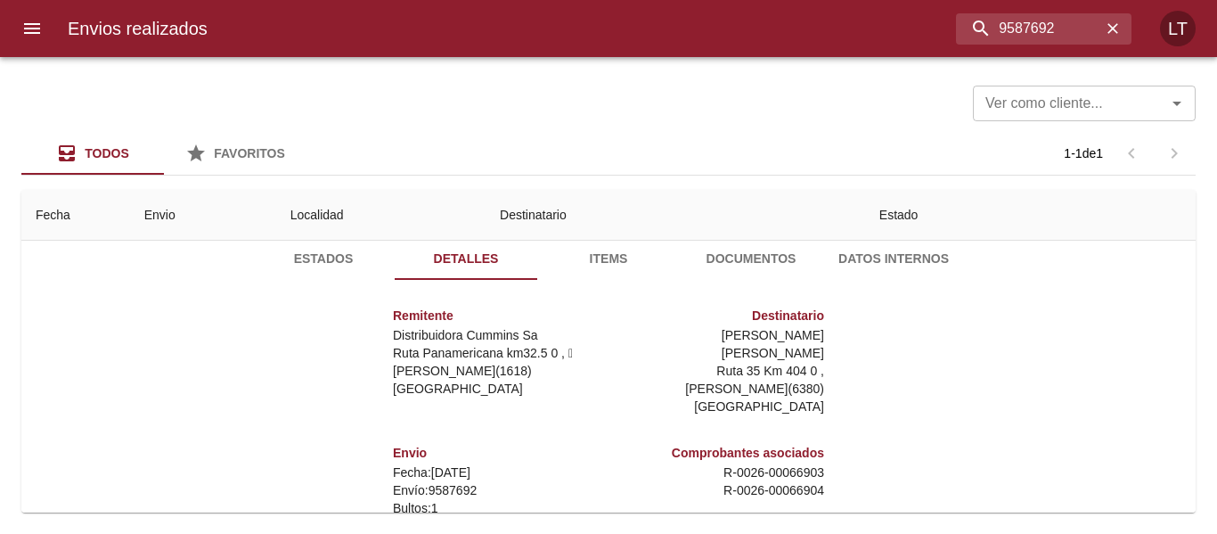
scroll to position [257, 0]
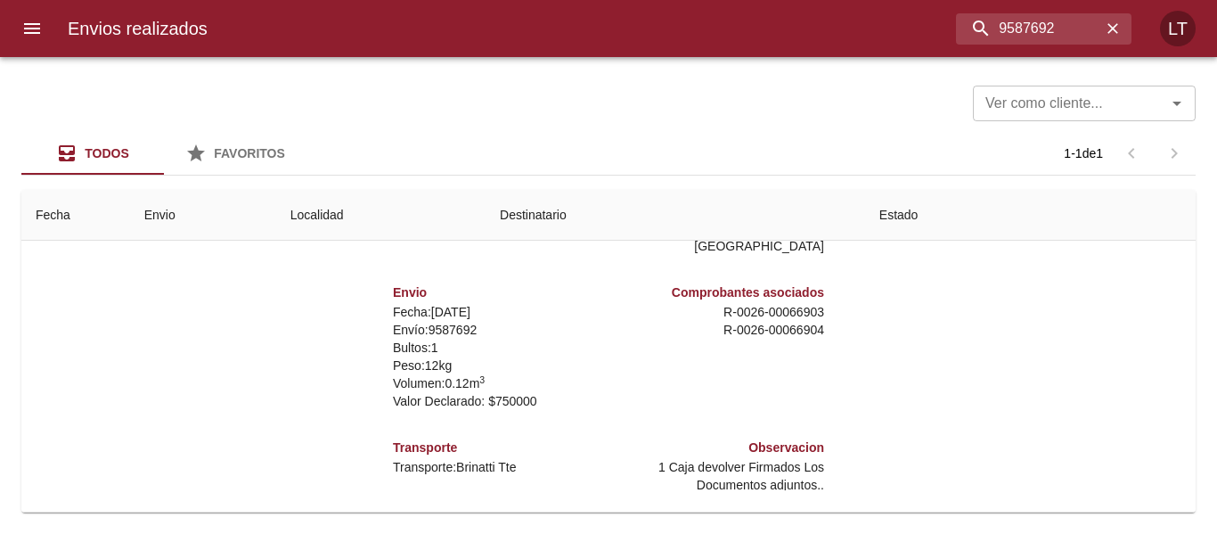
drag, startPoint x: 1144, startPoint y: 353, endPoint x: 1062, endPoint y: 353, distance: 82.0
click at [1146, 353] on div "Estados Detalles Items Documentos Datos Internos Remitente Distribuidora Cummin…" at bounding box center [609, 283] width 1146 height 456
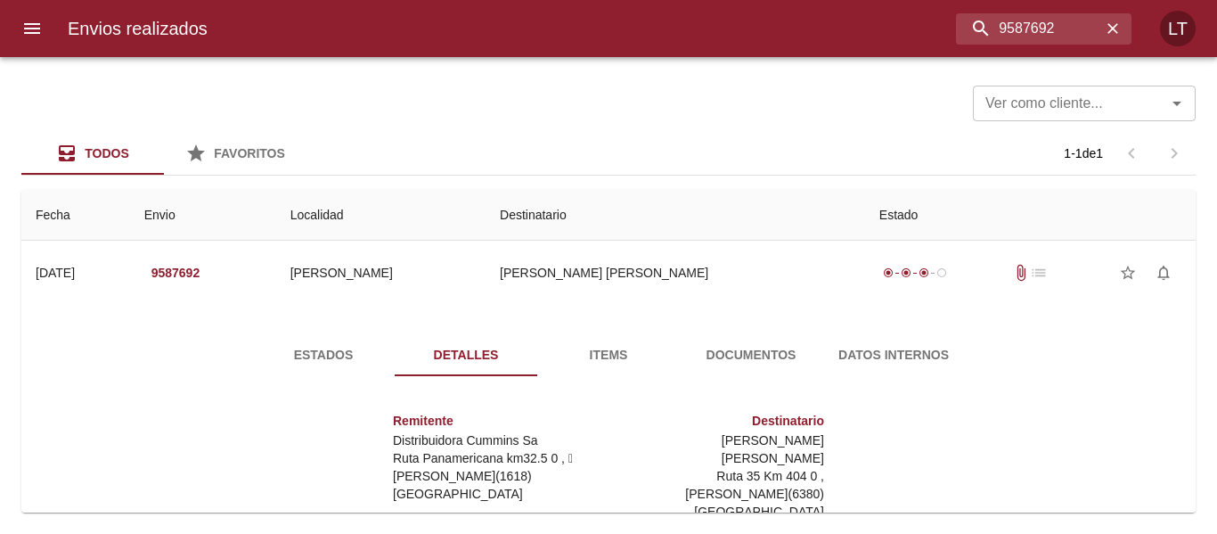
scroll to position [89, 0]
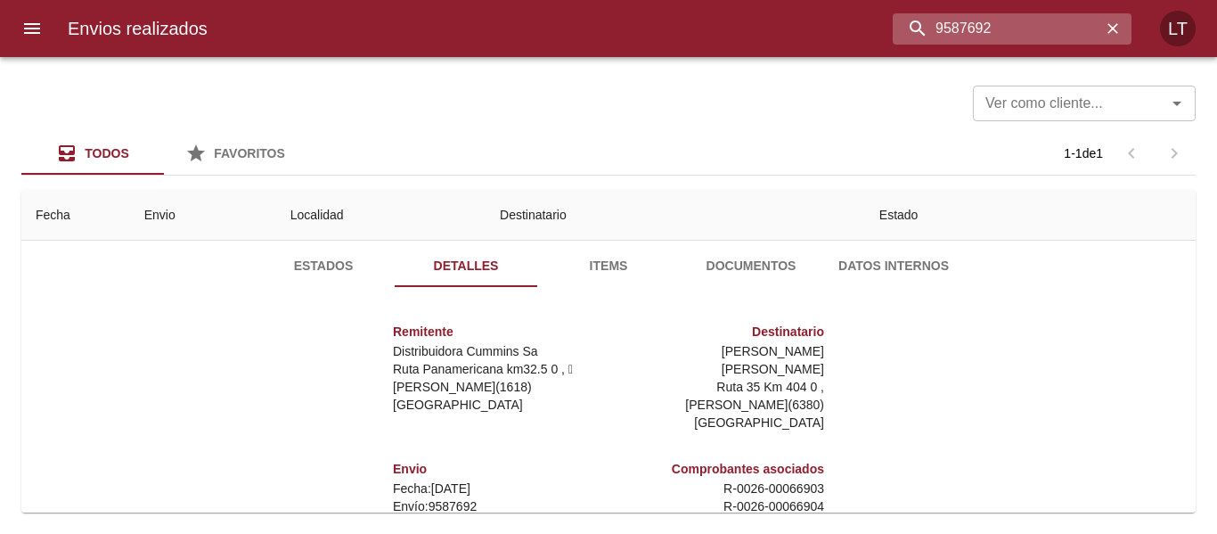
click at [1000, 31] on input "9587692" at bounding box center [997, 28] width 209 height 31
paste input "89"
type input "9587689"
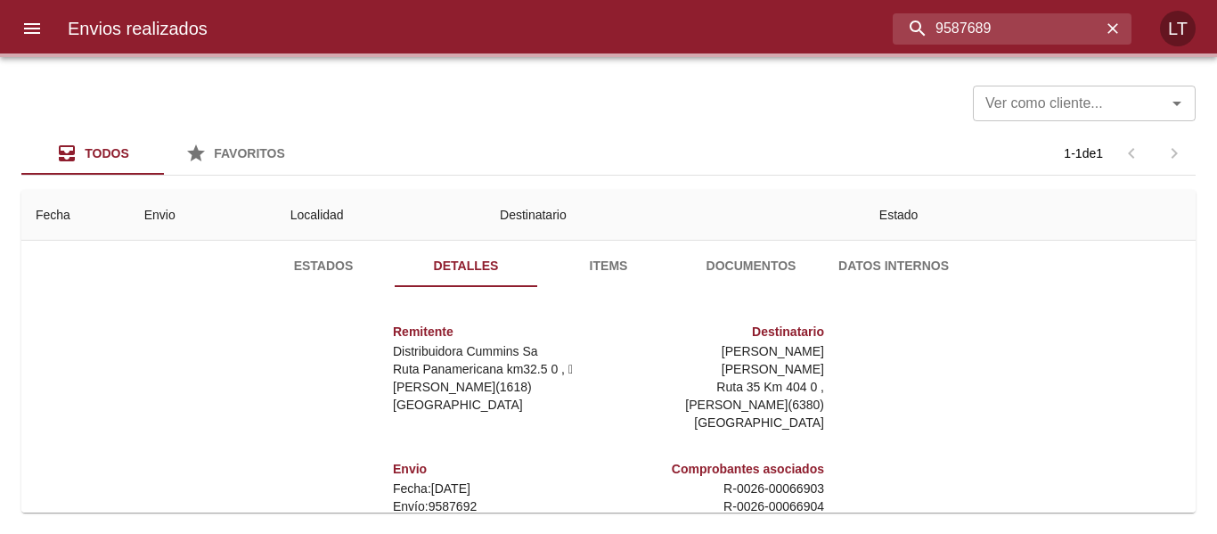
scroll to position [0, 0]
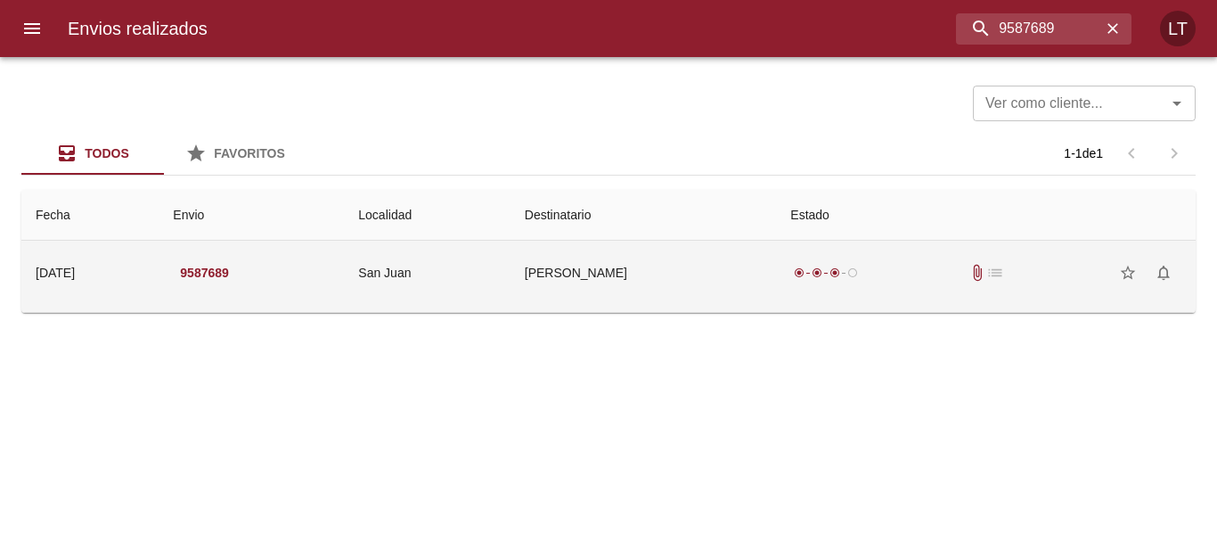
click at [696, 270] on td "[PERSON_NAME]" at bounding box center [644, 273] width 266 height 64
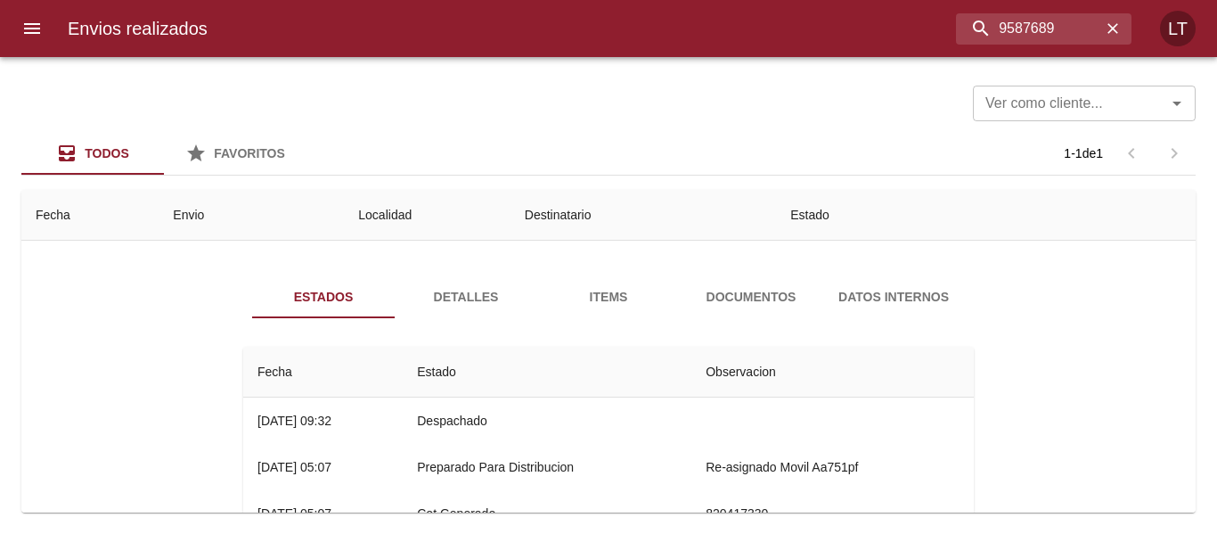
scroll to position [89, 0]
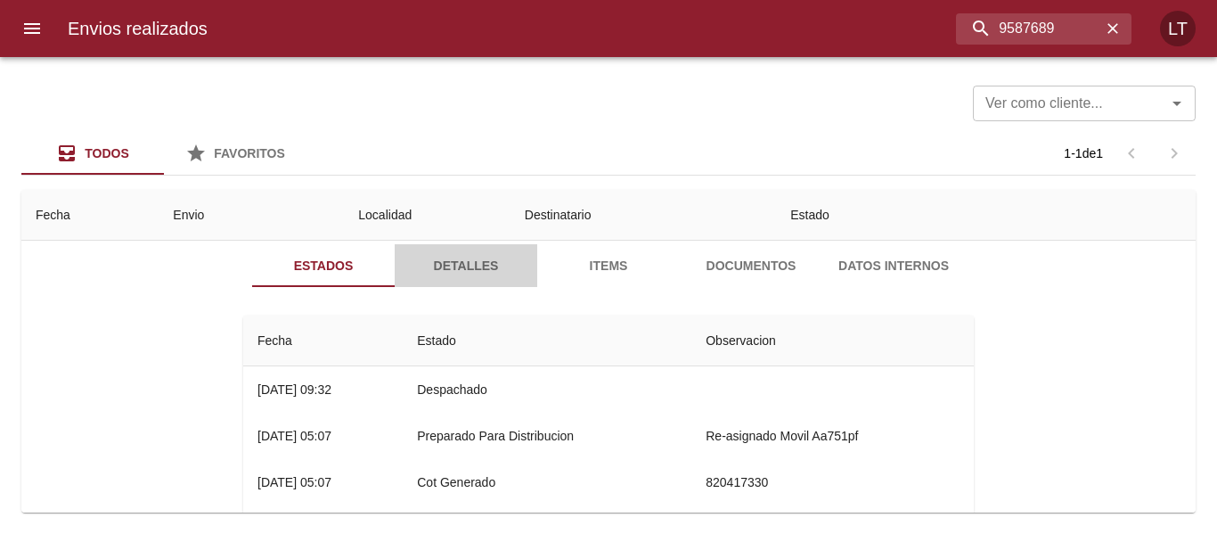
drag, startPoint x: 444, startPoint y: 274, endPoint x: 340, endPoint y: 341, distance: 123.6
click at [445, 273] on span "Detalles" at bounding box center [466, 266] width 121 height 22
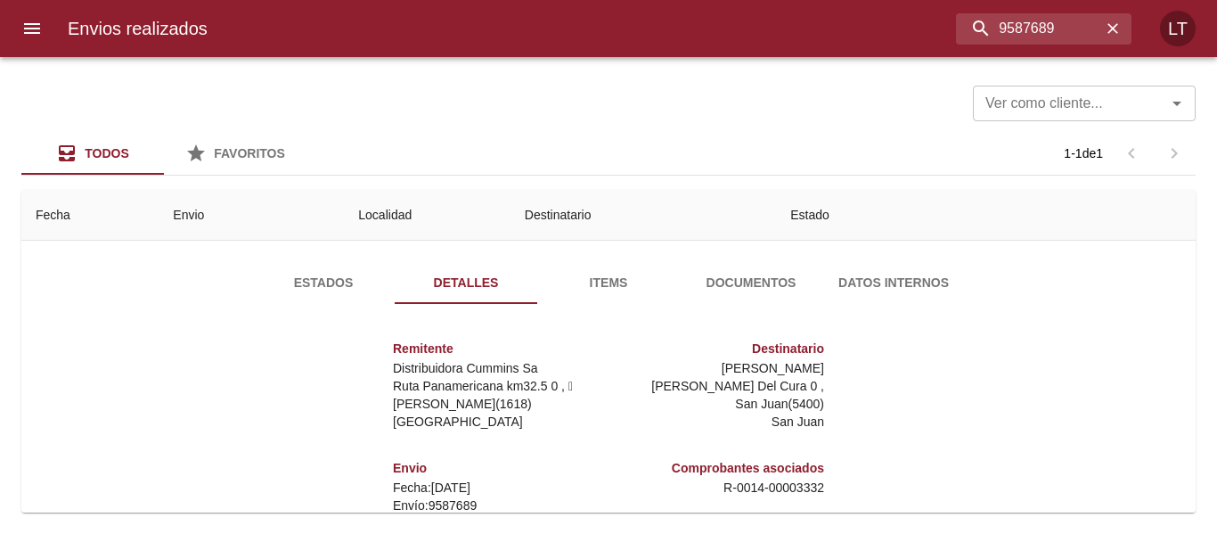
scroll to position [257, 0]
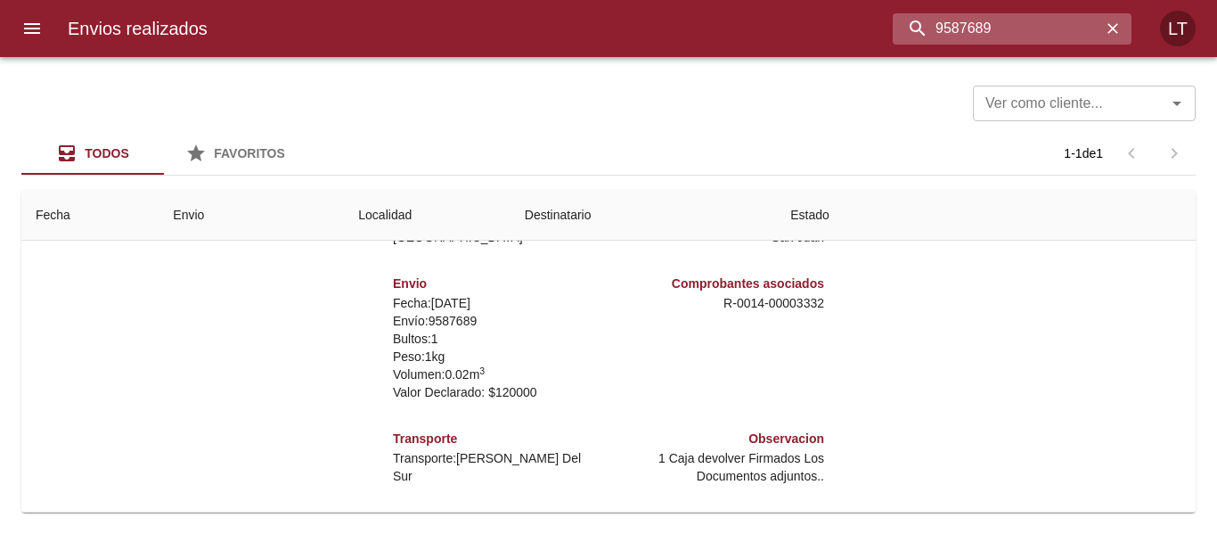
click at [1036, 29] on input "9587689" at bounding box center [997, 28] width 209 height 31
paste input "60004"
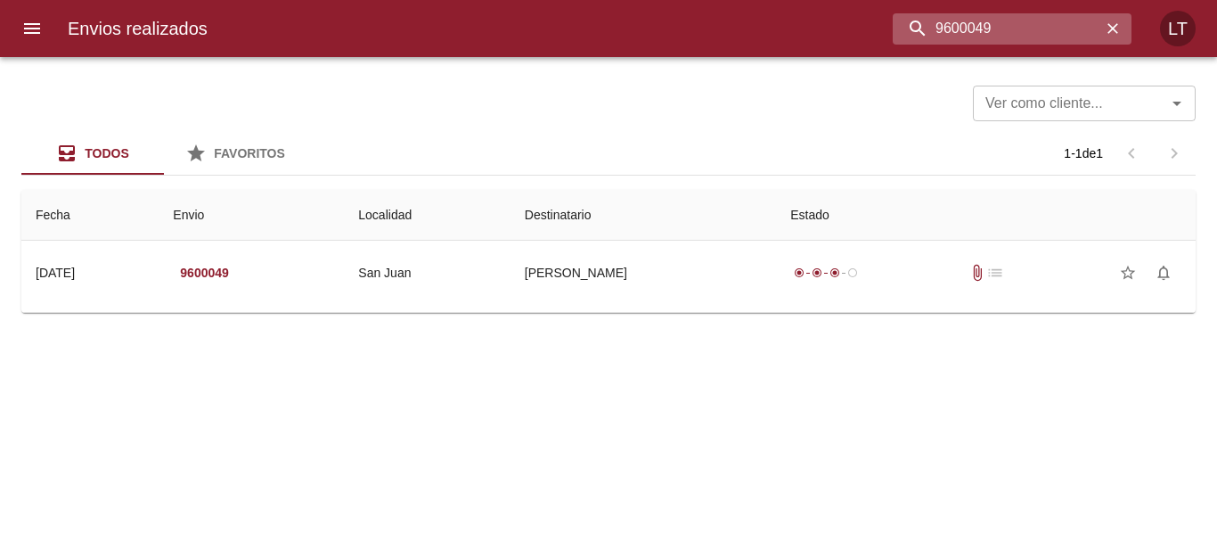
scroll to position [0, 0]
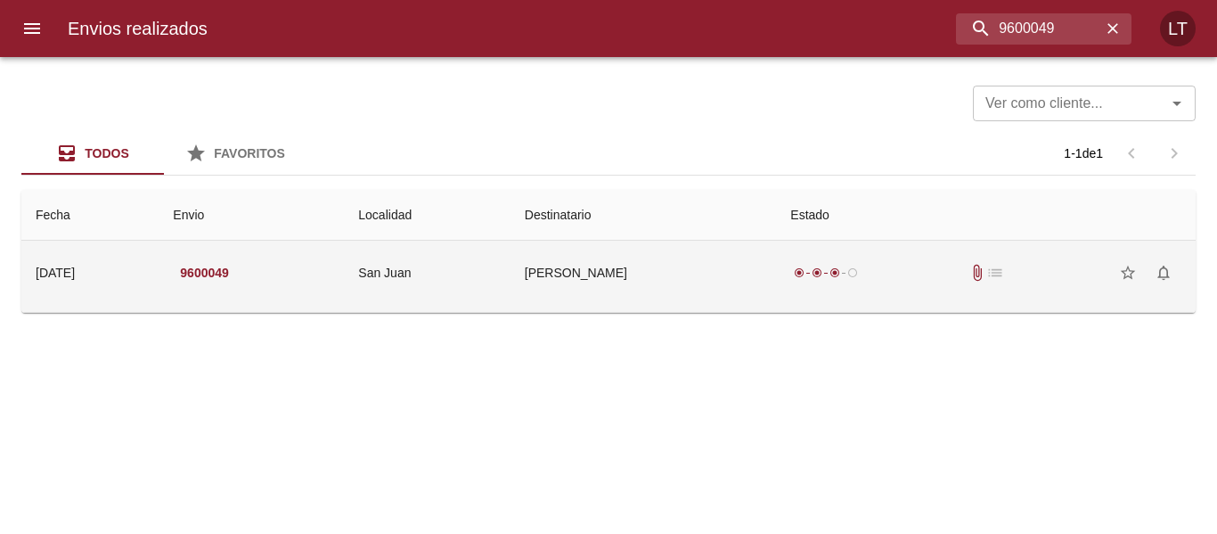
click at [666, 258] on td "[PERSON_NAME]" at bounding box center [644, 273] width 266 height 64
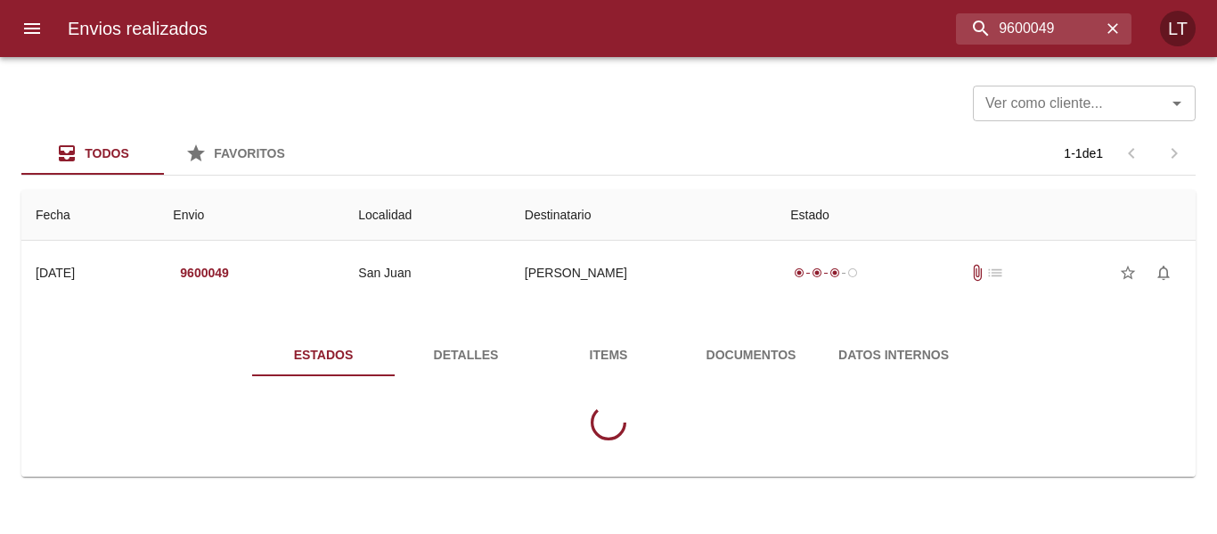
click at [500, 355] on span "Detalles" at bounding box center [466, 355] width 121 height 22
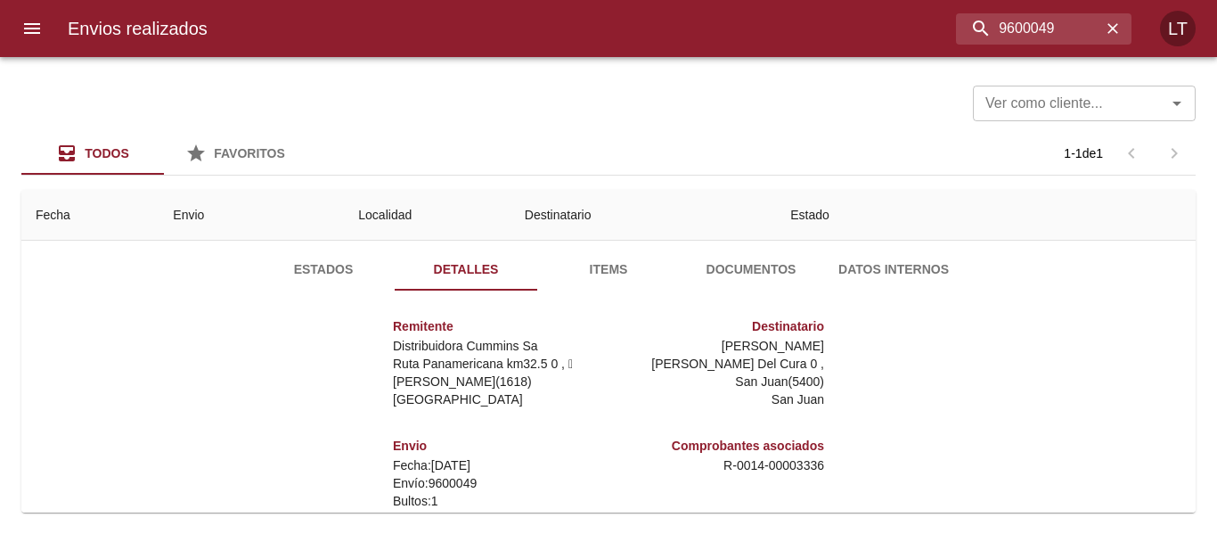
scroll to position [257, 0]
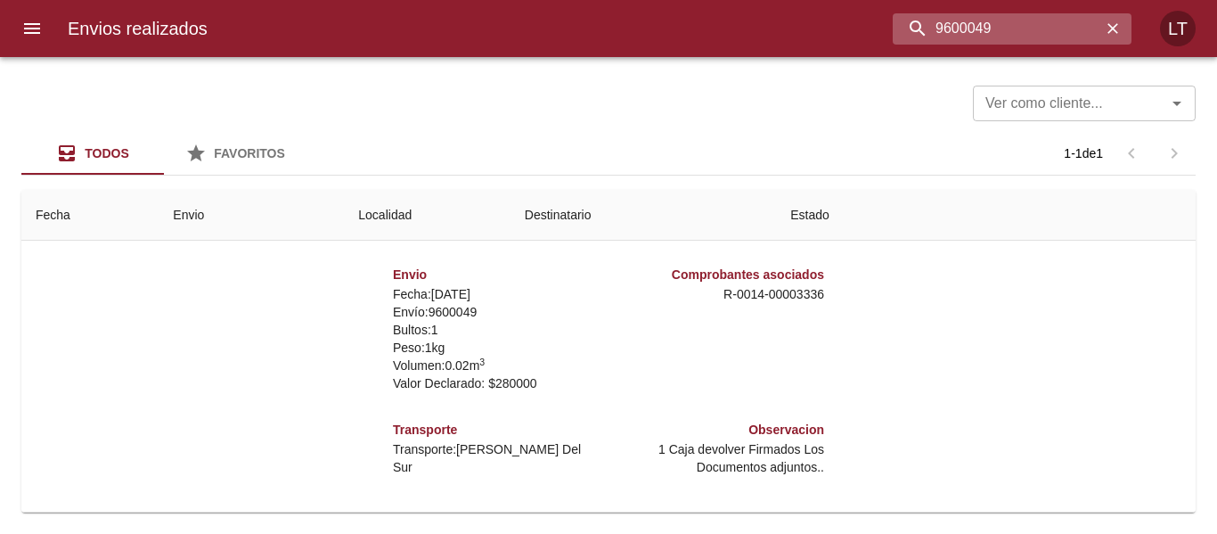
click at [1036, 18] on input "9600049" at bounding box center [997, 28] width 209 height 31
paste input "9254"
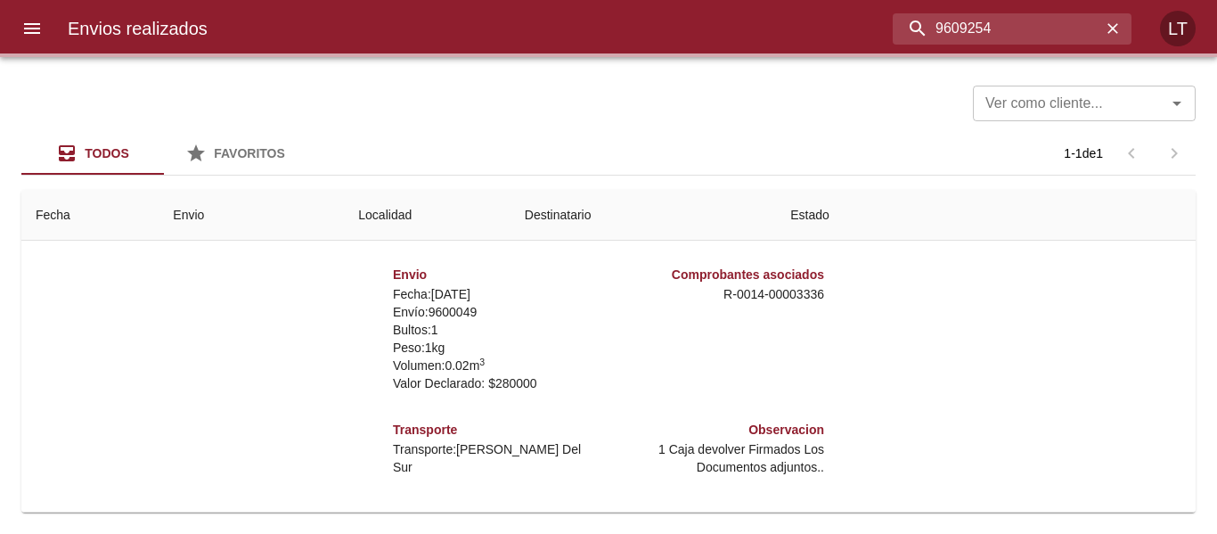
scroll to position [0, 0]
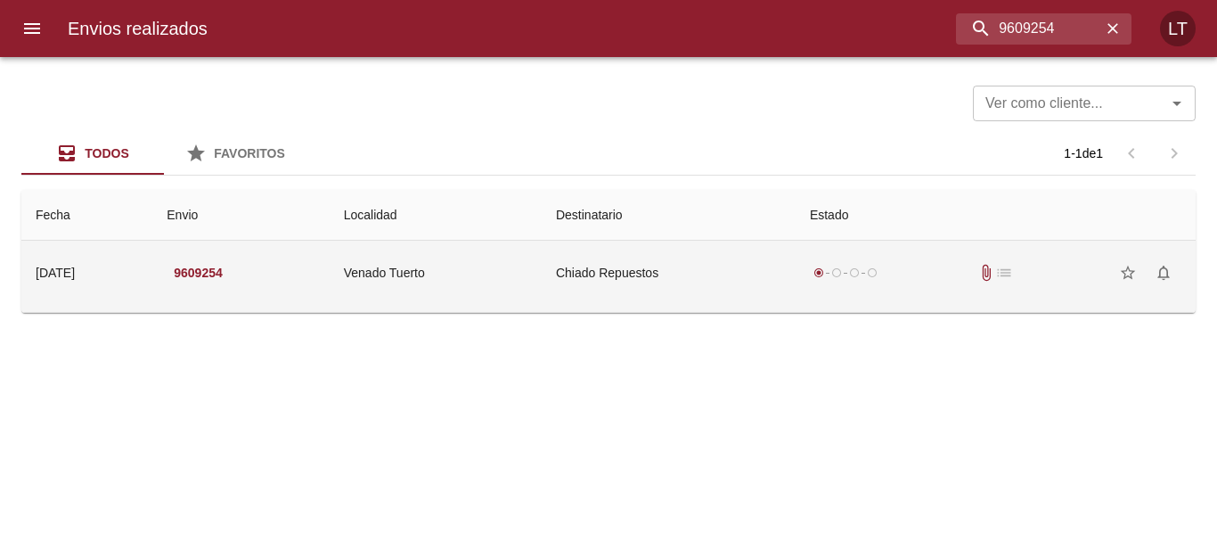
click at [660, 252] on td "Chiado Repuestos" at bounding box center [669, 273] width 254 height 64
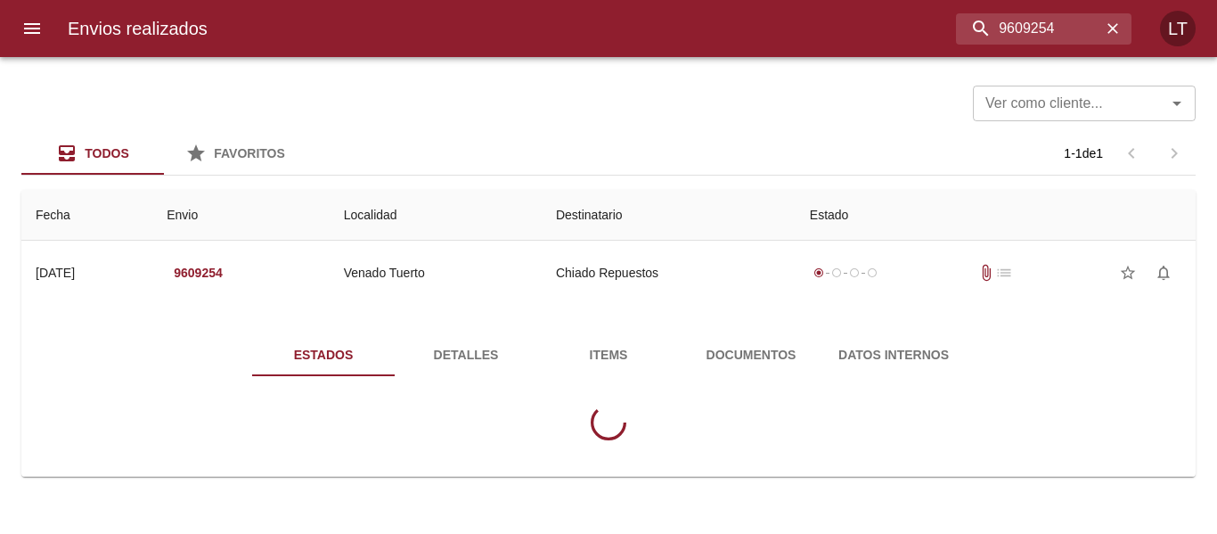
click at [446, 353] on span "Detalles" at bounding box center [466, 355] width 121 height 22
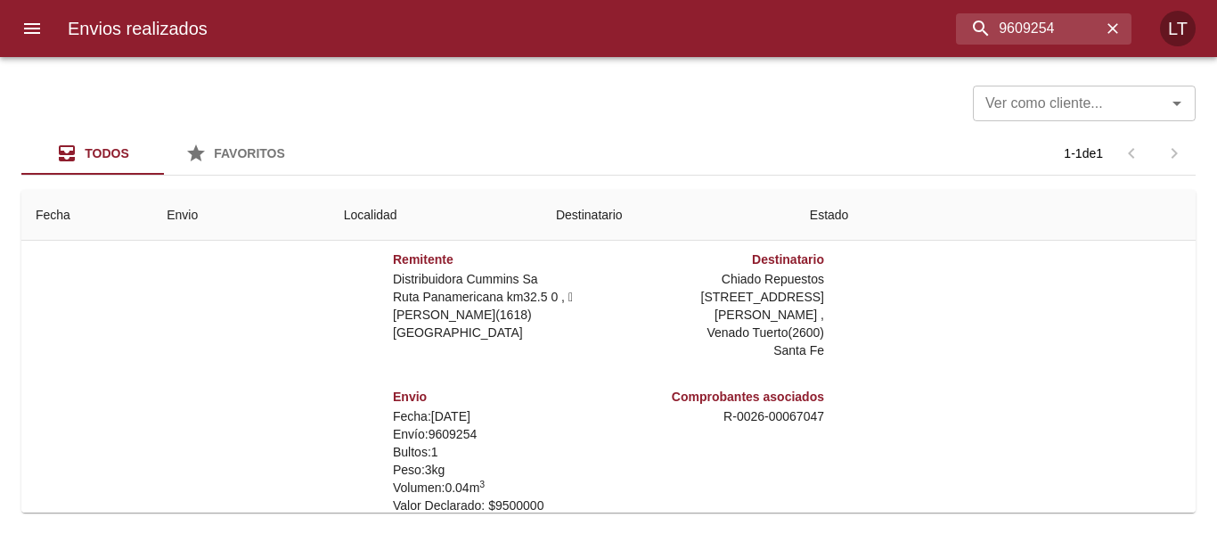
scroll to position [257, 0]
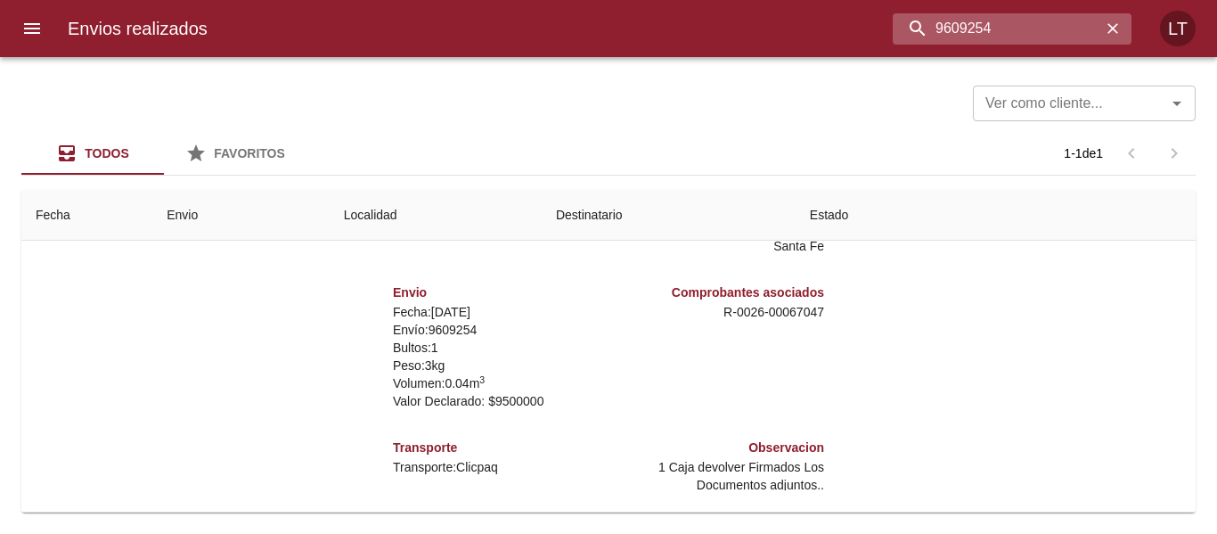
click at [1082, 23] on input "9609254" at bounding box center [997, 28] width 209 height 31
paste input "92"
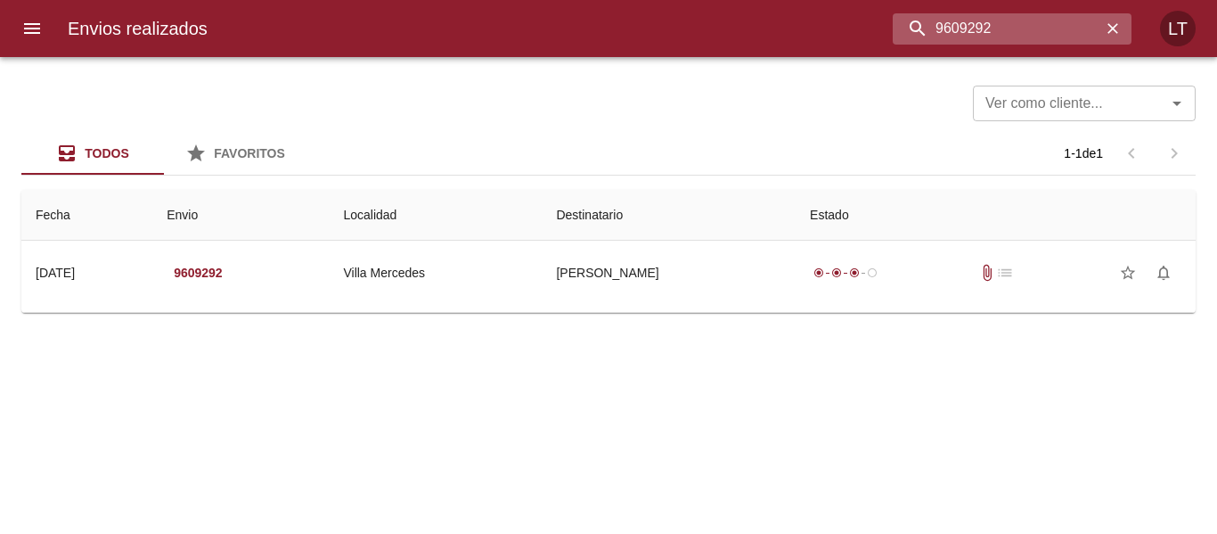
scroll to position [0, 0]
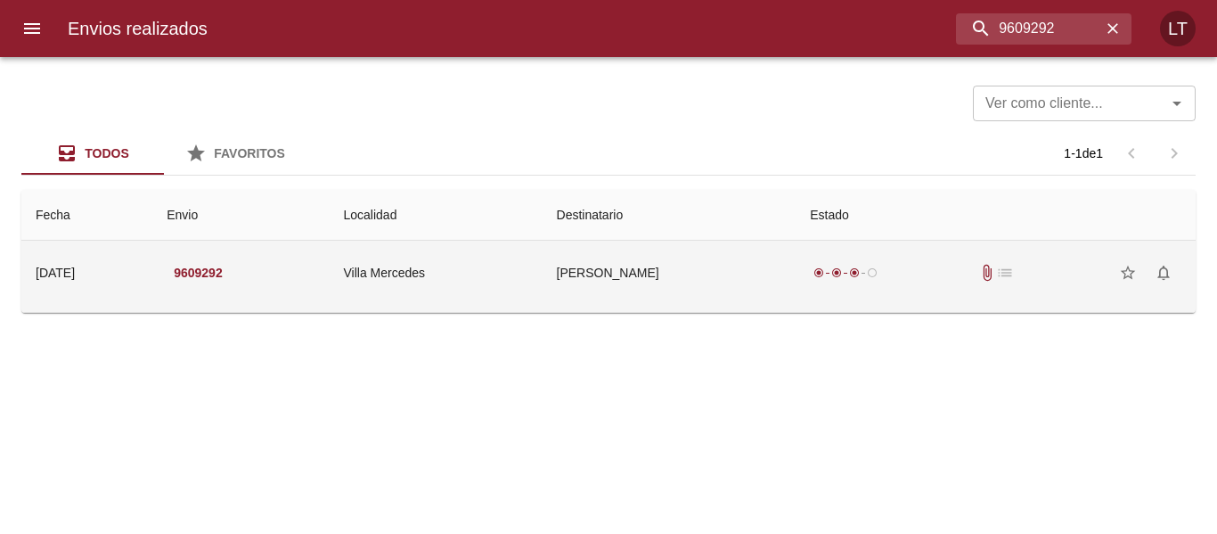
click at [672, 274] on td "[PERSON_NAME]" at bounding box center [670, 273] width 254 height 64
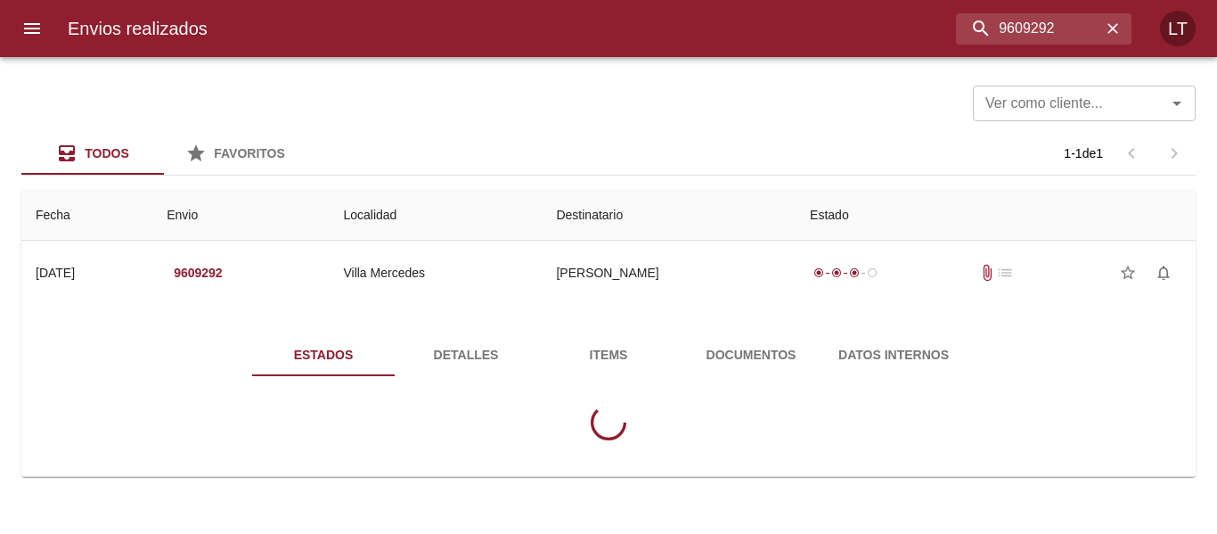
click at [455, 357] on span "Detalles" at bounding box center [466, 355] width 121 height 22
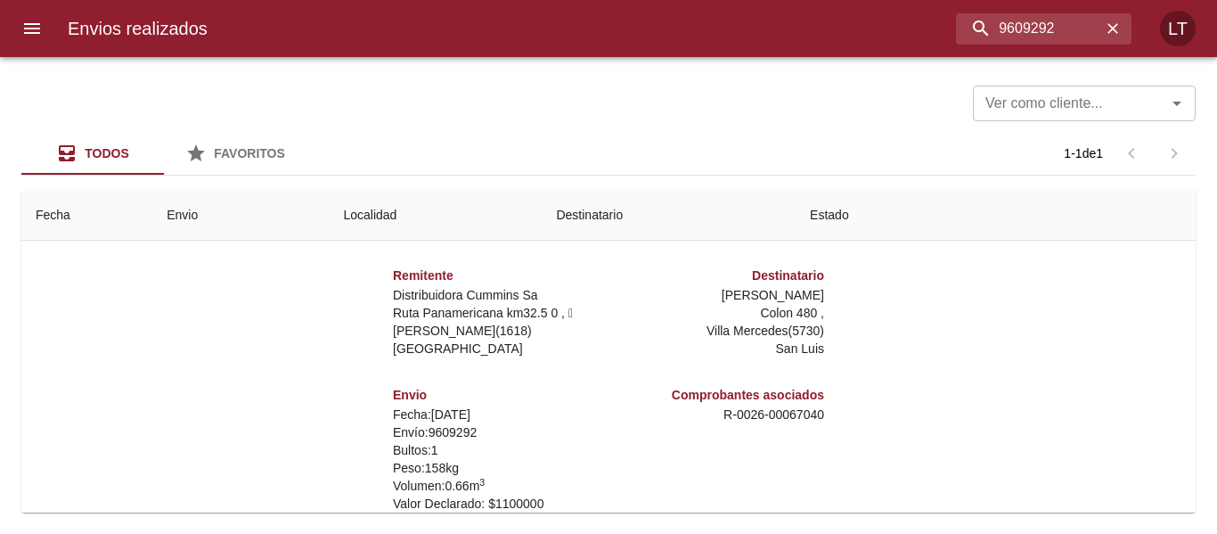
scroll to position [257, 0]
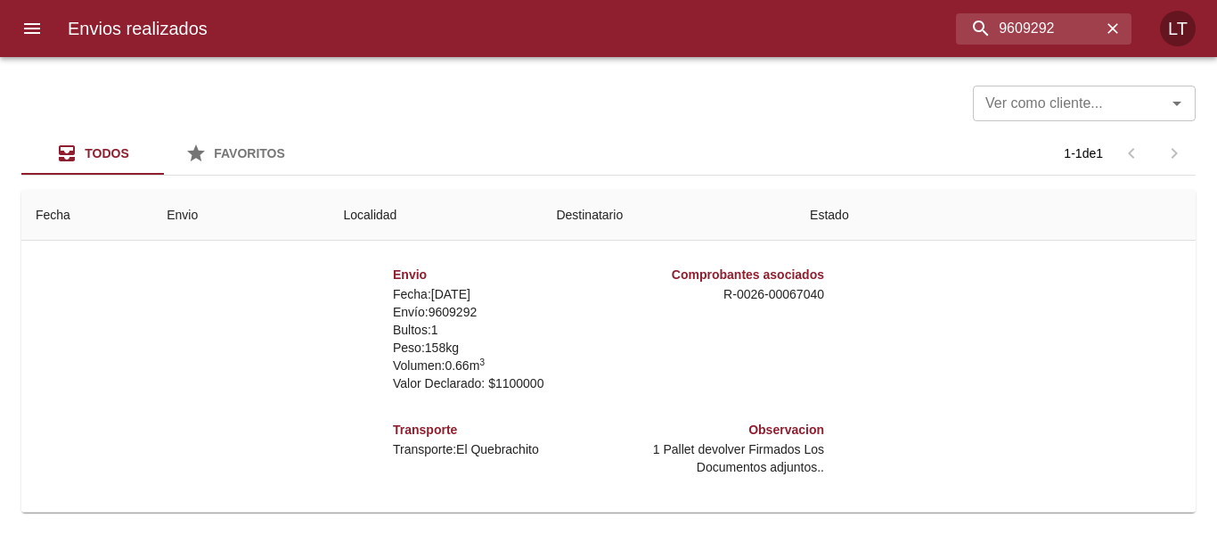
drag, startPoint x: 1115, startPoint y: 193, endPoint x: 1076, endPoint y: 146, distance: 60.7
click at [1115, 193] on th "Estado" at bounding box center [996, 215] width 400 height 51
click at [1003, 46] on div "Envios realizados 9609292 LT" at bounding box center [608, 28] width 1217 height 57
click at [1001, 31] on input "9609292" at bounding box center [997, 28] width 209 height 31
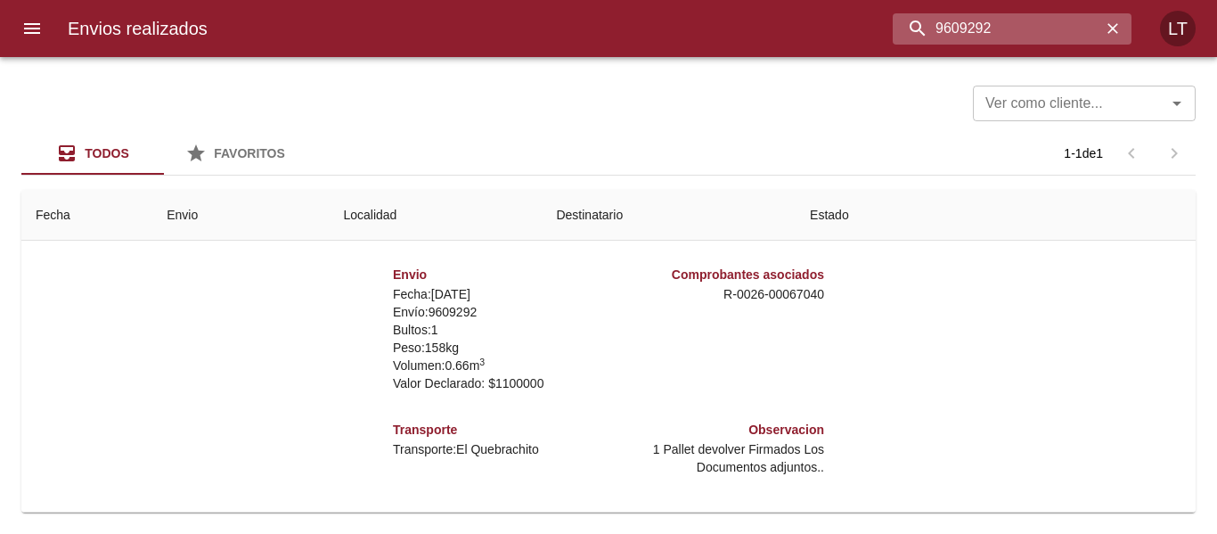
paste input "11783"
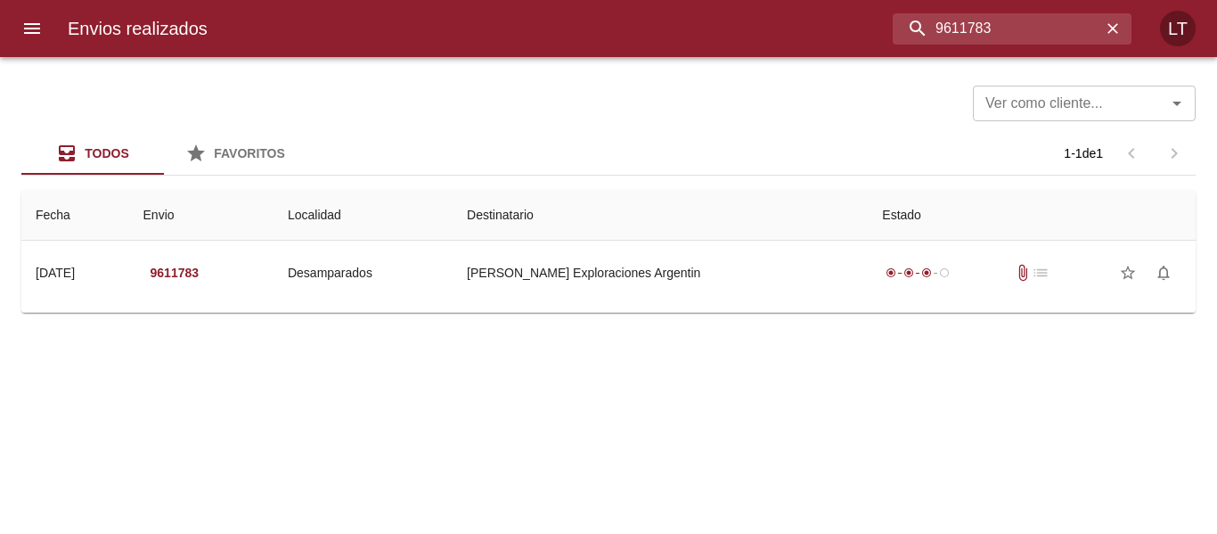
scroll to position [0, 0]
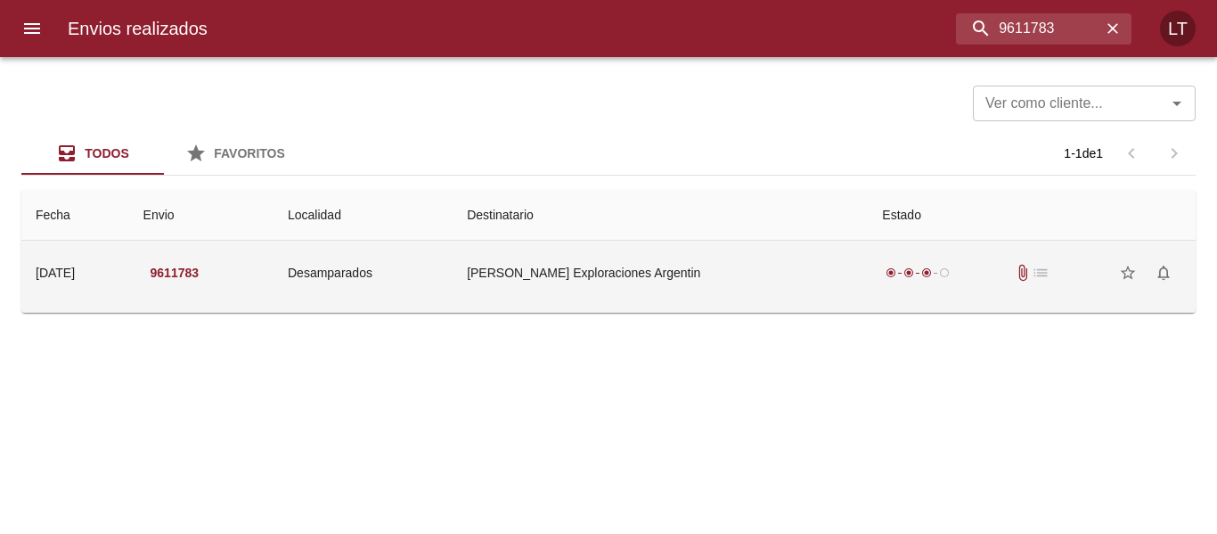
click at [556, 265] on td "[PERSON_NAME] Exploraciones Argentin" at bounding box center [660, 273] width 415 height 64
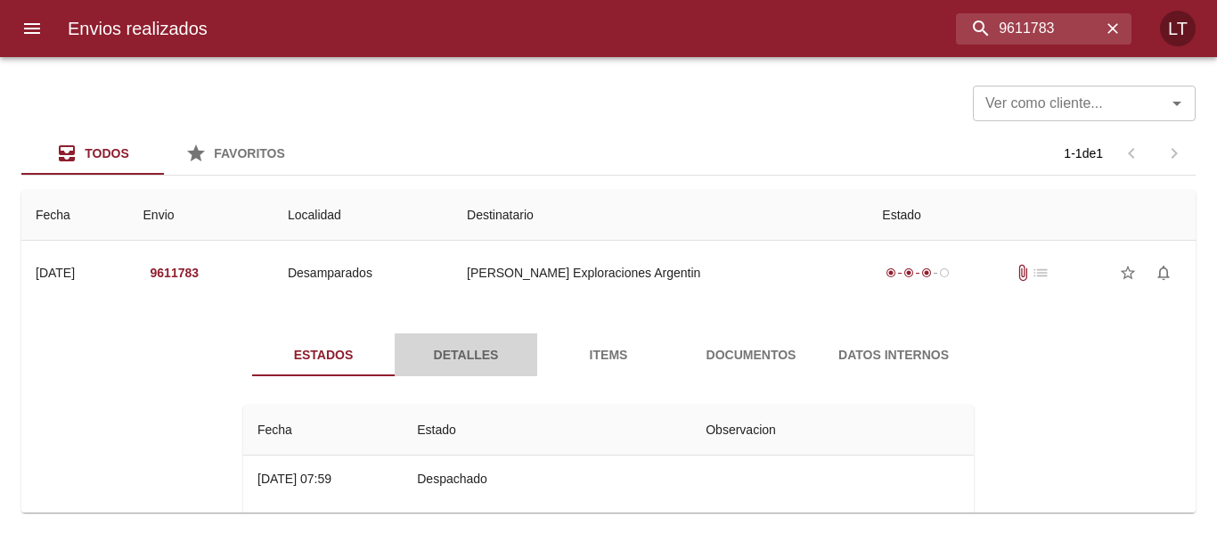
click at [498, 353] on span "Detalles" at bounding box center [466, 355] width 121 height 22
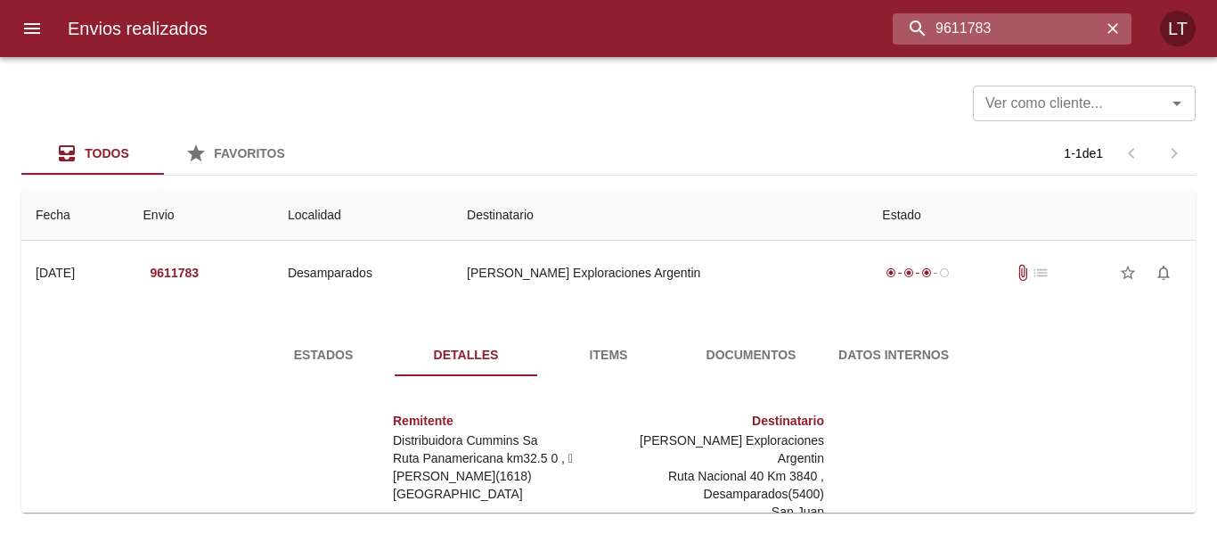
click at [980, 36] on input "9611783" at bounding box center [997, 28] width 209 height 31
paste input "09292"
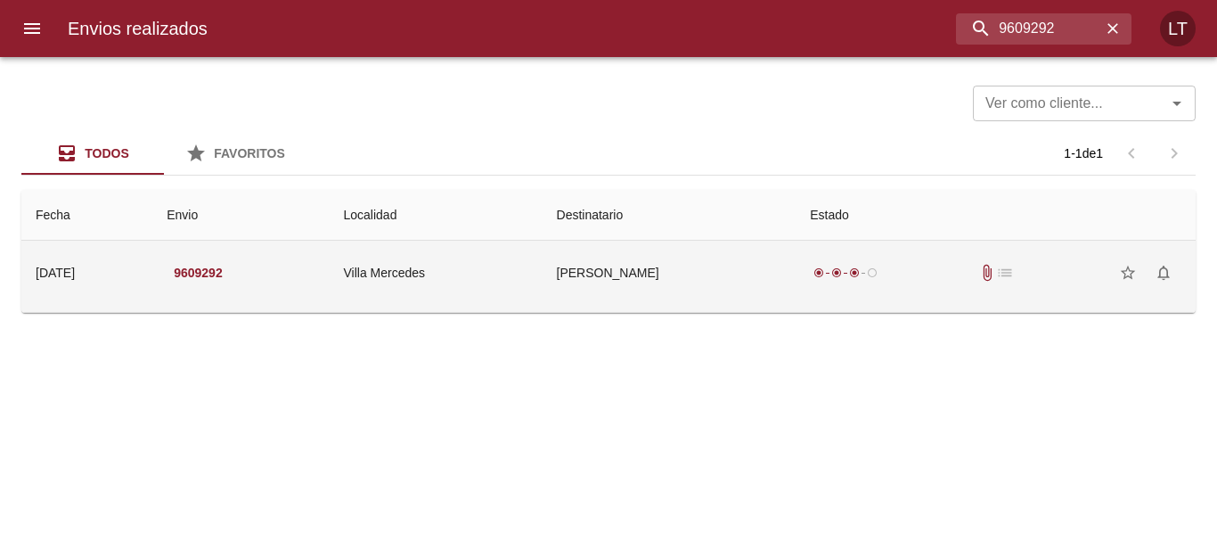
click at [634, 266] on td "[PERSON_NAME]" at bounding box center [670, 273] width 254 height 64
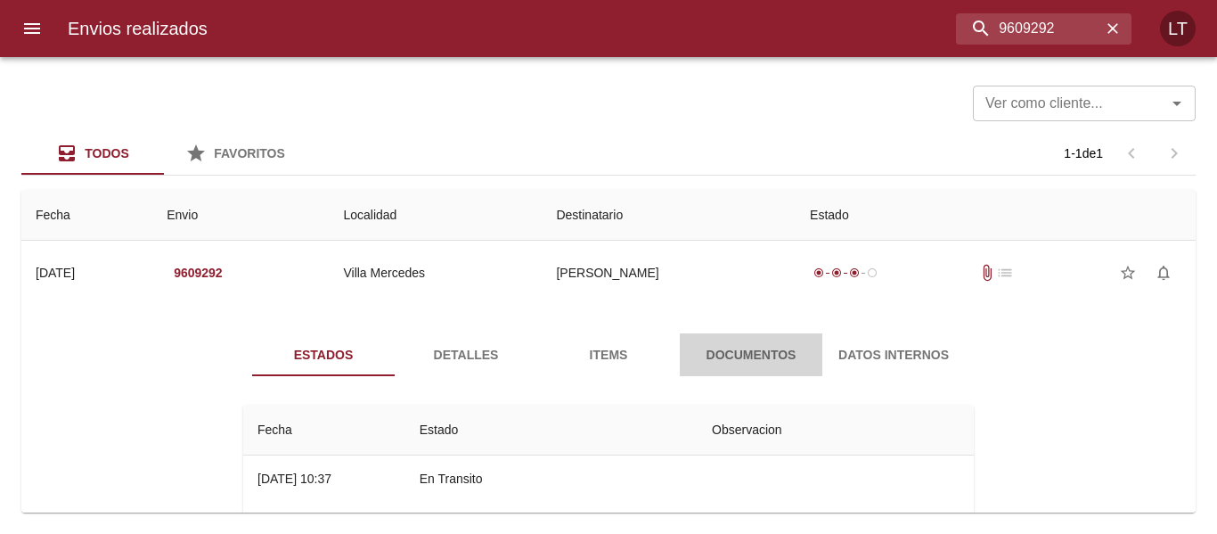
click at [735, 364] on span "Documentos" at bounding box center [751, 355] width 121 height 22
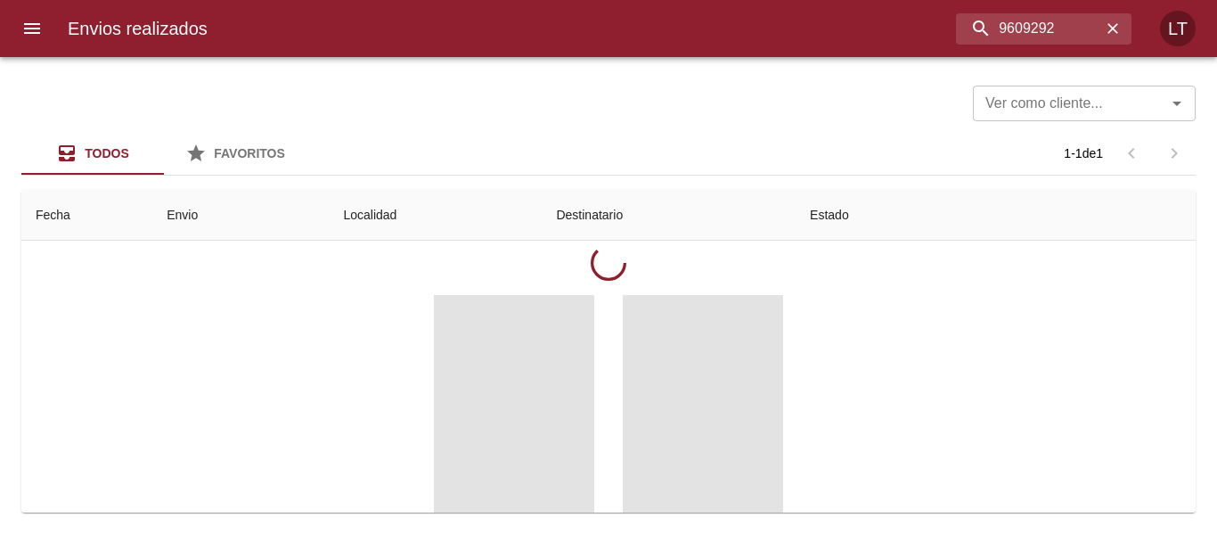
scroll to position [178, 0]
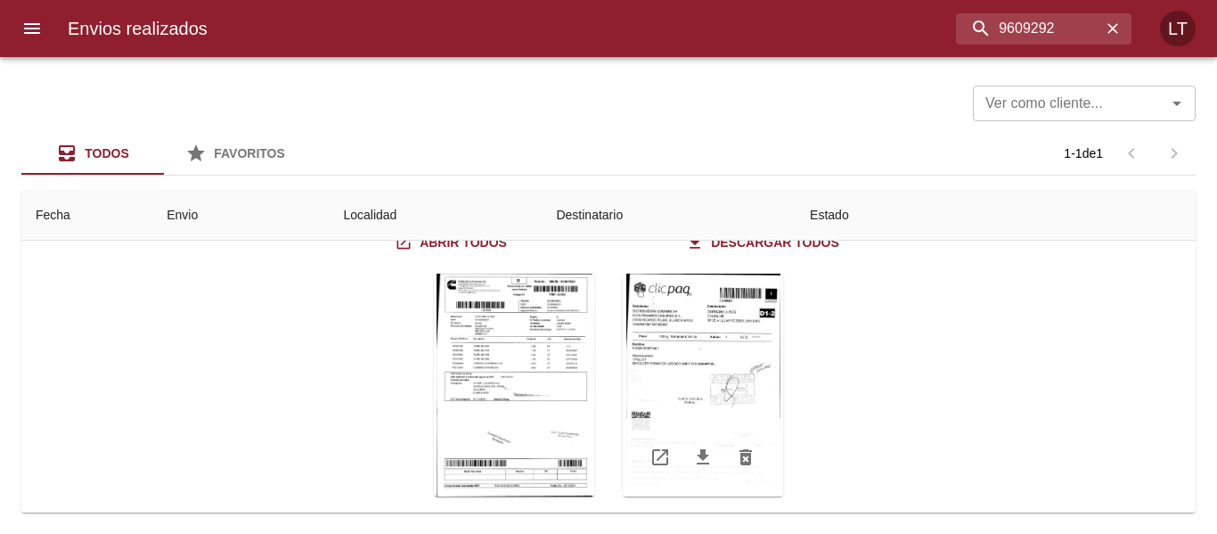
click at [725, 372] on div "Tabla de envíos del cliente" at bounding box center [703, 385] width 160 height 223
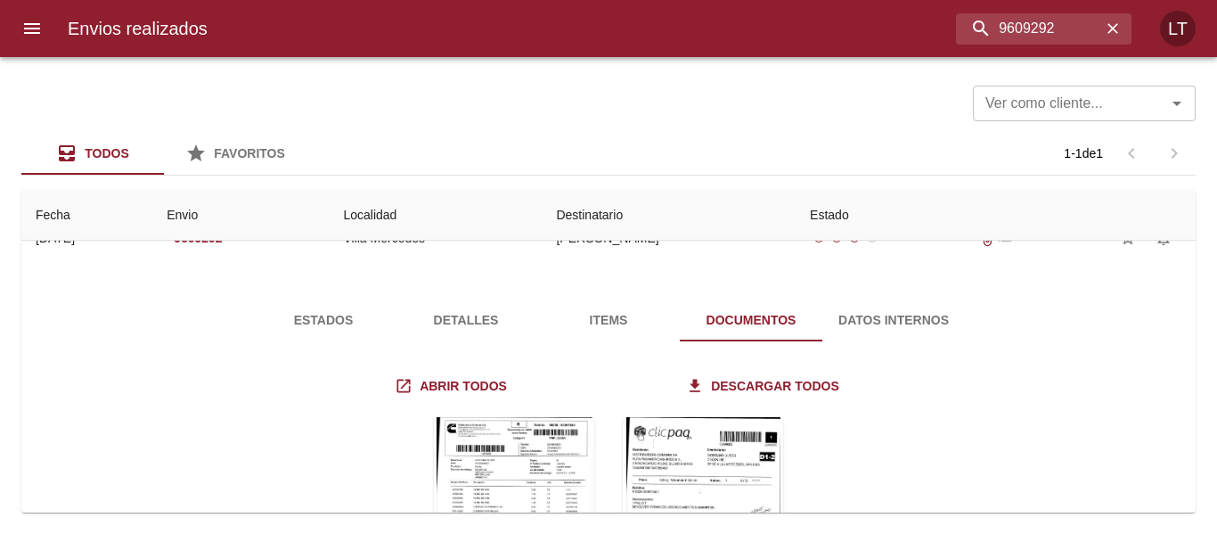
scroll to position [0, 0]
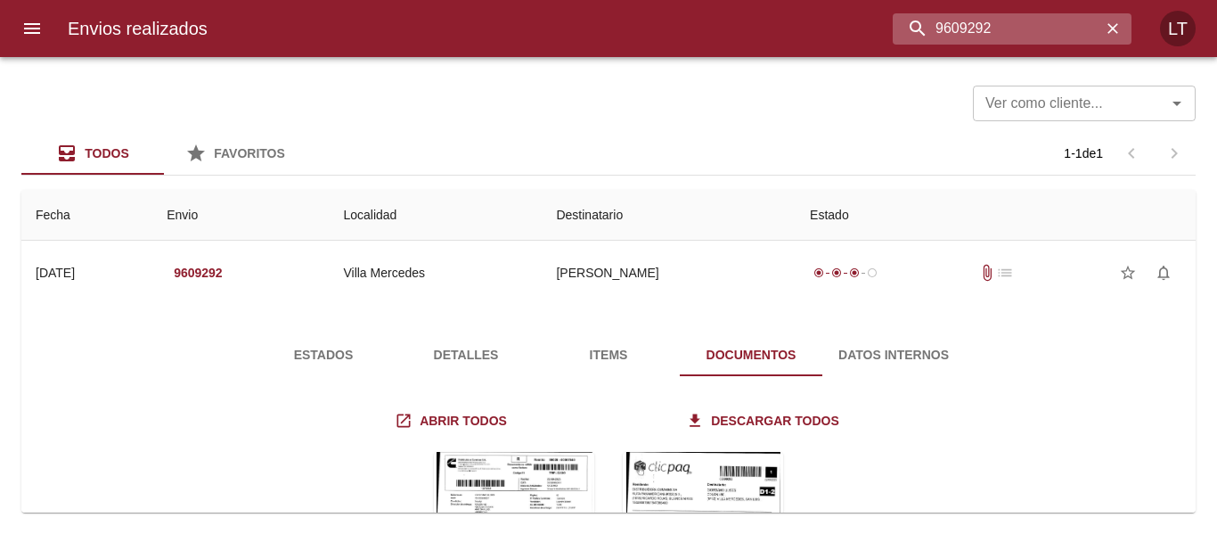
click at [1009, 23] on input "9609292" at bounding box center [997, 28] width 209 height 31
paste input "574866"
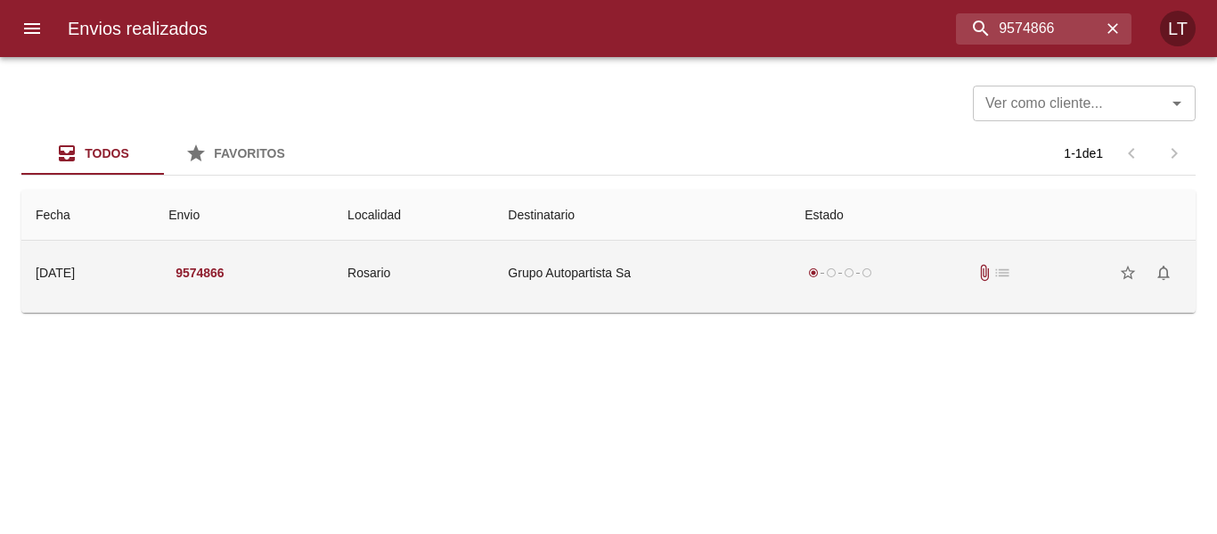
click at [535, 255] on td "Grupo Autopartista Sa" at bounding box center [642, 273] width 297 height 64
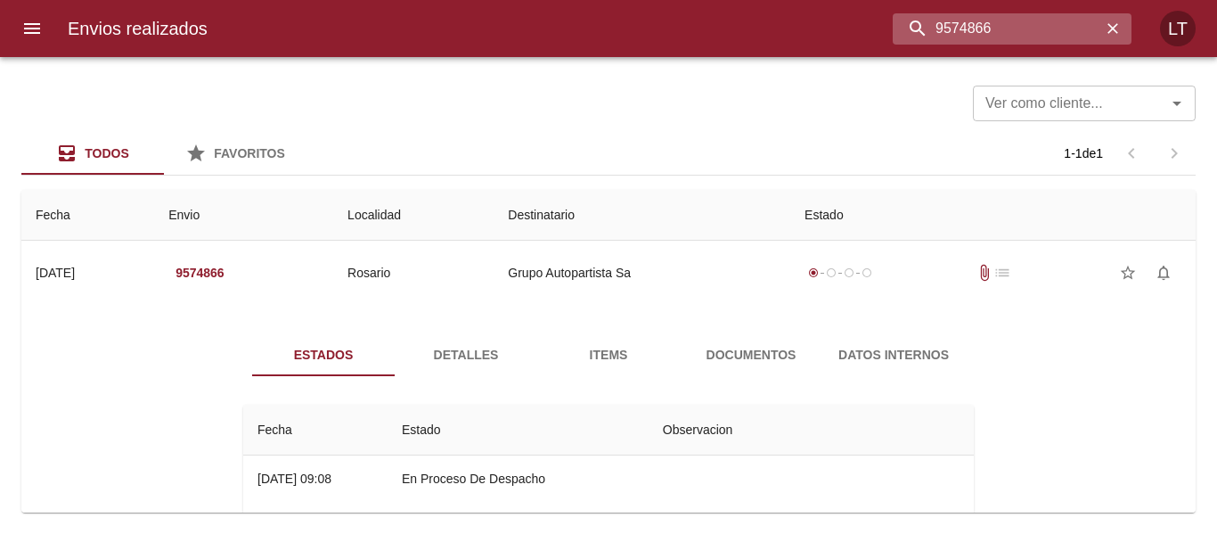
click at [1002, 37] on input "9574866" at bounding box center [997, 28] width 209 height 31
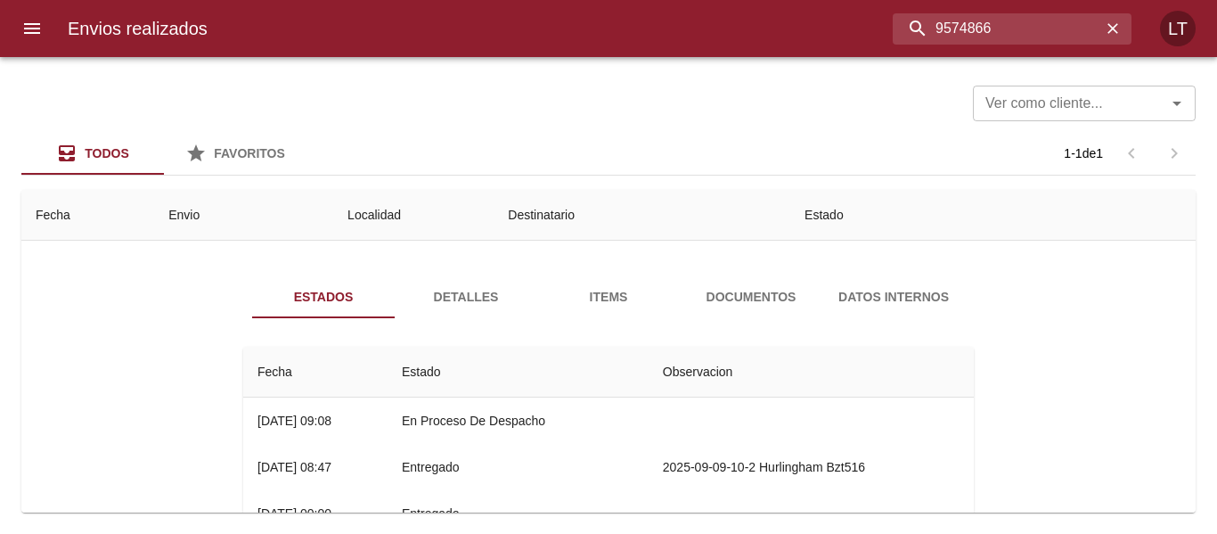
scroll to position [89, 0]
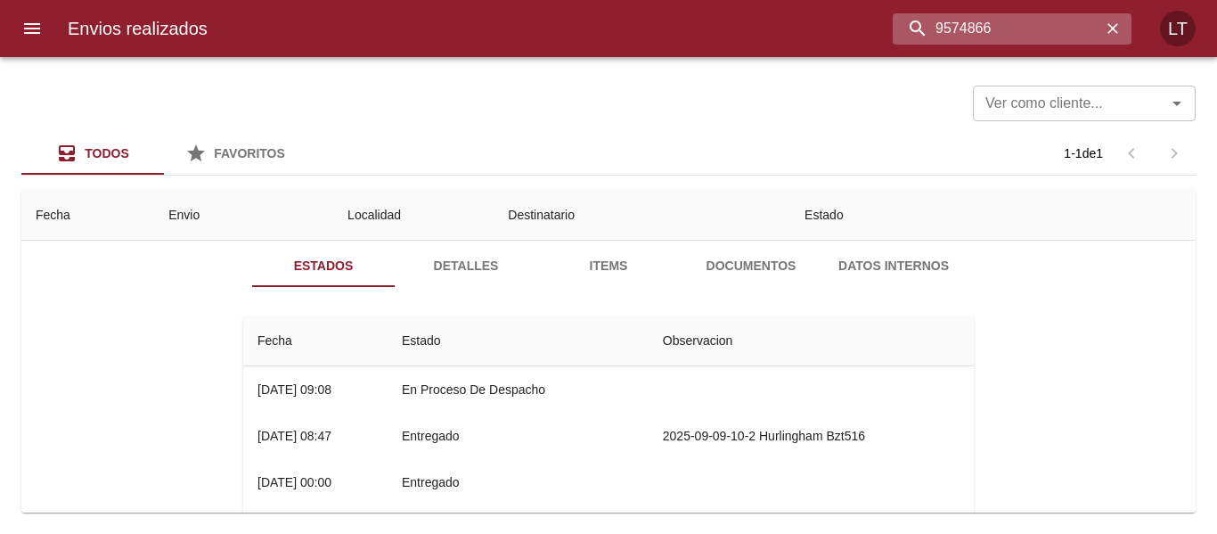
click at [999, 32] on input "9574866" at bounding box center [997, 28] width 209 height 31
paste input "492287"
type input "9492287"
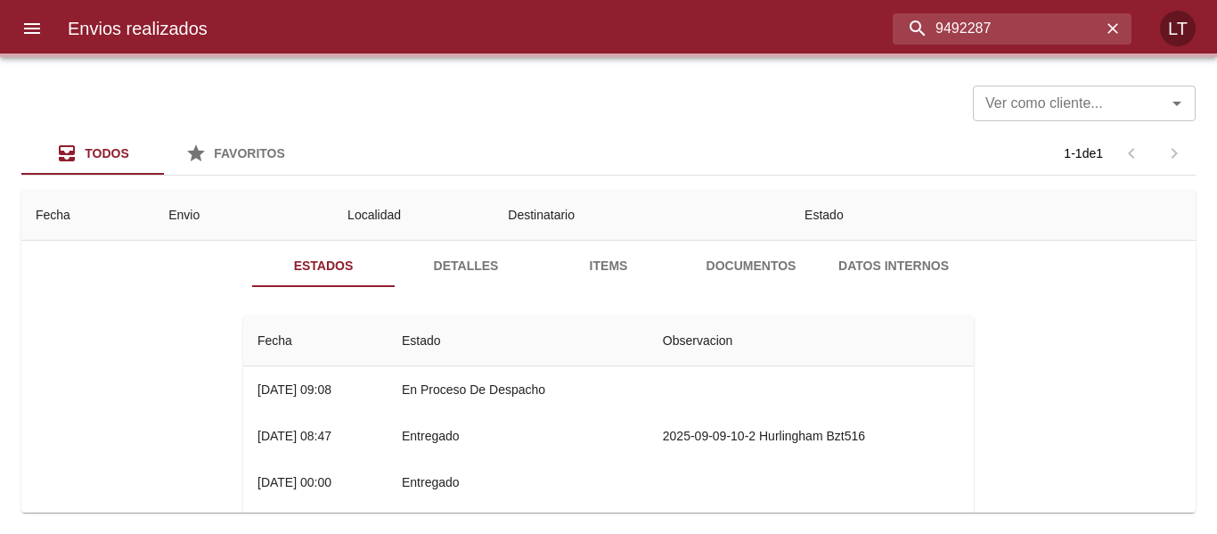
scroll to position [0, 0]
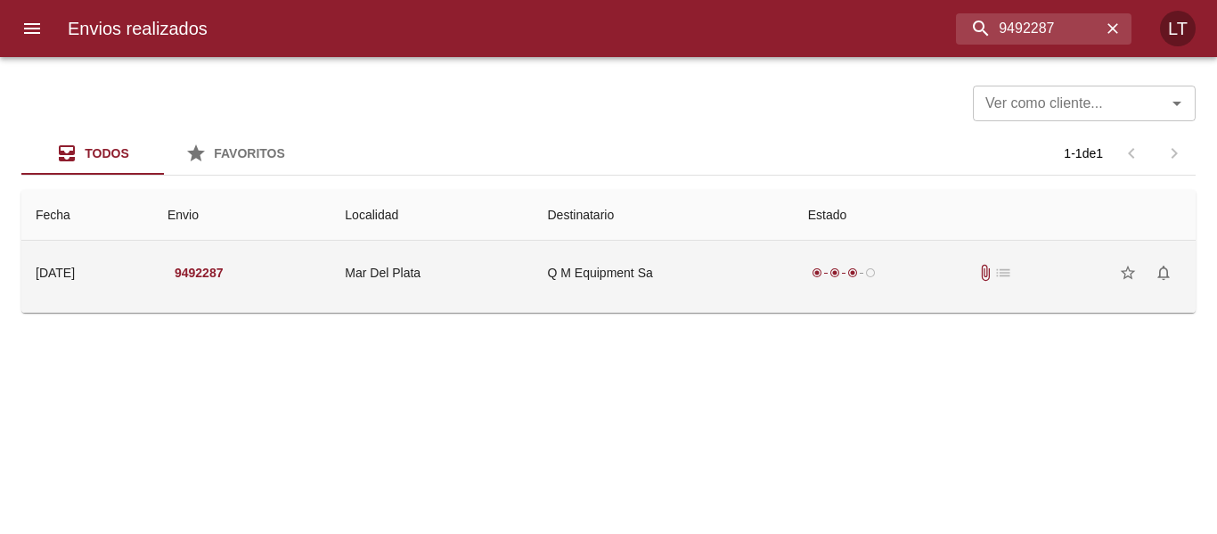
click at [712, 258] on td "Q M Equipment Sa" at bounding box center [664, 273] width 260 height 64
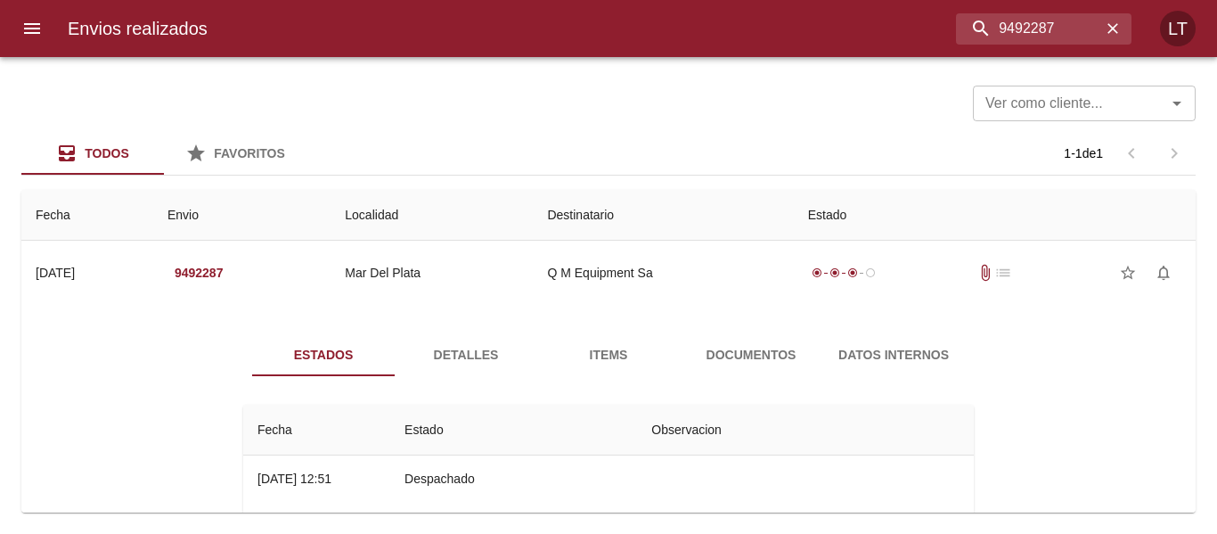
click at [750, 348] on span "Documentos" at bounding box center [751, 355] width 121 height 22
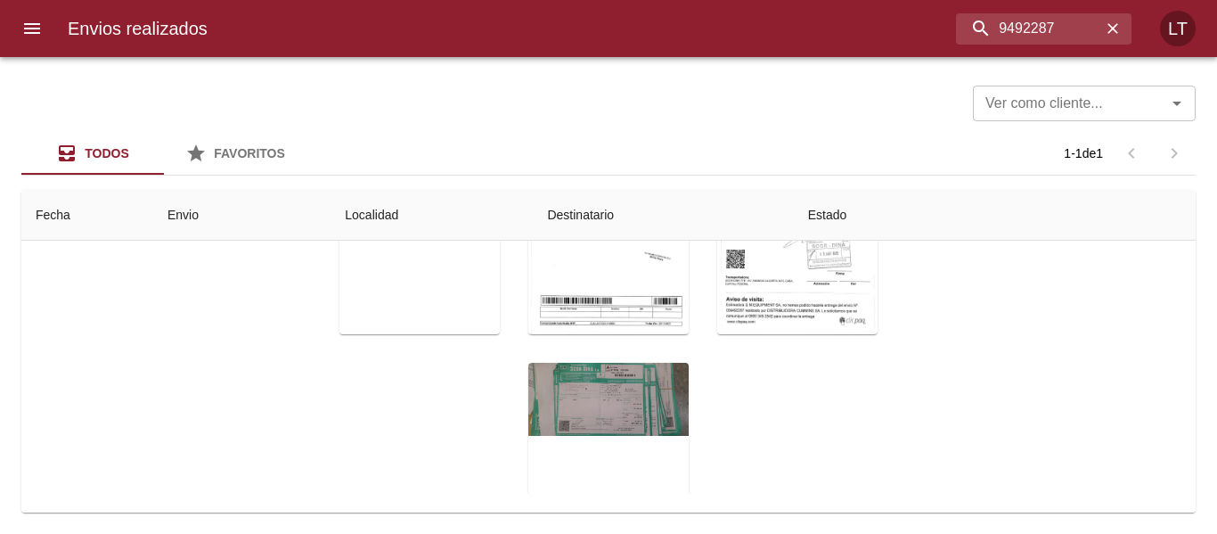
scroll to position [257, 0]
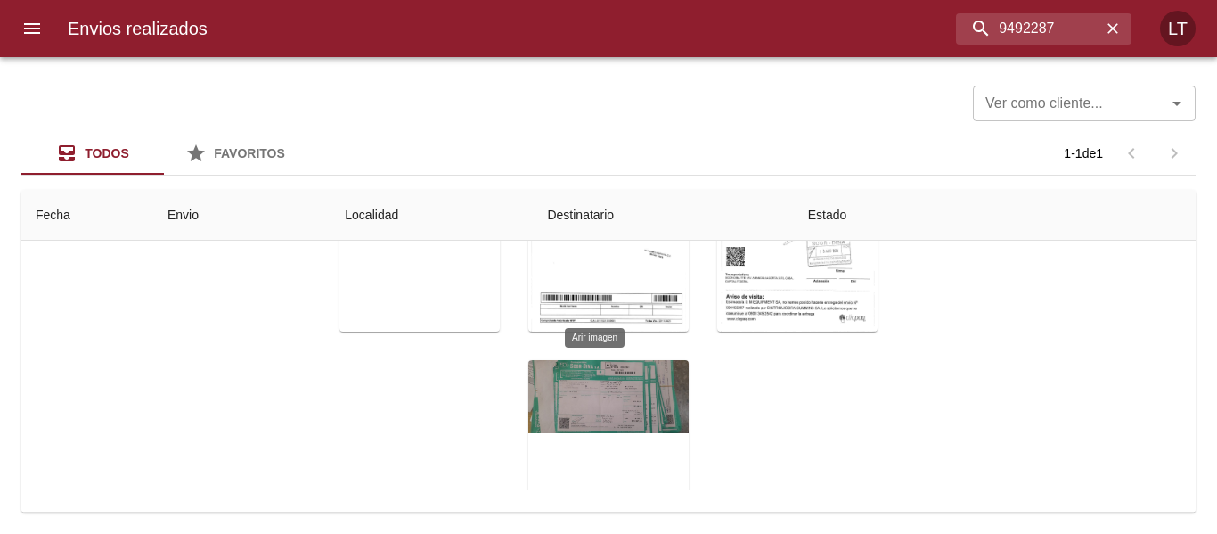
click at [573, 379] on div "Tabla de envíos del cliente" at bounding box center [609, 471] width 160 height 223
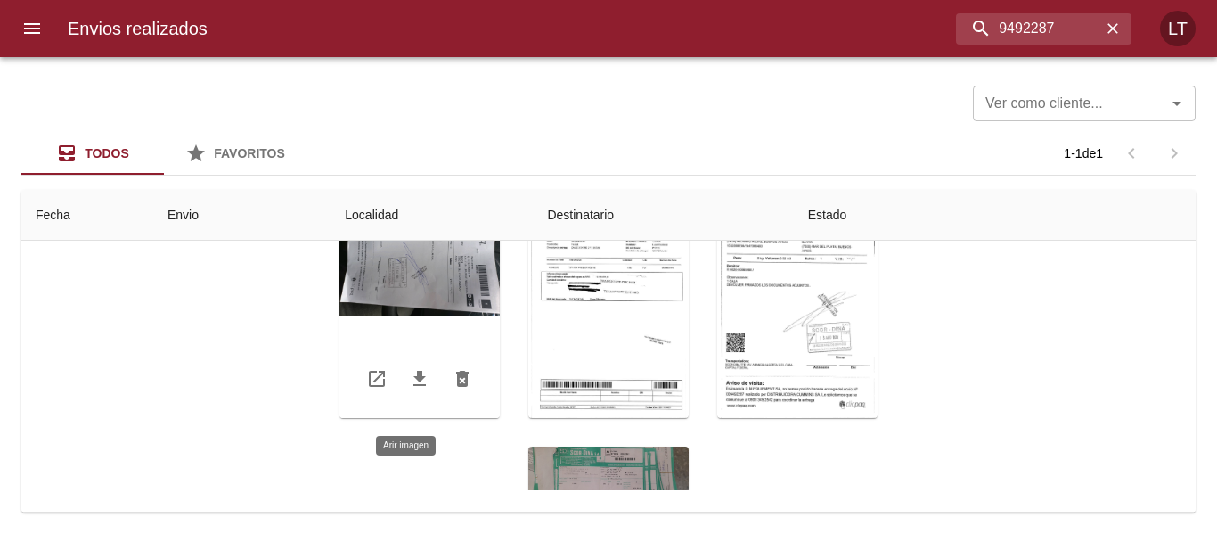
scroll to position [168, 0]
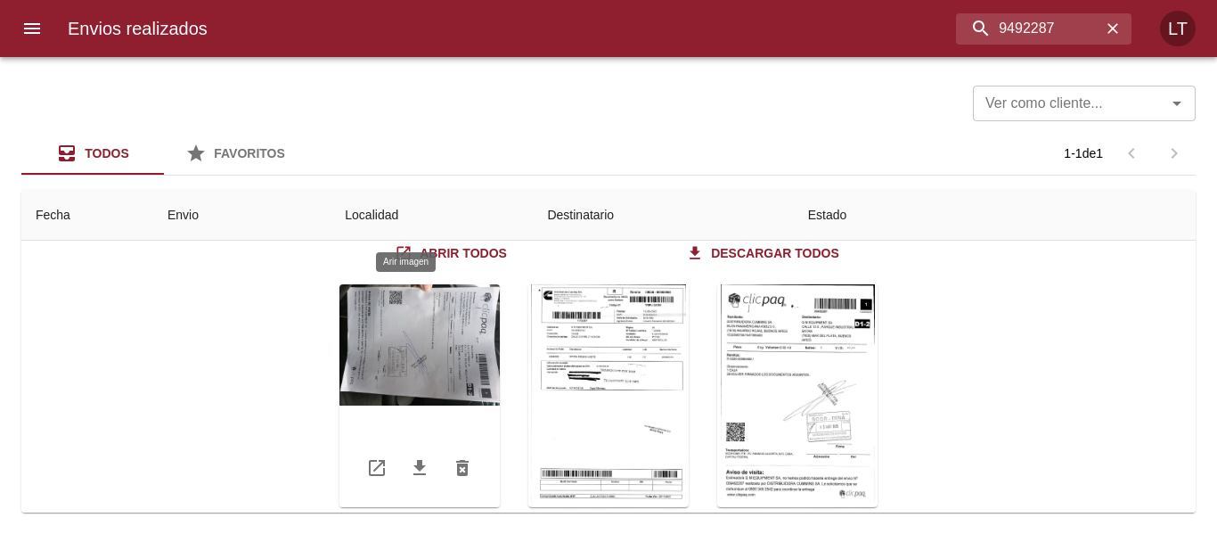
click at [414, 339] on div "Tabla de envíos del cliente" at bounding box center [420, 395] width 160 height 223
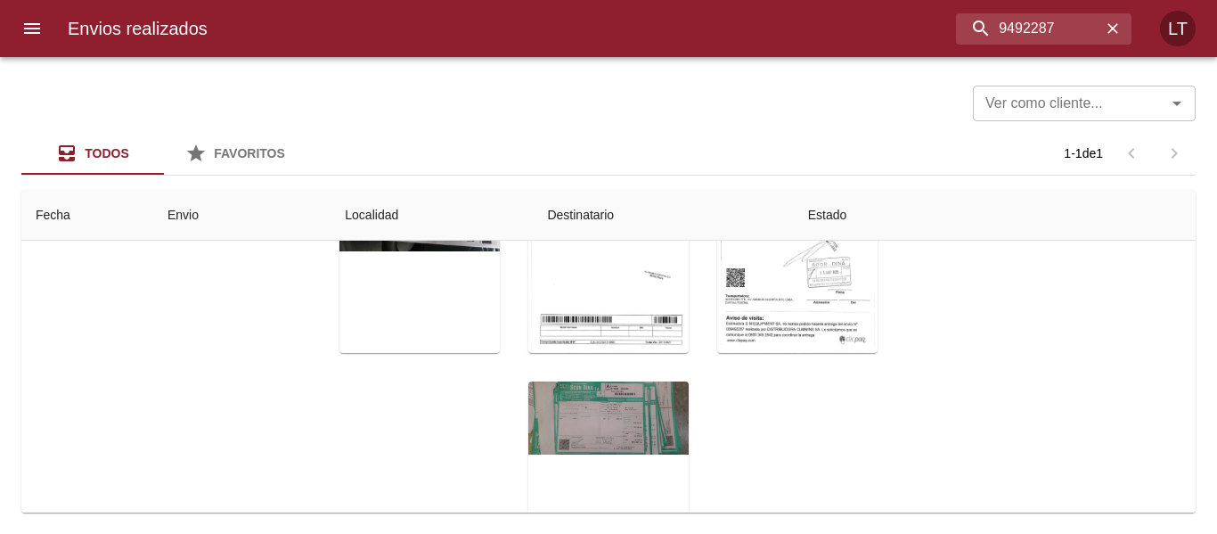
scroll to position [193, 0]
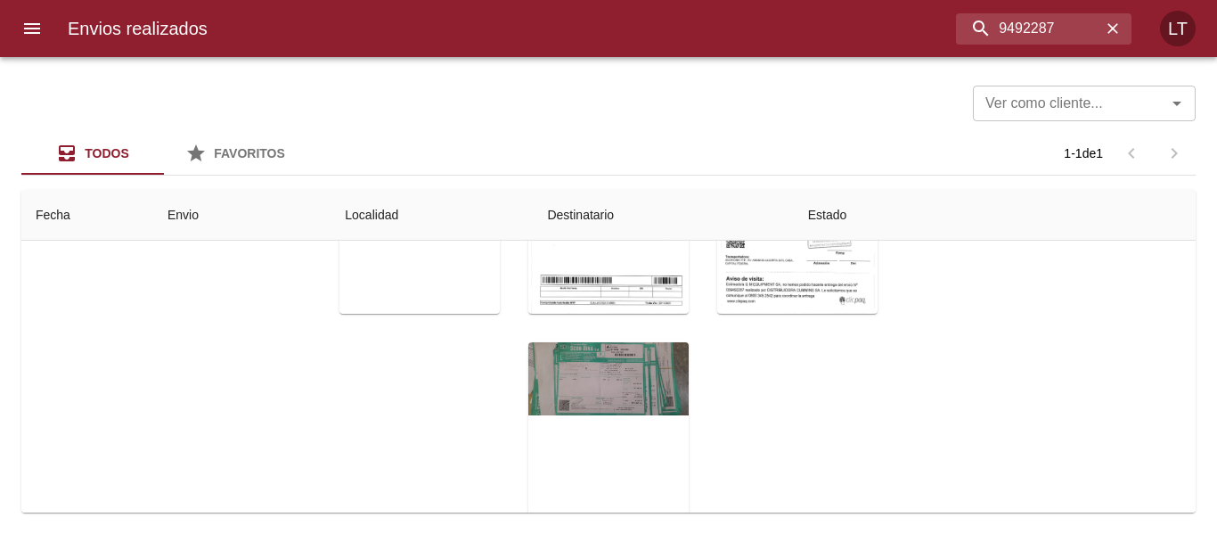
click at [586, 375] on div "Tabla de envíos del cliente" at bounding box center [609, 453] width 160 height 223
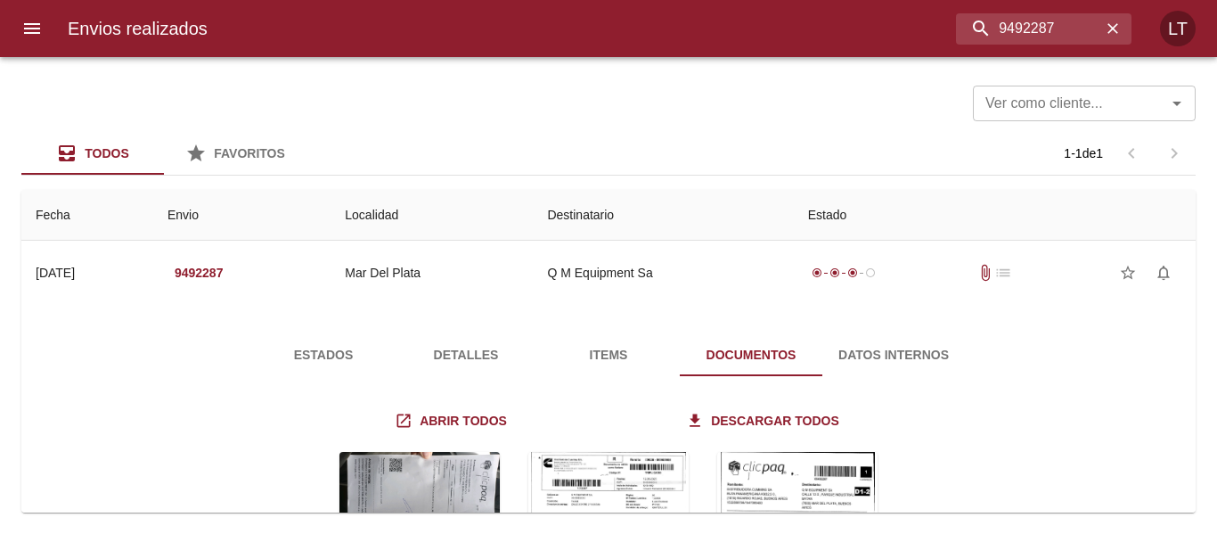
scroll to position [193, 0]
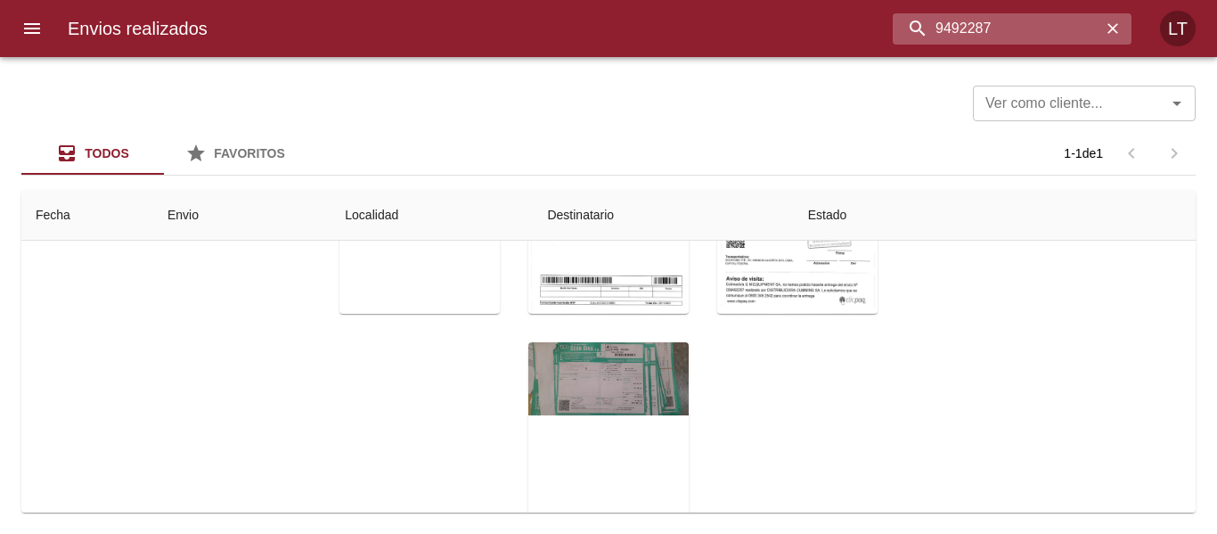
click at [1048, 27] on input "9492287" at bounding box center [997, 28] width 209 height 31
paste input "561086"
type input "9561086"
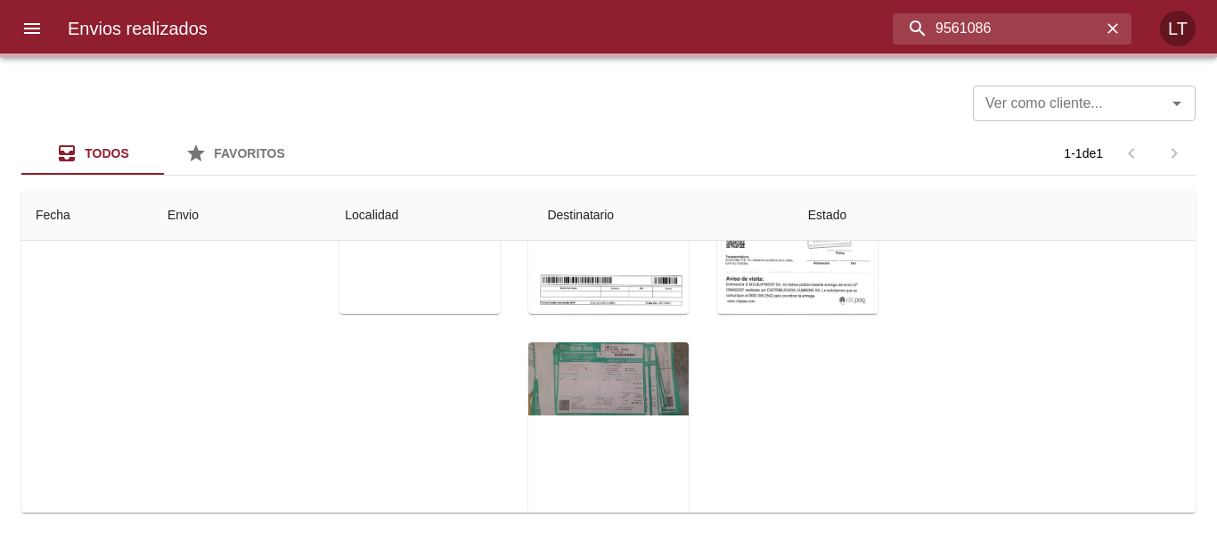
scroll to position [0, 0]
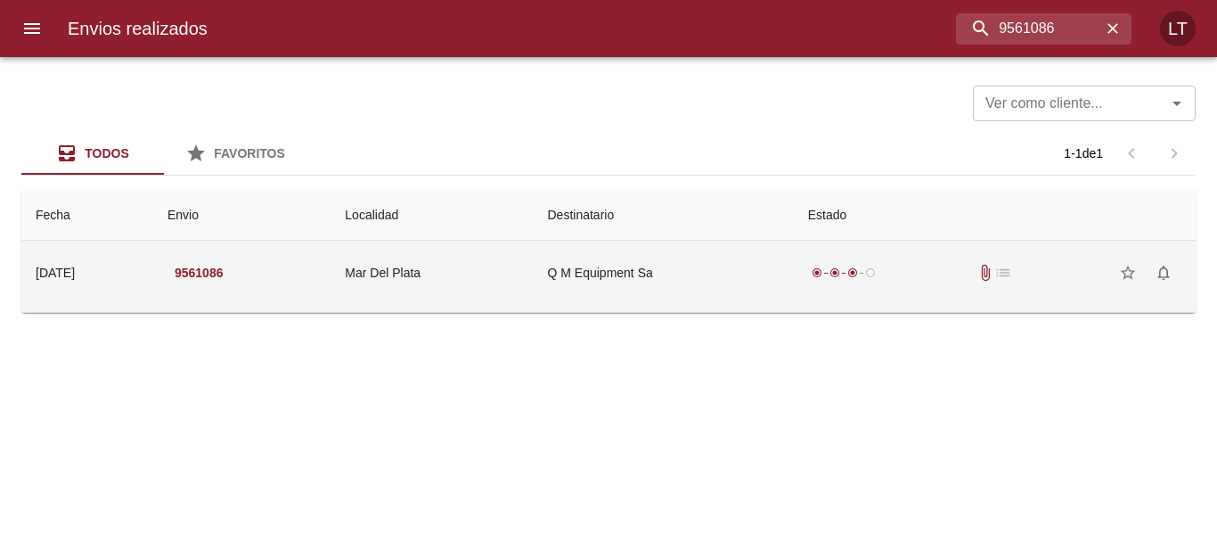
click at [724, 284] on td "Q M Equipment Sa" at bounding box center [664, 273] width 260 height 64
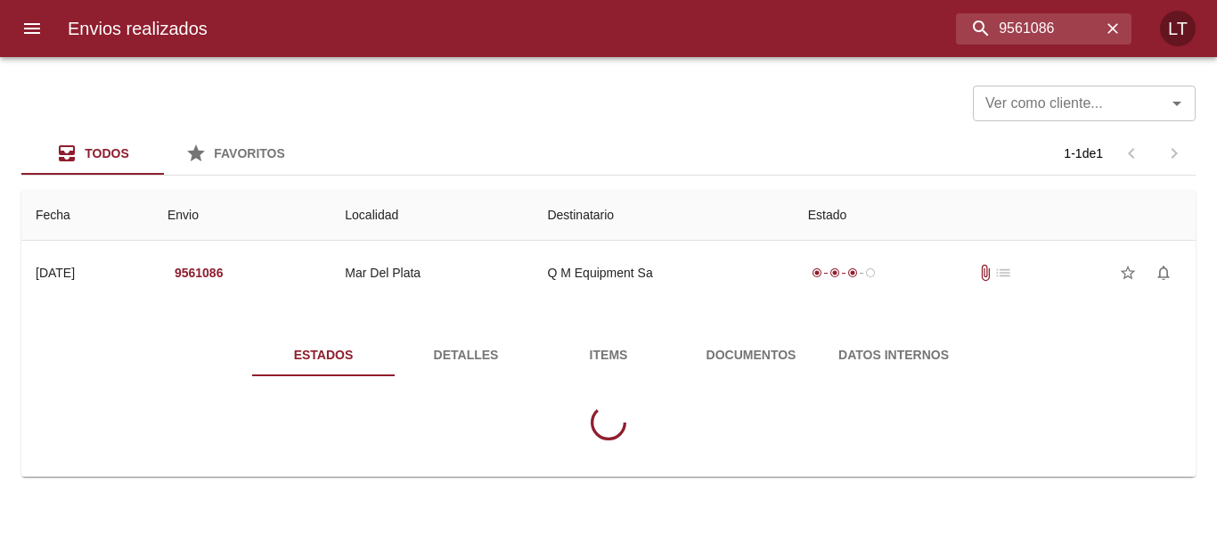
click at [716, 332] on div "Estados Detalles Items Documentos Datos Internos" at bounding box center [609, 394] width 1146 height 164
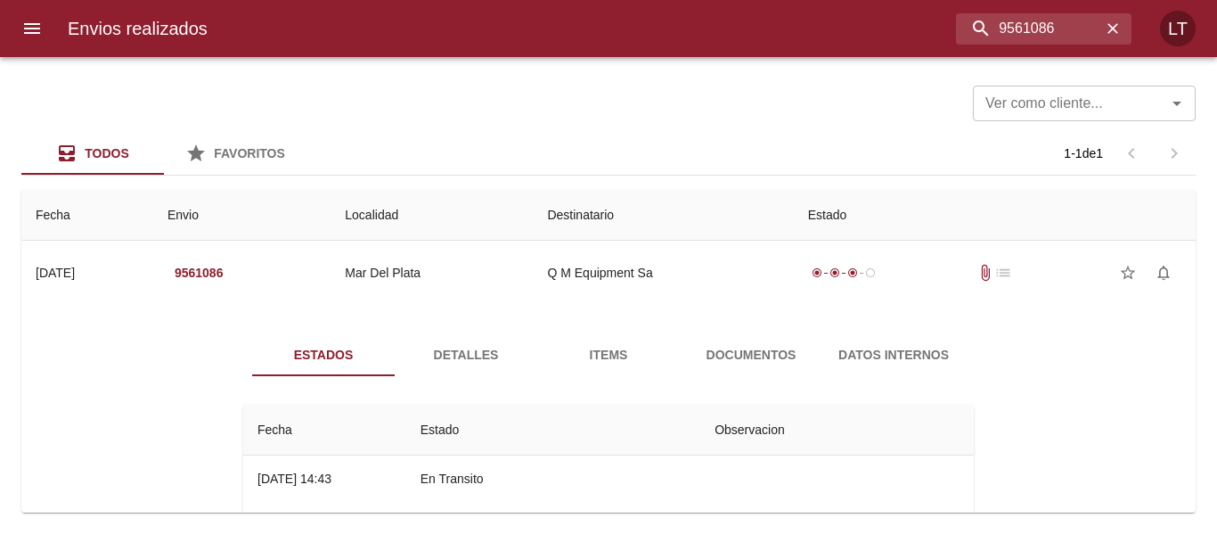
click at [727, 358] on span "Documentos" at bounding box center [751, 355] width 121 height 22
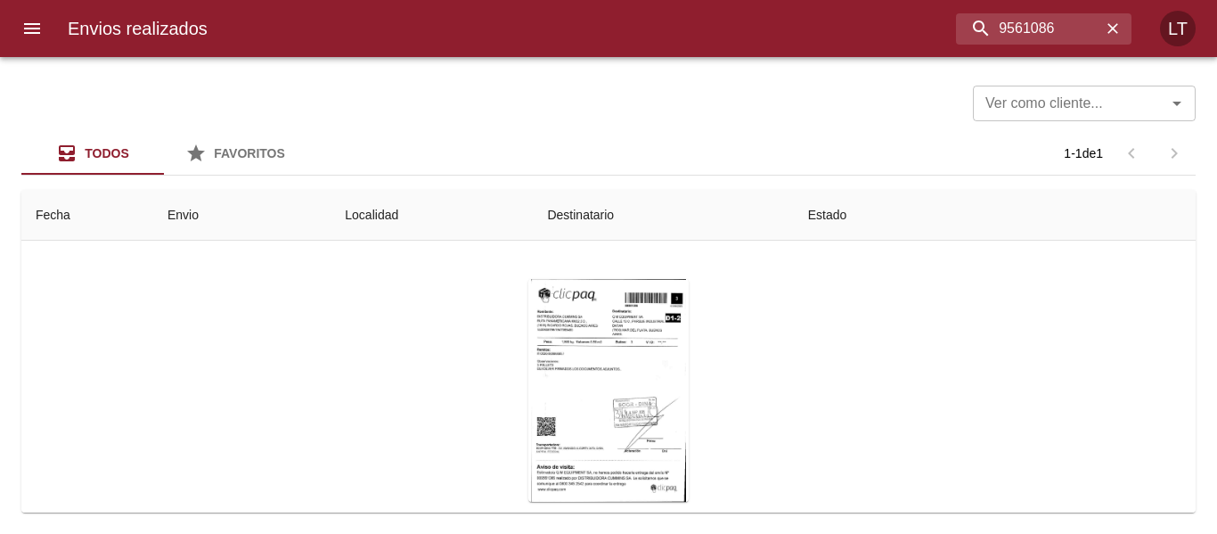
scroll to position [180, 0]
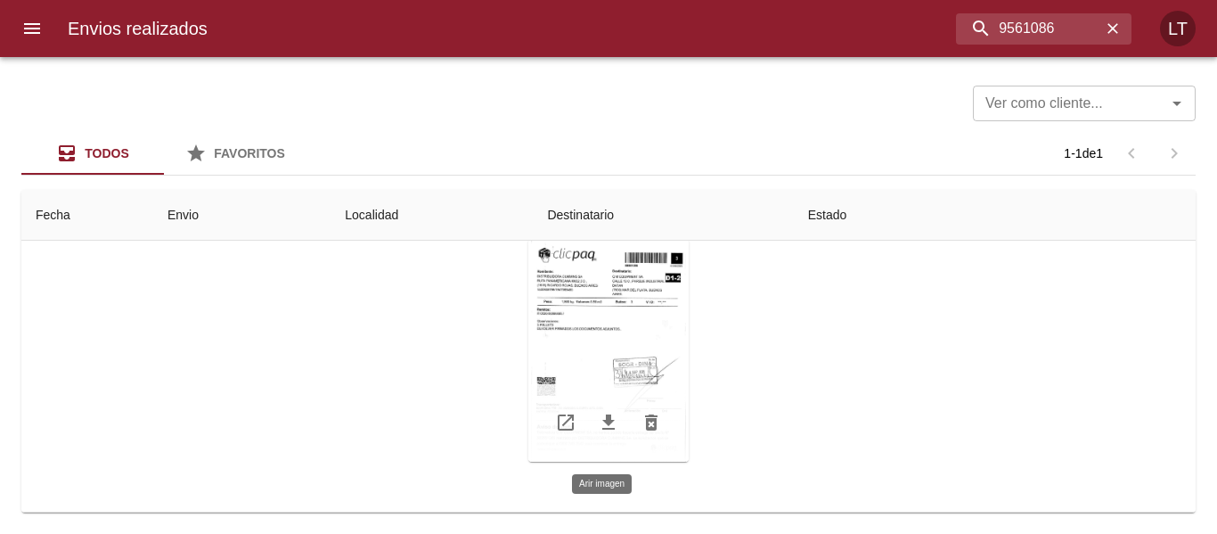
click at [614, 341] on div "Tabla de envíos del cliente" at bounding box center [609, 350] width 160 height 223
